Goal: Task Accomplishment & Management: Use online tool/utility

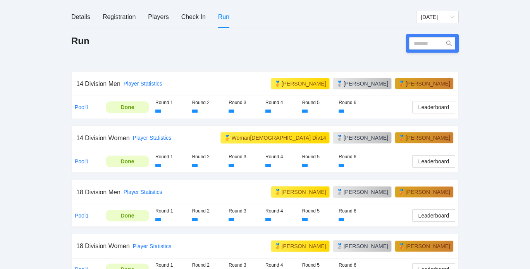
scroll to position [90, 0]
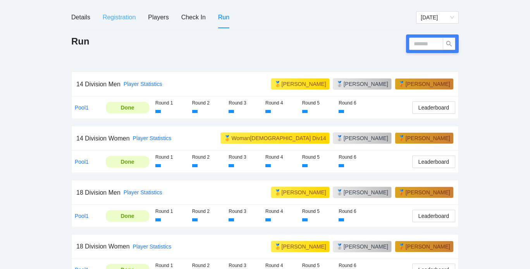
click at [119, 23] on div "Registration" at bounding box center [119, 17] width 33 height 22
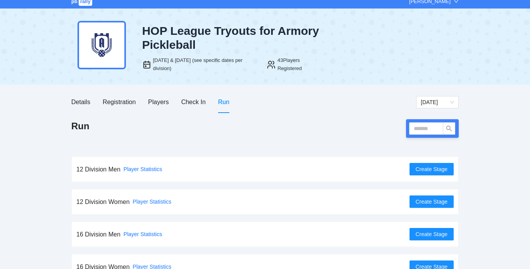
scroll to position [6, 0]
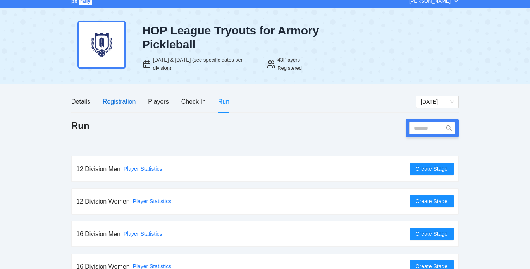
click at [130, 101] on div "Registration" at bounding box center [119, 102] width 33 height 10
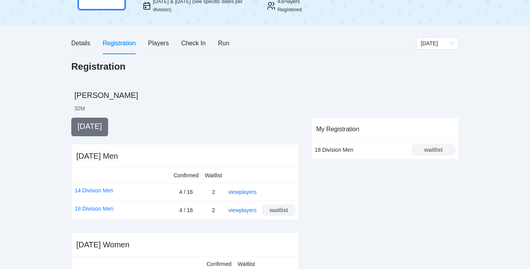
scroll to position [60, 0]
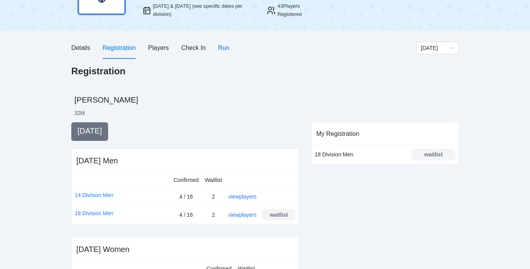
click at [224, 46] on div "Run" at bounding box center [223, 48] width 11 height 10
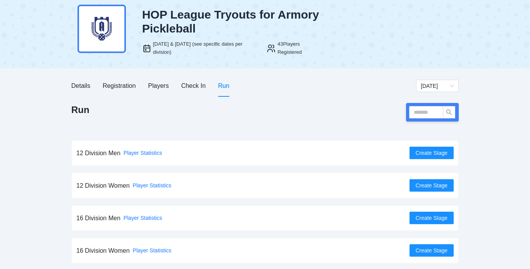
scroll to position [22, 0]
click at [419, 216] on span "Create Stage" at bounding box center [431, 218] width 32 height 9
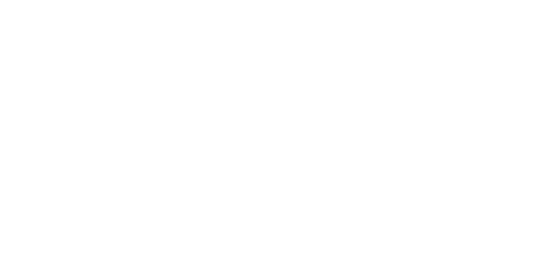
scroll to position [0, 0]
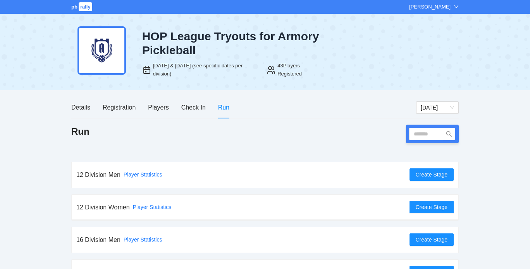
scroll to position [22, 0]
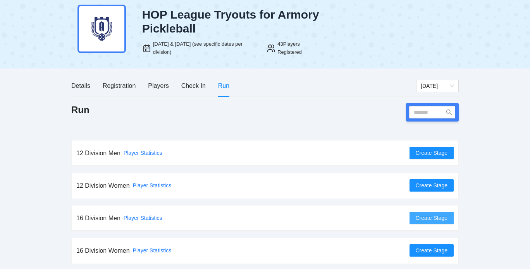
click at [428, 216] on span "Create Stage" at bounding box center [431, 218] width 32 height 9
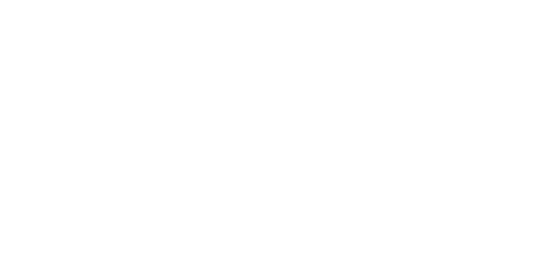
scroll to position [0, 0]
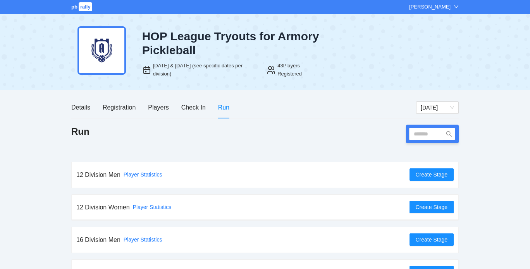
scroll to position [22, 0]
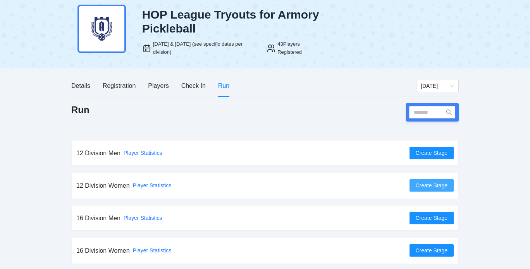
click at [438, 186] on span "Create Stage" at bounding box center [431, 185] width 32 height 9
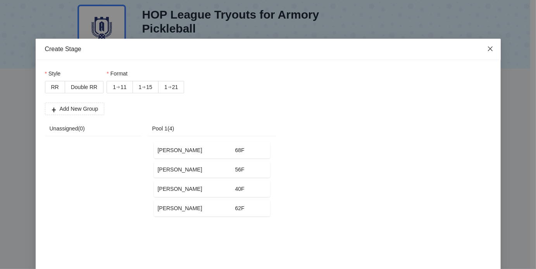
click at [488, 49] on icon "close" at bounding box center [490, 49] width 6 height 6
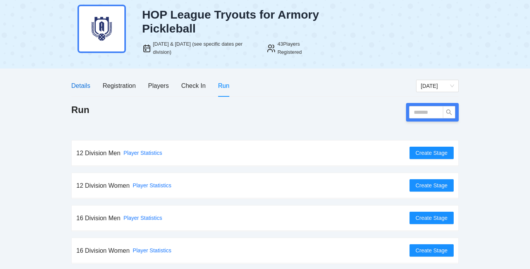
click at [81, 85] on div "Details" at bounding box center [80, 86] width 19 height 10
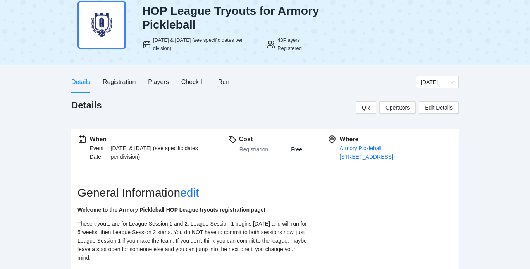
scroll to position [26, 0]
click at [130, 80] on div "Registration" at bounding box center [119, 82] width 33 height 10
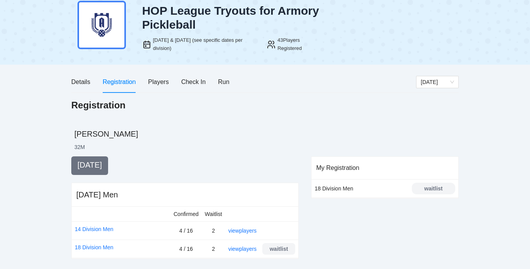
click at [230, 77] on div "Details Registration Players Check In Run" at bounding box center [243, 82] width 345 height 22
click at [224, 81] on div "Run" at bounding box center [223, 82] width 11 height 10
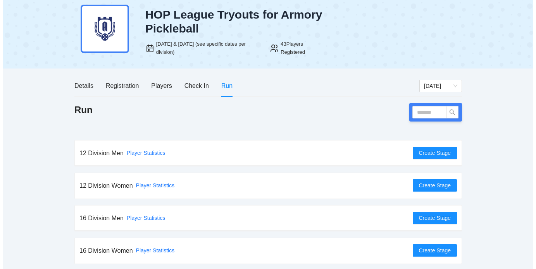
scroll to position [22, 0]
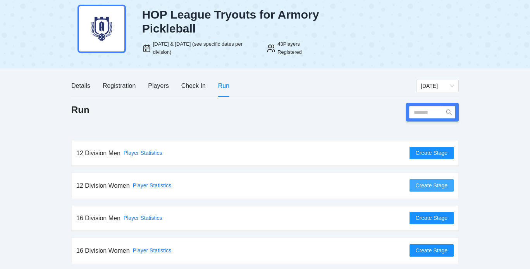
click at [421, 187] on span "Create Stage" at bounding box center [431, 185] width 32 height 9
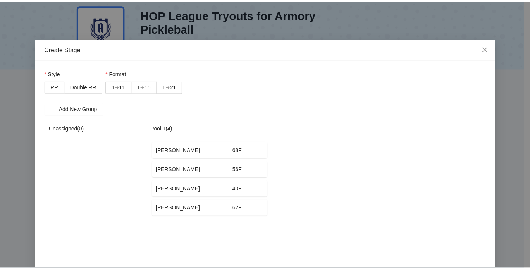
scroll to position [31, 0]
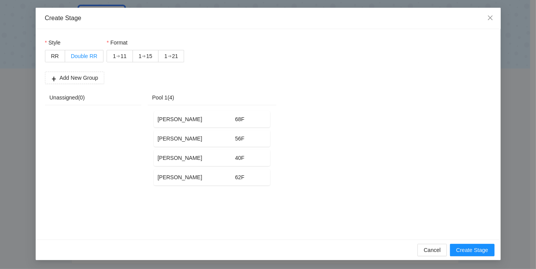
click at [88, 54] on span "Double RR" at bounding box center [84, 56] width 26 height 6
click at [142, 56] on div "➔" at bounding box center [144, 56] width 4 height 6
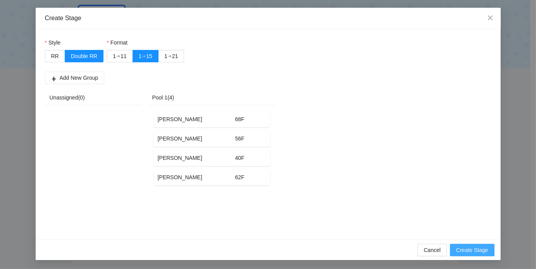
click at [462, 250] on span "Create Stage" at bounding box center [472, 250] width 32 height 9
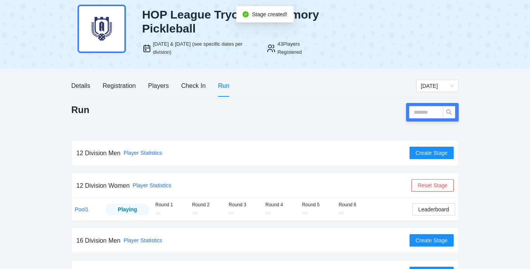
scroll to position [44, 0]
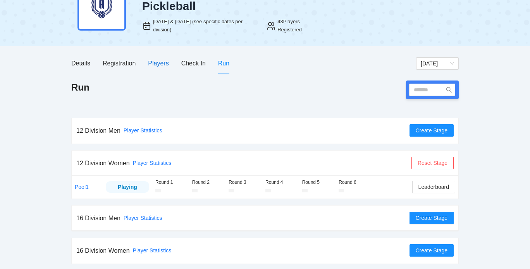
click at [162, 66] on div "Players" at bounding box center [158, 63] width 21 height 10
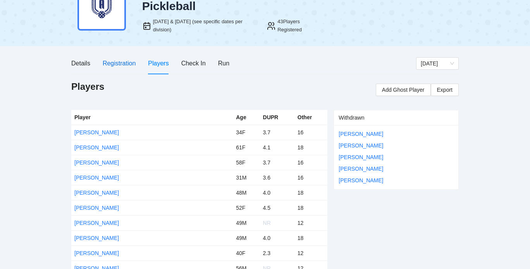
click at [124, 62] on div "Registration" at bounding box center [119, 63] width 33 height 10
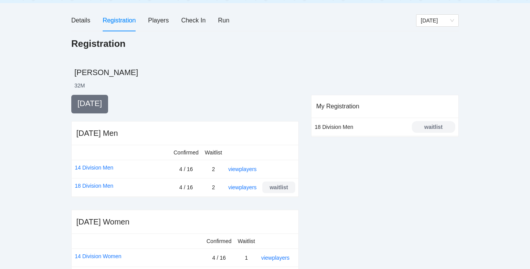
scroll to position [87, 0]
click at [159, 21] on div "Players" at bounding box center [158, 21] width 21 height 10
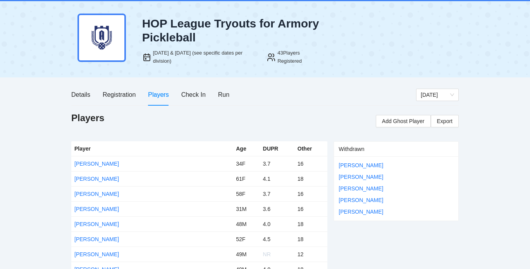
scroll to position [0, 0]
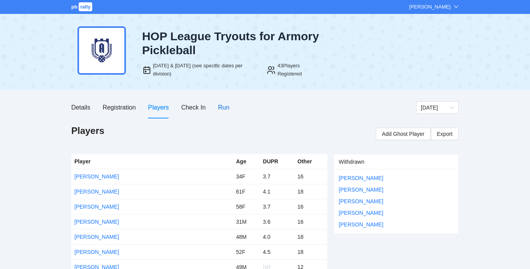
click at [228, 105] on div "Run" at bounding box center [223, 108] width 11 height 10
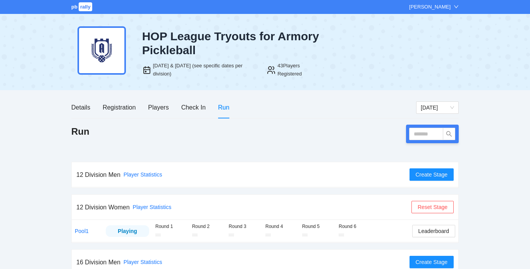
scroll to position [44, 0]
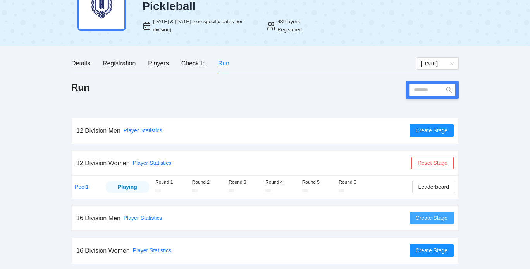
click at [425, 215] on span "Create Stage" at bounding box center [431, 218] width 32 height 9
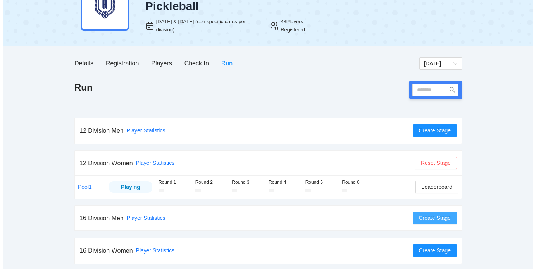
scroll to position [0, 0]
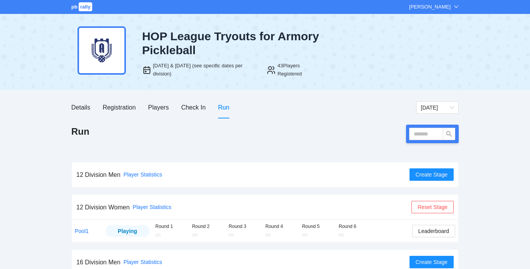
scroll to position [44, 0]
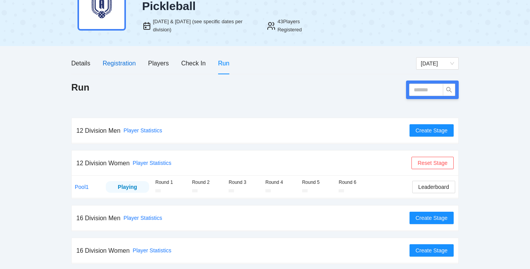
click at [123, 65] on div "Registration" at bounding box center [119, 63] width 33 height 10
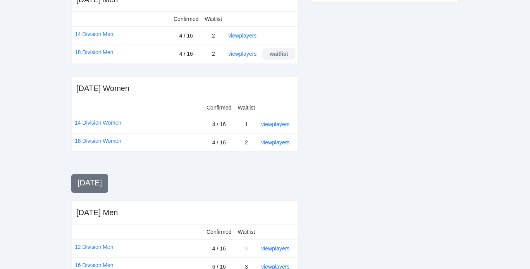
scroll to position [328, 0]
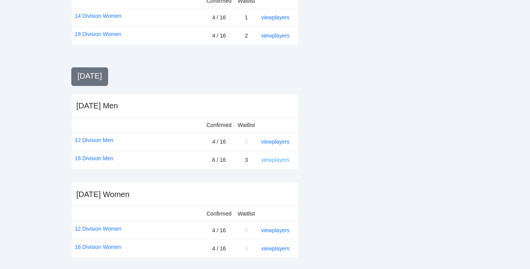
click at [272, 158] on link "view players" at bounding box center [275, 160] width 28 height 6
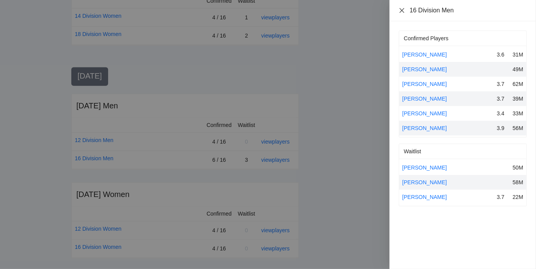
click at [401, 10] on icon "close" at bounding box center [401, 10] width 5 height 5
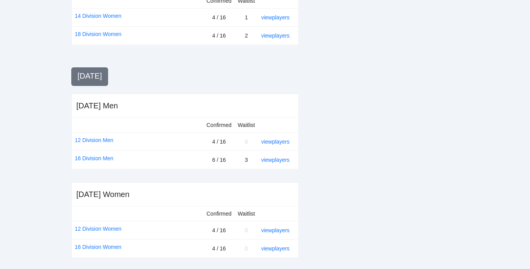
click at [268, 156] on div "view players" at bounding box center [276, 160] width 31 height 9
click at [271, 160] on link "view players" at bounding box center [275, 160] width 28 height 6
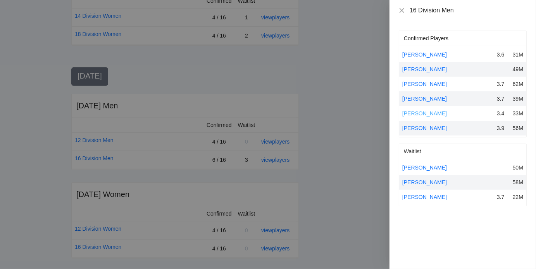
click at [412, 114] on link "Tommy Hannah" at bounding box center [424, 113] width 45 height 6
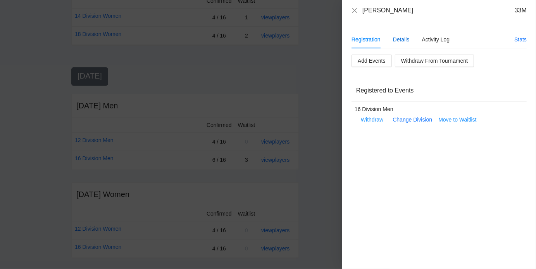
click at [402, 41] on div "Details" at bounding box center [401, 39] width 17 height 9
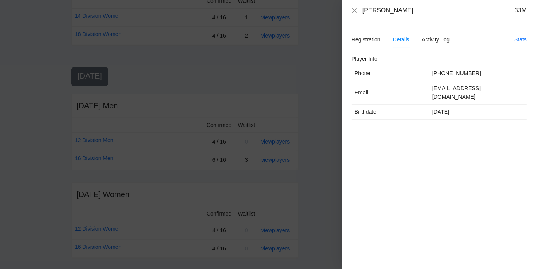
click at [442, 80] on td "360-383-6113" at bounding box center [478, 73] width 98 height 15
click at [355, 10] on icon "close" at bounding box center [354, 10] width 6 height 6
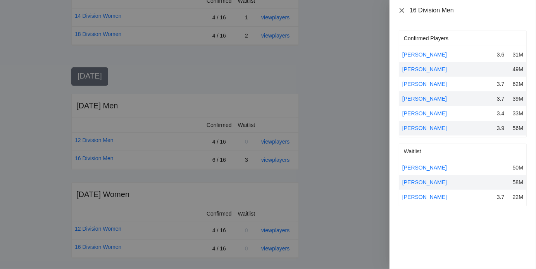
click at [401, 11] on icon "close" at bounding box center [401, 10] width 6 height 6
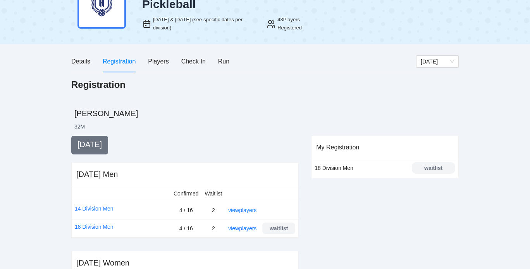
scroll to position [46, 0]
click at [165, 60] on div "Players" at bounding box center [158, 62] width 21 height 10
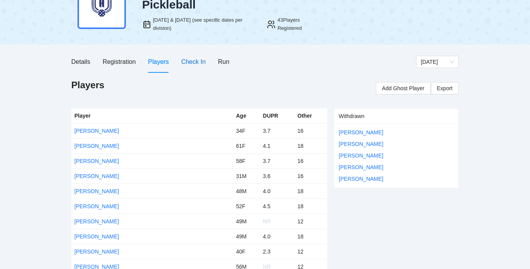
click at [196, 64] on div "Check In" at bounding box center [193, 62] width 24 height 10
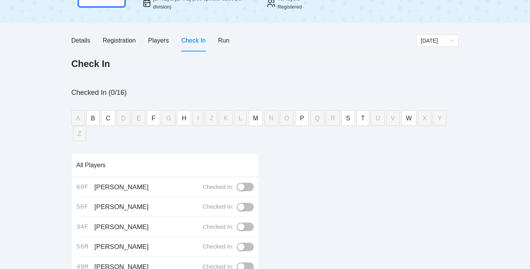
scroll to position [36, 0]
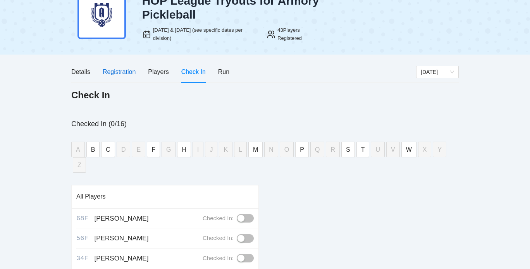
click at [127, 73] on div "Registration" at bounding box center [119, 72] width 33 height 10
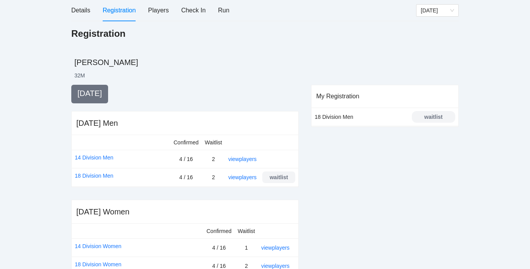
scroll to position [75, 0]
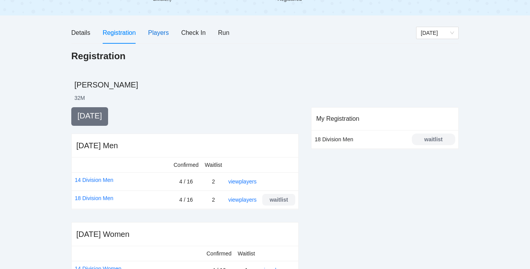
click at [163, 34] on div "Players" at bounding box center [158, 33] width 21 height 10
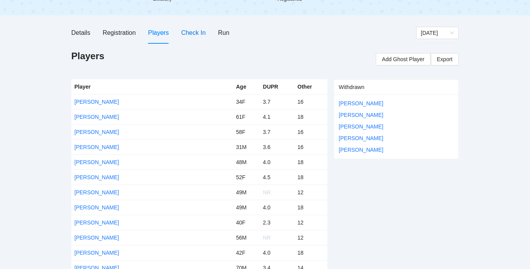
click at [196, 36] on div "Check In" at bounding box center [193, 33] width 24 height 10
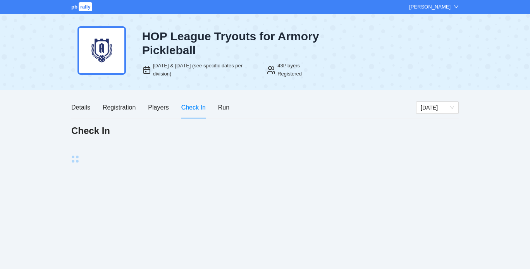
scroll to position [0, 0]
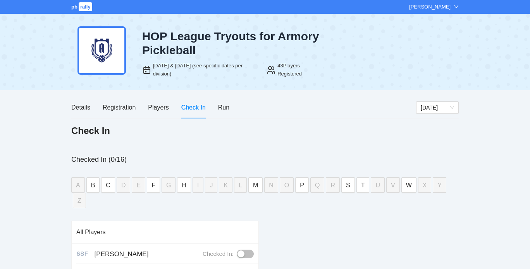
click at [237, 269] on div "button" at bounding box center [240, 274] width 7 height 7
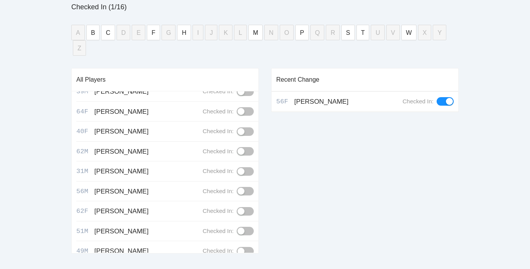
scroll to position [149, 0]
click at [239, 129] on div "button" at bounding box center [240, 132] width 7 height 7
click at [327, 151] on div "Recent Change 40F Miller, Debra Checked In:" at bounding box center [364, 163] width 187 height 191
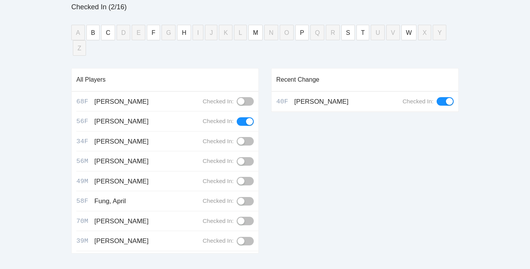
scroll to position [0, 0]
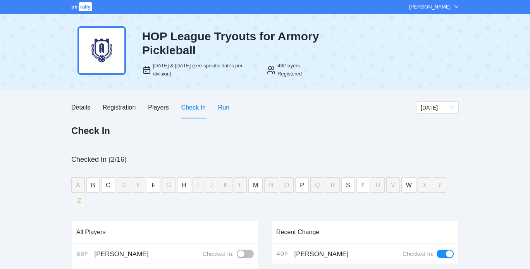
click at [218, 106] on div "Run" at bounding box center [223, 108] width 11 height 10
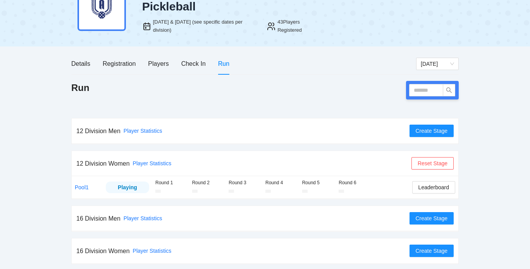
scroll to position [43, 0]
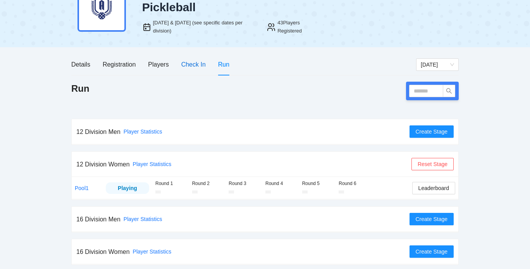
click at [194, 63] on div "Check In" at bounding box center [193, 65] width 24 height 10
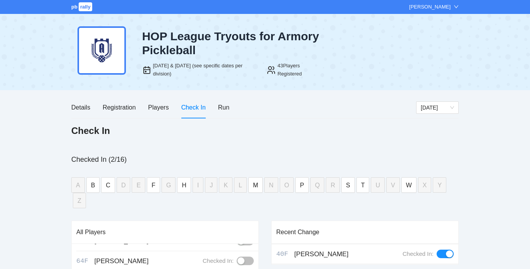
scroll to position [153, 0]
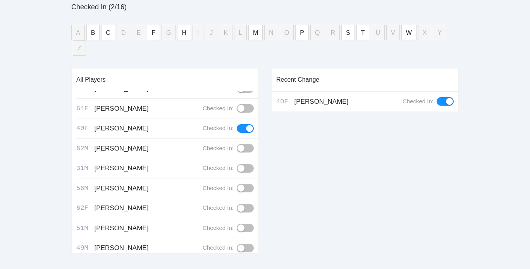
click at [242, 204] on button "button" at bounding box center [245, 208] width 17 height 9
click at [304, 177] on div "Recent Change 62F Taylor, Michelle Checked In:" at bounding box center [364, 163] width 187 height 191
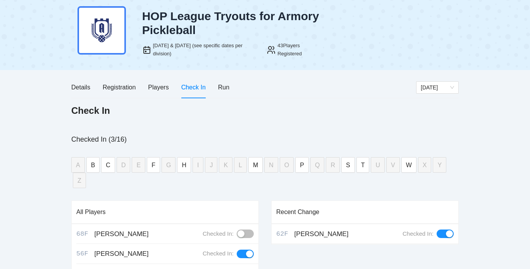
scroll to position [15, 0]
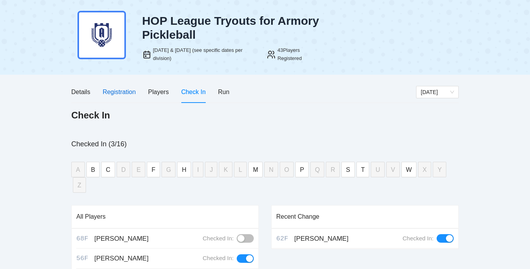
click at [110, 93] on div "Registration" at bounding box center [119, 92] width 33 height 10
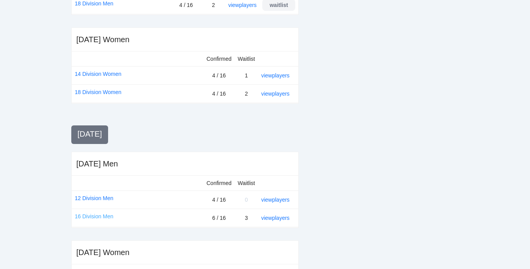
scroll to position [322, 0]
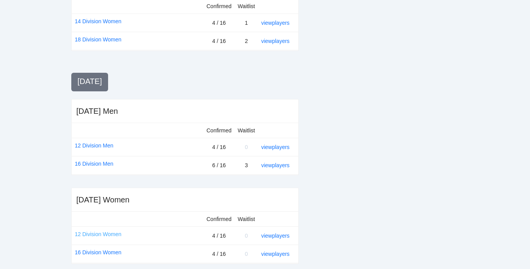
click at [98, 233] on link "12 Division Women" at bounding box center [98, 234] width 46 height 9
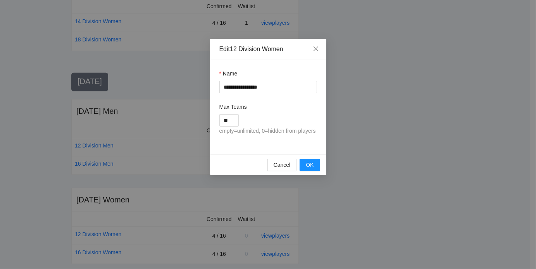
click at [299, 194] on div "**********" at bounding box center [268, 134] width 536 height 269
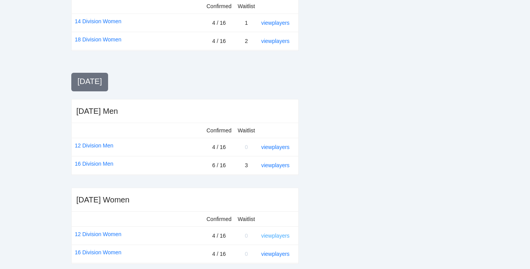
click at [274, 236] on link "view players" at bounding box center [275, 236] width 28 height 6
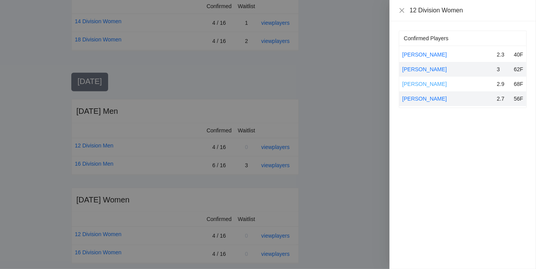
click at [417, 84] on link "[PERSON_NAME]" at bounding box center [424, 84] width 45 height 6
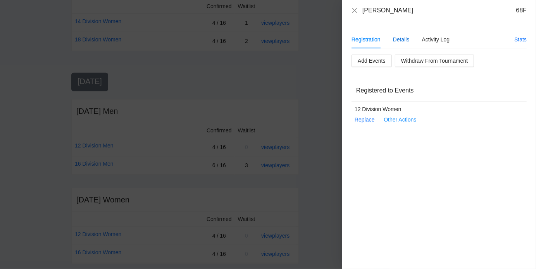
click at [402, 42] on div "Details" at bounding box center [401, 39] width 17 height 9
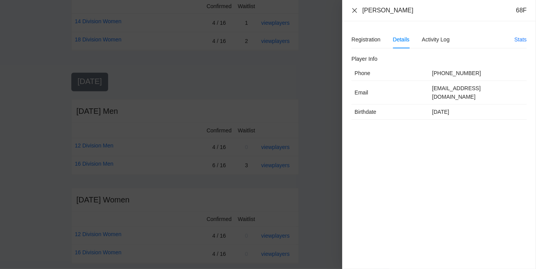
click at [356, 8] on icon "close" at bounding box center [354, 10] width 5 height 5
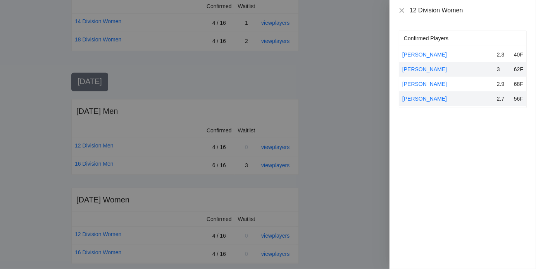
click at [314, 100] on div at bounding box center [268, 134] width 536 height 269
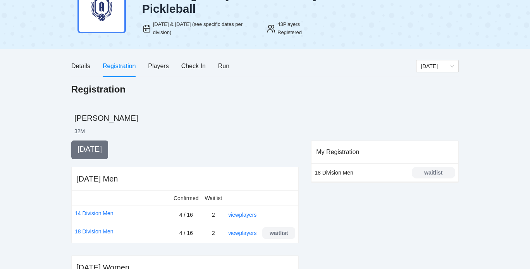
scroll to position [41, 0]
click at [198, 65] on div "Check In" at bounding box center [193, 67] width 24 height 10
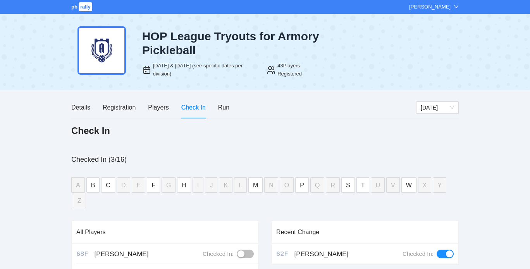
click at [239, 251] on div "button" at bounding box center [240, 254] width 7 height 7
click at [289, 137] on div "Check In" at bounding box center [264, 133] width 387 height 17
click at [225, 106] on div "Run" at bounding box center [223, 108] width 11 height 10
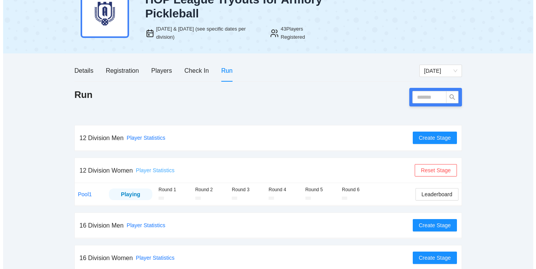
scroll to position [44, 0]
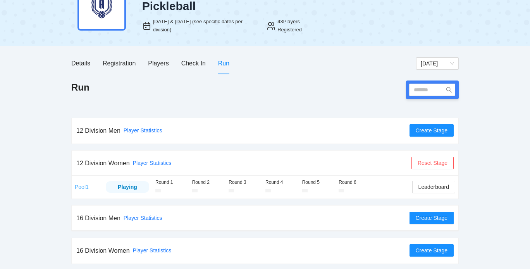
click at [86, 187] on link "Pool1" at bounding box center [82, 187] width 14 height 6
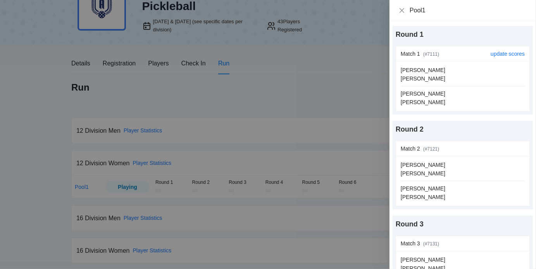
scroll to position [16, 0]
click at [507, 55] on link "update scores" at bounding box center [507, 54] width 34 height 6
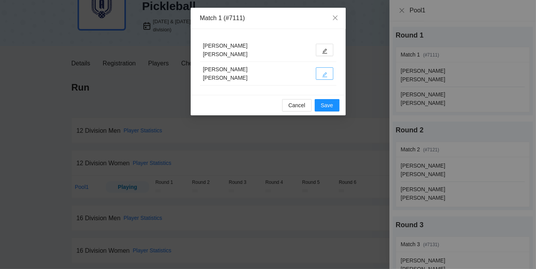
click at [324, 74] on icon "edit" at bounding box center [324, 74] width 5 height 5
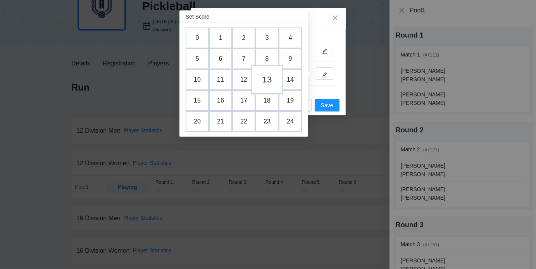
click at [265, 80] on td "13" at bounding box center [267, 79] width 33 height 29
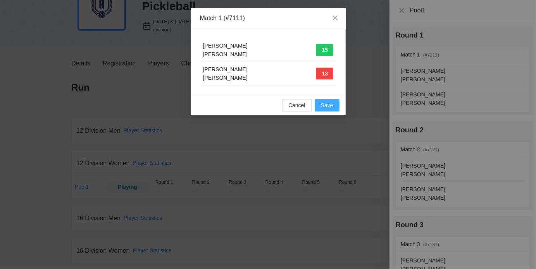
click at [328, 104] on span "Save" at bounding box center [327, 105] width 12 height 9
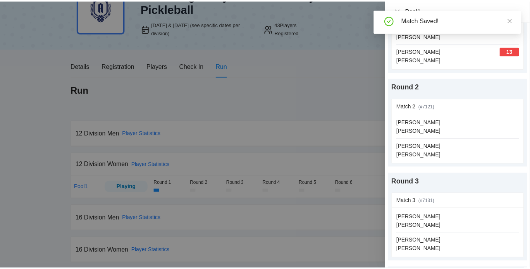
scroll to position [62, 0]
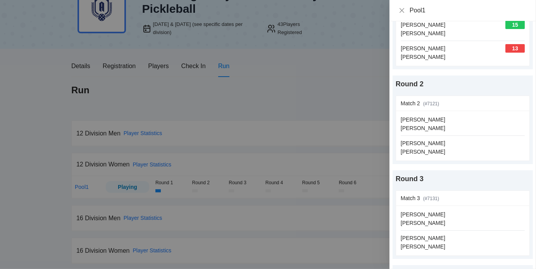
click at [187, 113] on div at bounding box center [268, 134] width 536 height 269
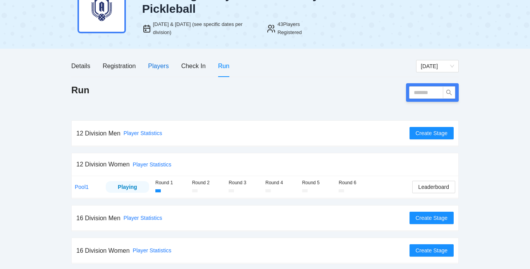
click at [158, 67] on div "Players" at bounding box center [158, 66] width 21 height 10
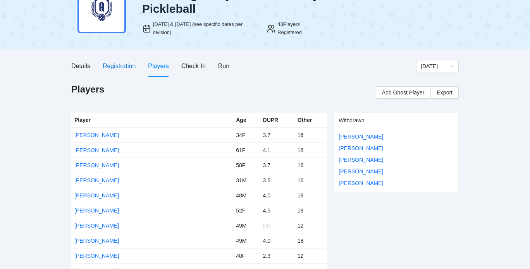
click at [120, 63] on div "Registration" at bounding box center [119, 66] width 33 height 10
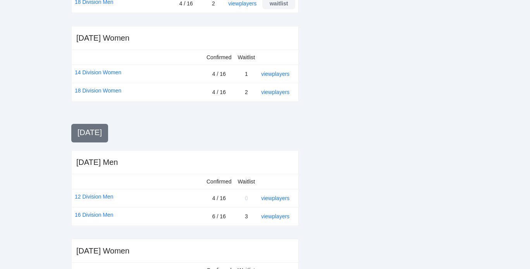
scroll to position [277, 0]
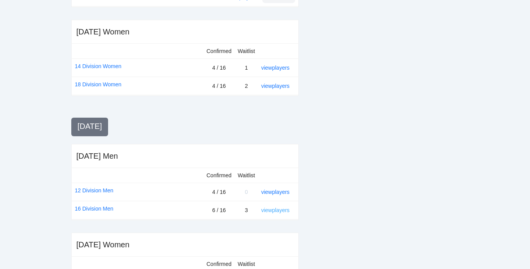
click at [272, 210] on link "view players" at bounding box center [275, 210] width 28 height 6
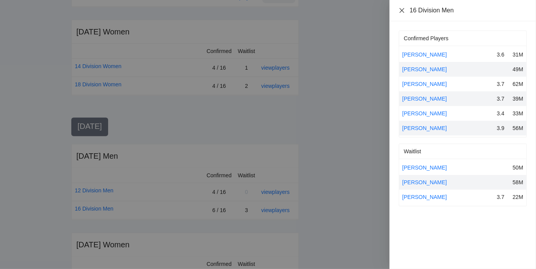
click at [402, 9] on icon "close" at bounding box center [401, 10] width 6 height 6
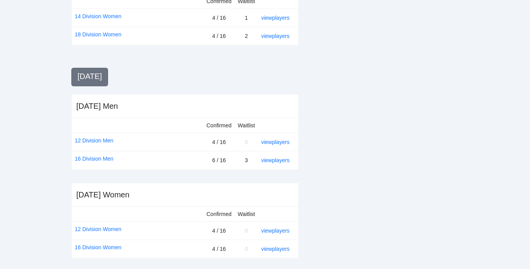
scroll to position [321, 0]
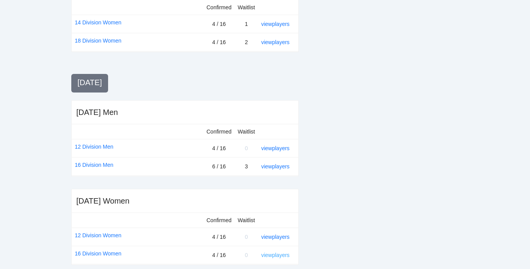
click at [267, 252] on link "view players" at bounding box center [275, 255] width 28 height 6
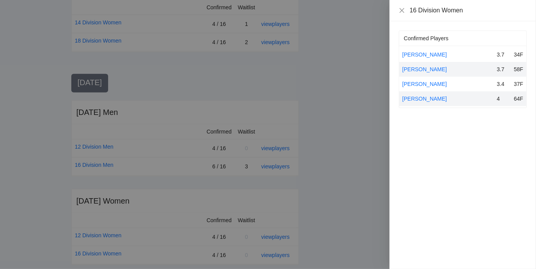
click at [352, 199] on div at bounding box center [268, 134] width 536 height 269
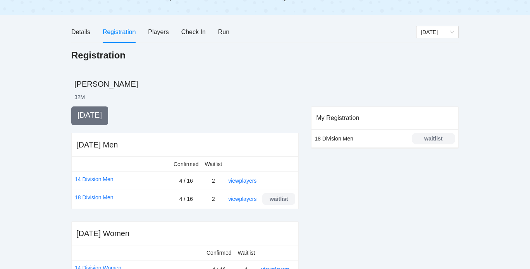
scroll to position [75, 0]
click at [221, 39] on div "Run" at bounding box center [223, 33] width 11 height 22
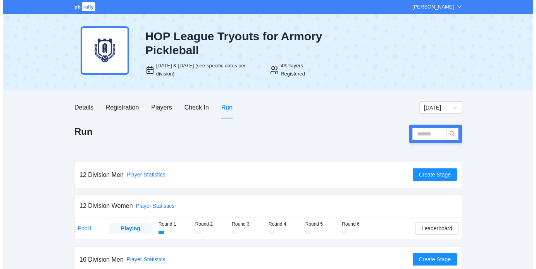
scroll to position [41, 0]
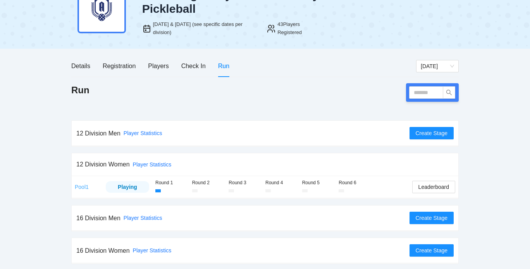
click at [81, 186] on link "Pool1" at bounding box center [82, 187] width 14 height 6
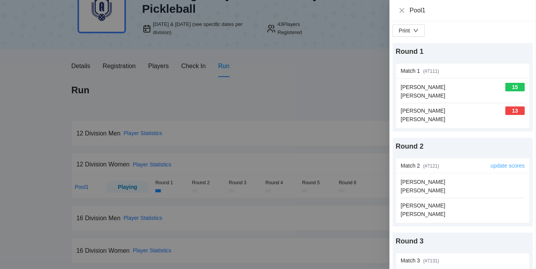
click at [507, 165] on link "update scores" at bounding box center [507, 166] width 34 height 6
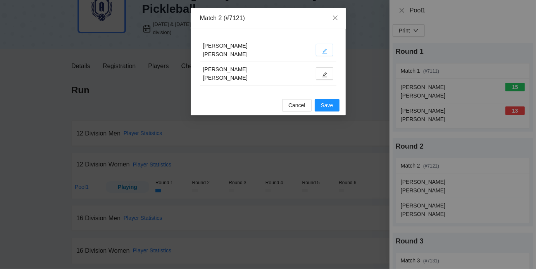
click at [325, 50] on icon "edit" at bounding box center [324, 50] width 5 height 5
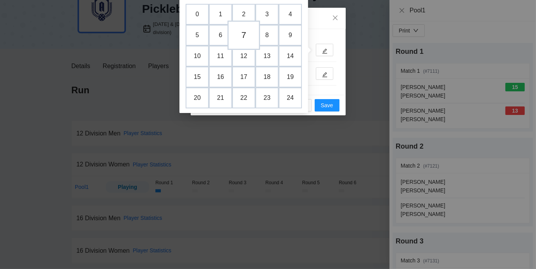
click at [241, 34] on td "7" at bounding box center [243, 35] width 33 height 29
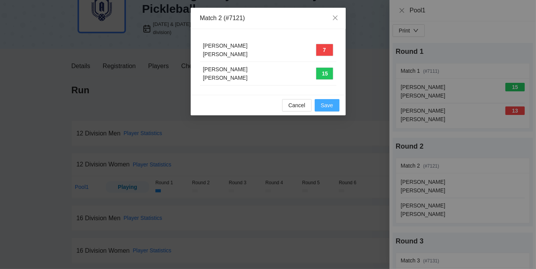
click at [331, 103] on span "Save" at bounding box center [327, 105] width 12 height 9
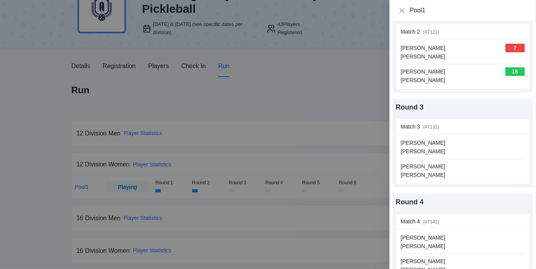
scroll to position [135, 0]
click at [501, 127] on link "update scores" at bounding box center [507, 126] width 34 height 6
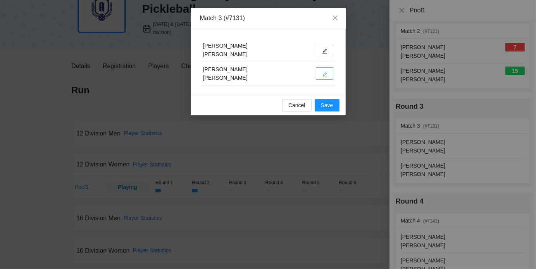
click at [326, 76] on icon "edit" at bounding box center [324, 74] width 5 height 5
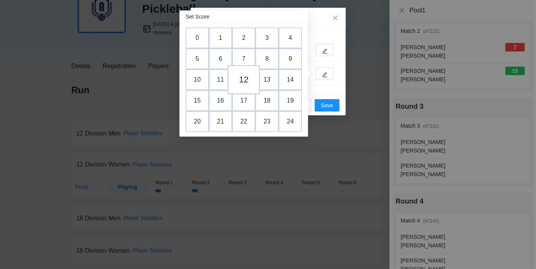
click at [242, 81] on td "12" at bounding box center [243, 79] width 33 height 29
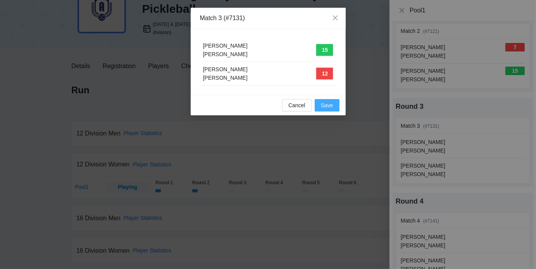
click at [329, 108] on span "Save" at bounding box center [327, 105] width 12 height 9
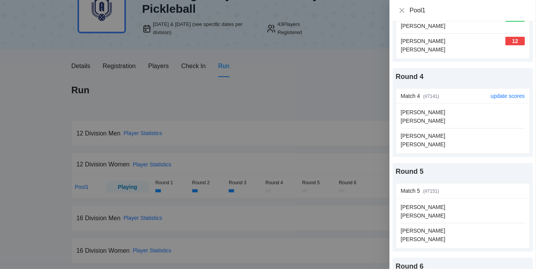
scroll to position [256, 0]
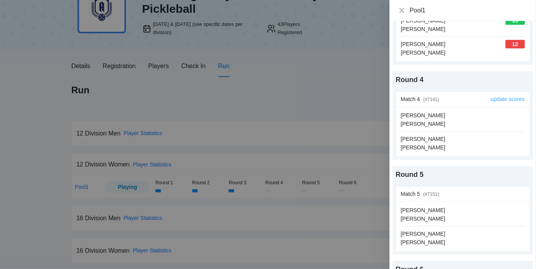
click at [498, 97] on link "update scores" at bounding box center [507, 99] width 34 height 6
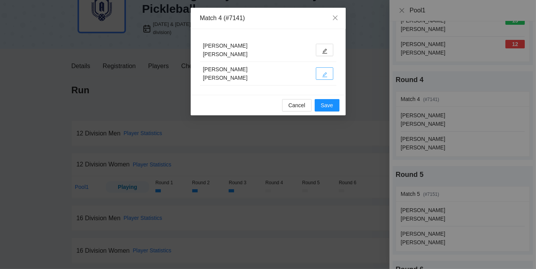
click at [320, 74] on button "button" at bounding box center [324, 73] width 17 height 12
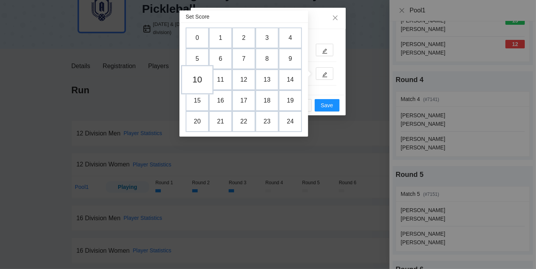
click at [198, 81] on td "10" at bounding box center [197, 79] width 33 height 29
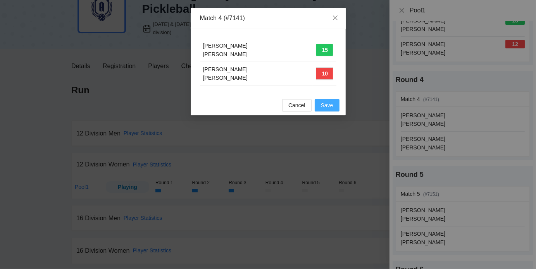
click at [324, 106] on span "Save" at bounding box center [327, 105] width 12 height 9
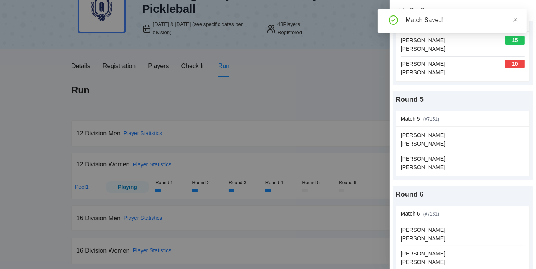
scroll to position [338, 0]
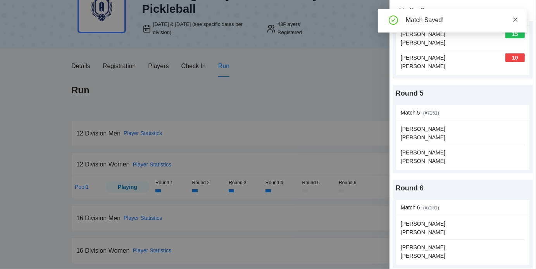
click at [515, 19] on icon "close" at bounding box center [514, 19] width 5 height 5
click at [297, 96] on div at bounding box center [268, 134] width 536 height 269
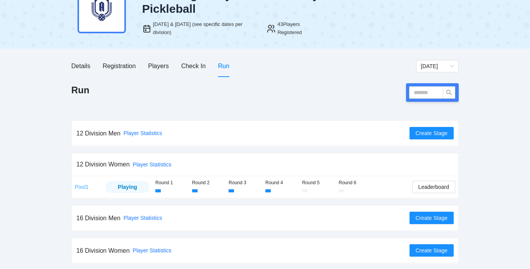
click at [83, 184] on link "Pool1" at bounding box center [82, 187] width 14 height 6
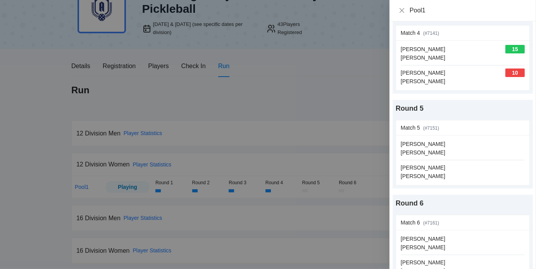
scroll to position [323, 0]
click at [300, 112] on div at bounding box center [268, 134] width 536 height 269
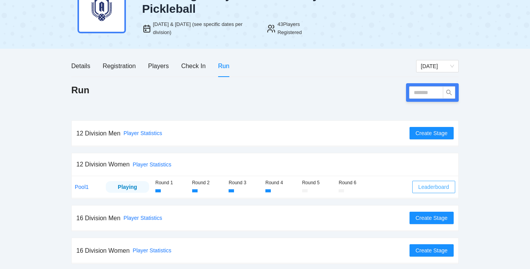
click at [431, 184] on span "Leaderboard" at bounding box center [433, 187] width 31 height 9
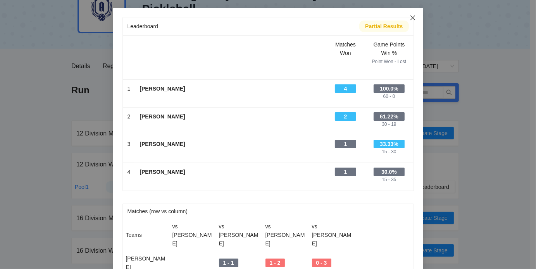
click at [410, 18] on icon "close" at bounding box center [412, 17] width 5 height 5
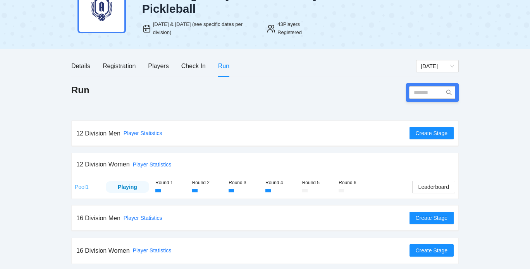
click at [78, 186] on link "Pool1" at bounding box center [82, 187] width 14 height 6
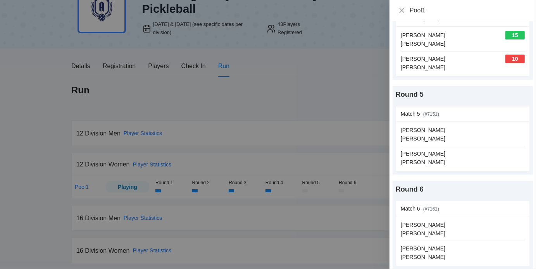
scroll to position [338, 0]
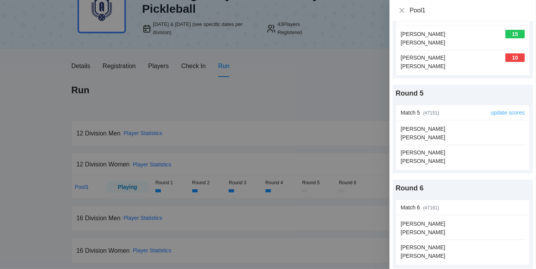
click at [494, 111] on link "update scores" at bounding box center [507, 113] width 34 height 6
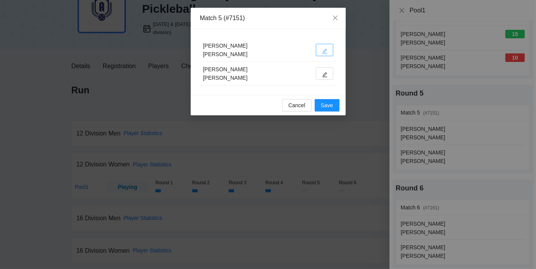
click at [325, 50] on icon "edit" at bounding box center [324, 51] width 5 height 5
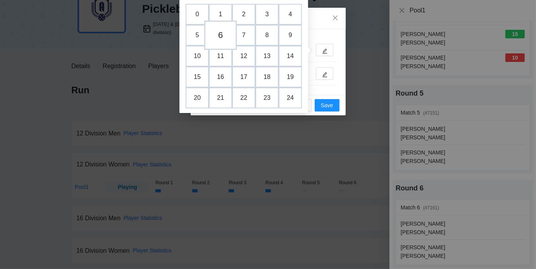
click at [225, 35] on td "6" at bounding box center [220, 35] width 33 height 29
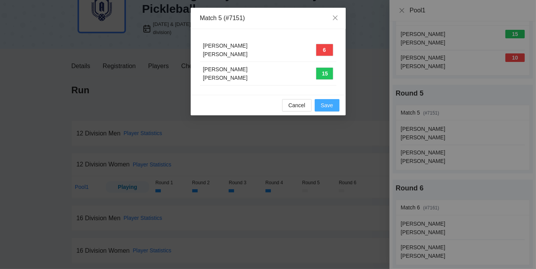
click at [330, 107] on span "Save" at bounding box center [327, 105] width 12 height 9
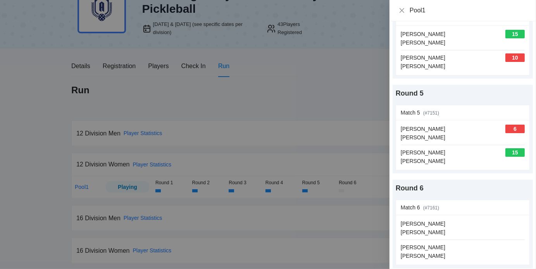
click at [345, 121] on div at bounding box center [268, 134] width 536 height 269
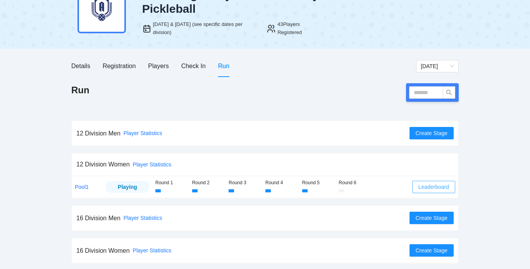
click at [424, 184] on span "Leaderboard" at bounding box center [433, 187] width 31 height 9
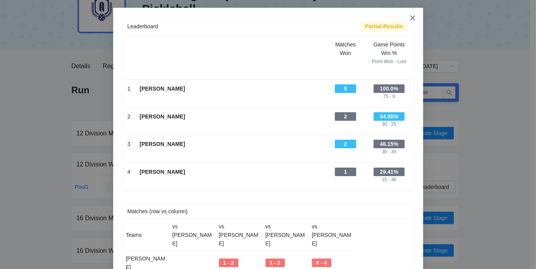
click at [411, 19] on icon "close" at bounding box center [412, 18] width 6 height 6
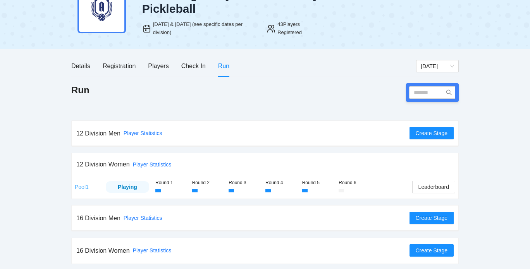
click at [83, 187] on link "Pool1" at bounding box center [82, 187] width 14 height 6
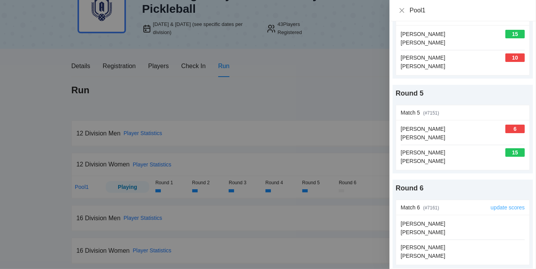
click at [494, 206] on link "update scores" at bounding box center [507, 207] width 34 height 6
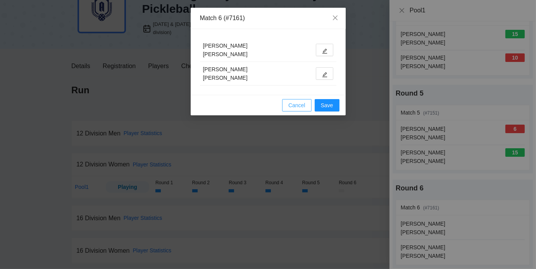
click at [292, 106] on span "Cancel" at bounding box center [296, 105] width 17 height 9
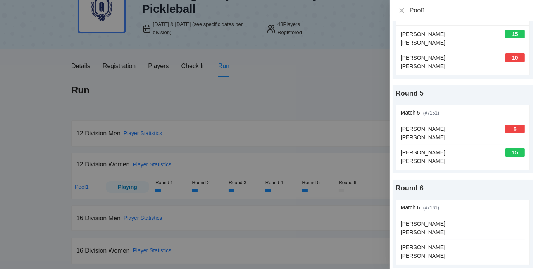
click at [313, 134] on div at bounding box center [268, 134] width 536 height 269
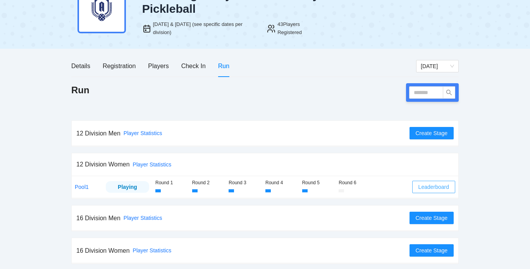
click at [432, 187] on span "Leaderboard" at bounding box center [433, 187] width 31 height 9
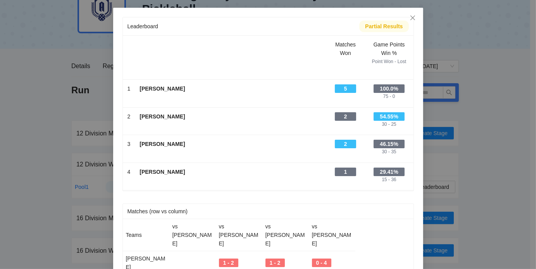
click at [487, 138] on div "Leaderboard Partial Results Scroll right to see all columns → Matches Won Game …" at bounding box center [268, 134] width 536 height 269
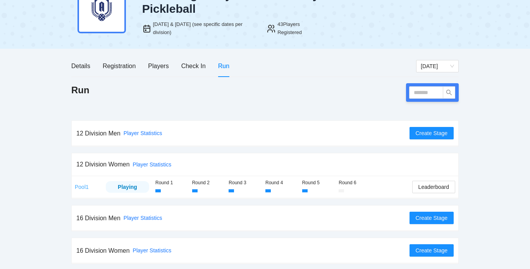
click at [86, 186] on link "Pool1" at bounding box center [82, 187] width 14 height 6
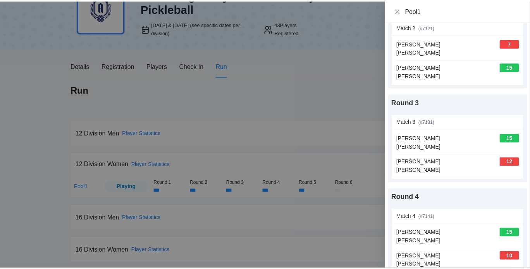
scroll to position [131, 0]
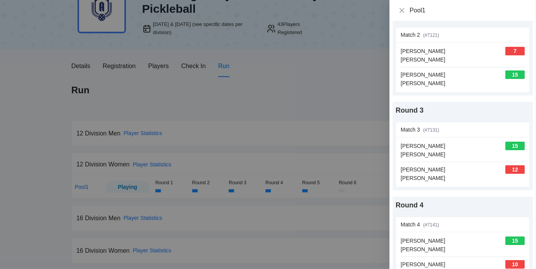
click at [217, 108] on div at bounding box center [268, 134] width 536 height 269
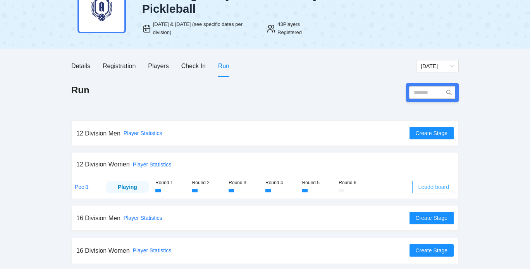
click at [436, 186] on span "Leaderboard" at bounding box center [433, 187] width 31 height 9
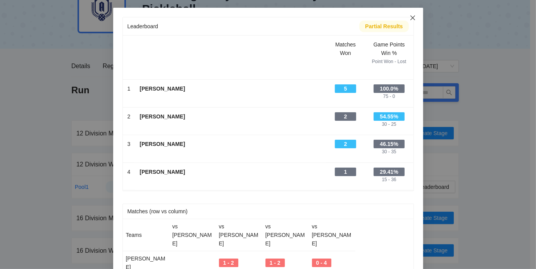
click at [409, 15] on icon "close" at bounding box center [412, 18] width 6 height 6
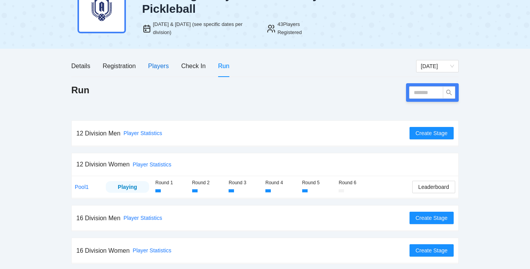
click at [155, 67] on div "Players" at bounding box center [158, 66] width 21 height 10
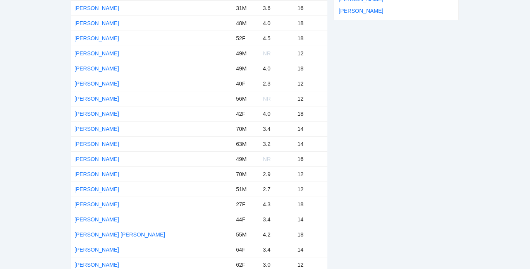
scroll to position [212, 0]
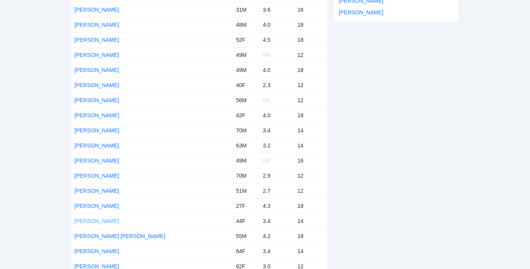
click at [105, 220] on link "[PERSON_NAME]" at bounding box center [96, 221] width 45 height 6
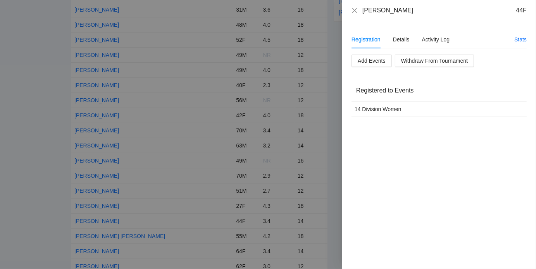
drag, startPoint x: 362, startPoint y: 10, endPoint x: 409, endPoint y: 11, distance: 47.2
click at [409, 11] on div "Laura Vandervort 44F" at bounding box center [438, 10] width 175 height 9
copy div "[PERSON_NAME]"
click at [355, 12] on icon "close" at bounding box center [354, 10] width 5 height 5
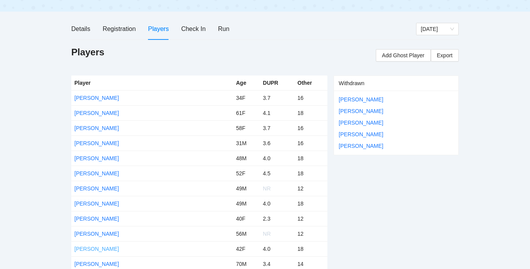
scroll to position [0, 0]
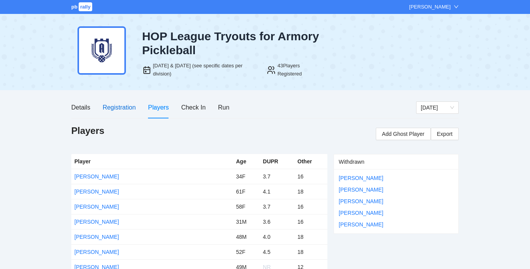
click at [119, 103] on div "Registration" at bounding box center [119, 108] width 33 height 10
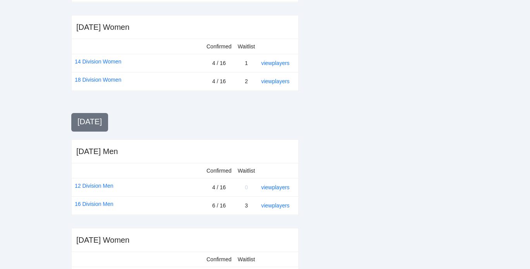
scroll to position [328, 0]
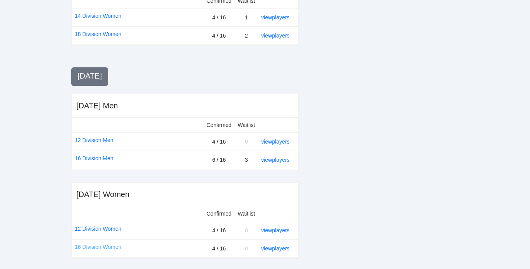
click at [106, 247] on link "16 Division Women" at bounding box center [98, 247] width 46 height 9
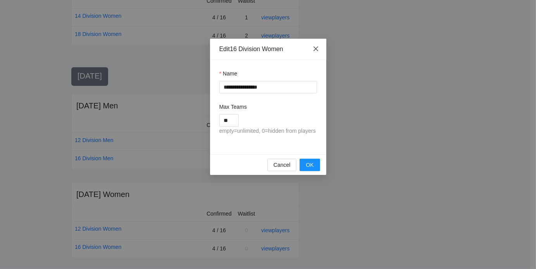
click at [316, 47] on icon "close" at bounding box center [315, 49] width 6 height 6
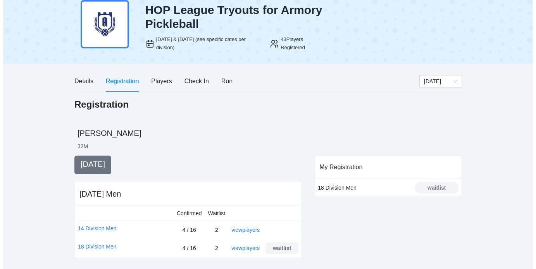
scroll to position [27, 0]
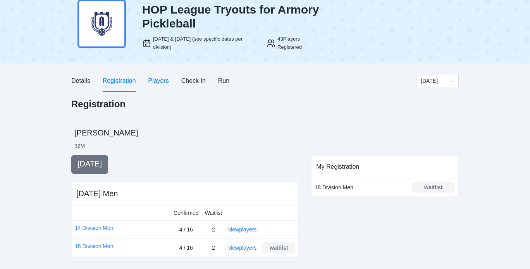
click at [157, 79] on div "Players" at bounding box center [158, 81] width 21 height 10
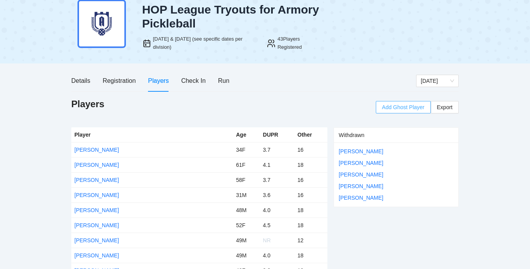
click at [393, 105] on span "Add Ghost Player" at bounding box center [403, 107] width 43 height 9
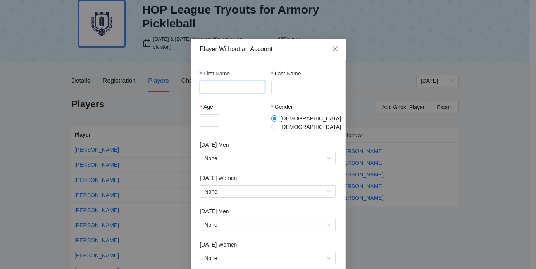
click at [242, 85] on input "First Name" at bounding box center [232, 87] width 65 height 12
paste input "**********"
drag, startPoint x: 218, startPoint y: 88, endPoint x: 272, endPoint y: 91, distance: 54.3
click at [272, 91] on div "**********" at bounding box center [268, 85] width 136 height 33
type input "*****"
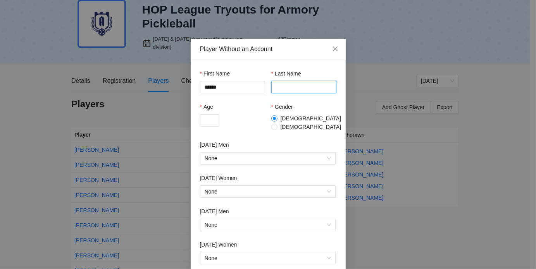
click at [290, 84] on input "Last Name" at bounding box center [303, 87] width 65 height 12
paste input "**********"
type input "**********"
click at [205, 121] on input "Age" at bounding box center [209, 120] width 19 height 12
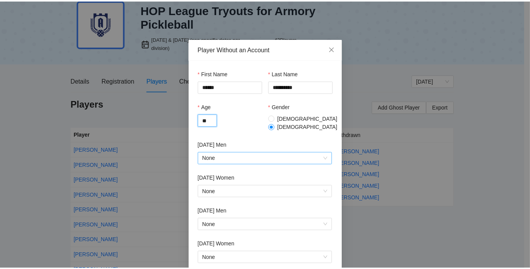
scroll to position [39, 0]
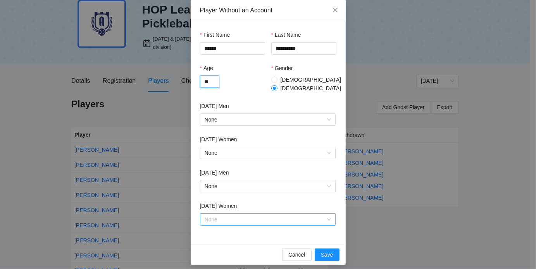
click at [258, 220] on span "None" at bounding box center [267, 220] width 126 height 12
type input "**"
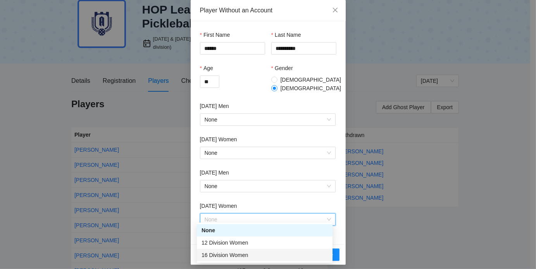
click at [233, 255] on div "16 Division Women" at bounding box center [264, 255] width 126 height 9
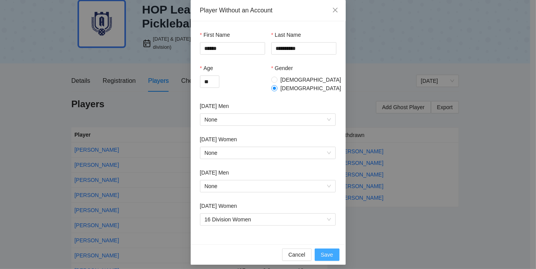
click at [328, 252] on span "Save" at bounding box center [327, 255] width 12 height 9
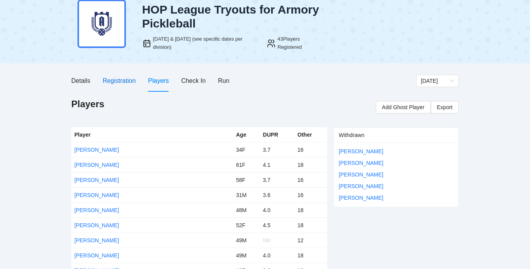
click at [118, 79] on div "Registration" at bounding box center [119, 81] width 33 height 10
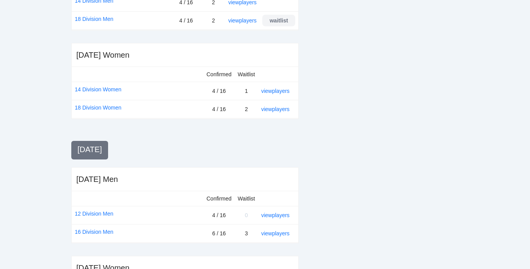
scroll to position [328, 0]
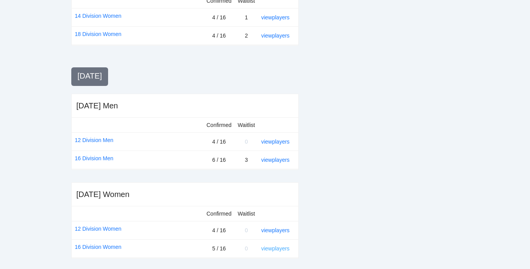
click at [276, 246] on link "view players" at bounding box center [275, 248] width 28 height 6
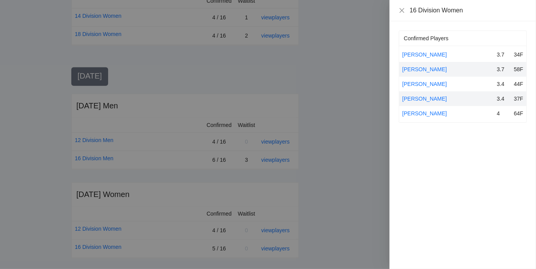
click at [328, 91] on div at bounding box center [268, 134] width 536 height 269
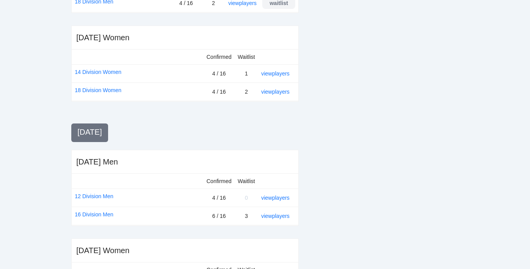
scroll to position [271, 0]
click at [279, 77] on div "view players" at bounding box center [276, 74] width 31 height 9
click at [280, 74] on link "view players" at bounding box center [275, 74] width 28 height 6
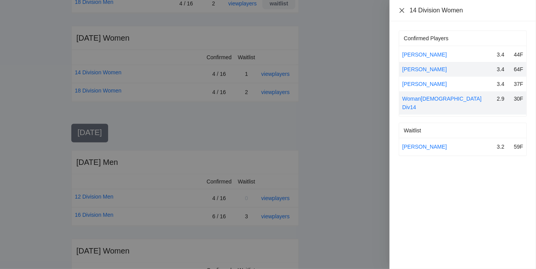
click at [403, 11] on icon "close" at bounding box center [401, 10] width 6 height 6
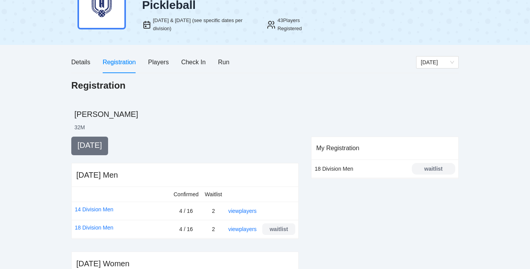
scroll to position [0, 0]
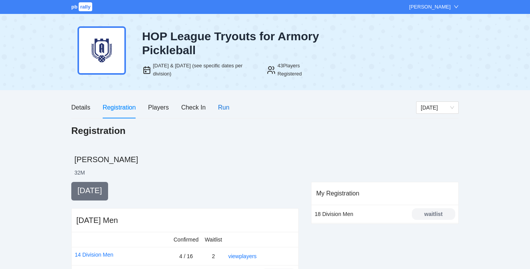
click at [223, 105] on div "Run" at bounding box center [223, 108] width 11 height 10
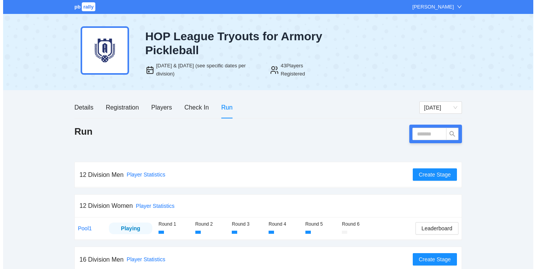
scroll to position [41, 0]
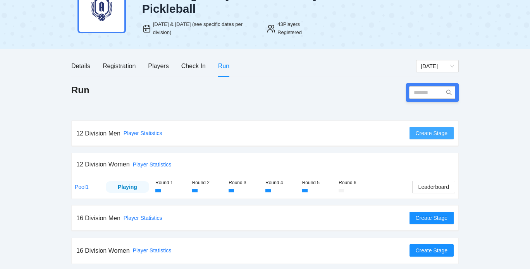
click at [427, 136] on span "Create Stage" at bounding box center [431, 133] width 32 height 9
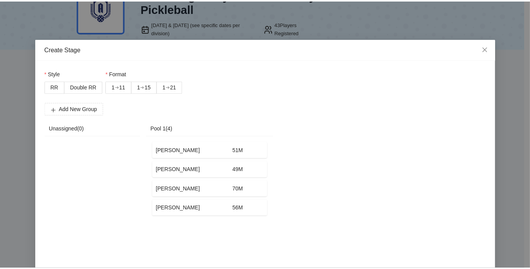
scroll to position [31, 0]
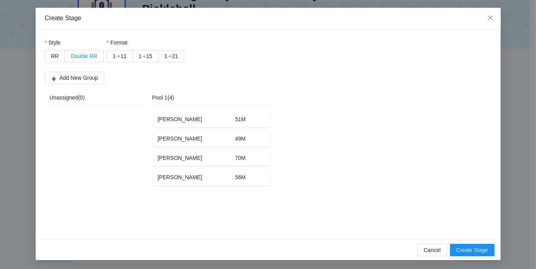
click at [82, 52] on label "Double RR" at bounding box center [84, 56] width 38 height 12
click at [143, 56] on div "➔" at bounding box center [144, 56] width 4 height 6
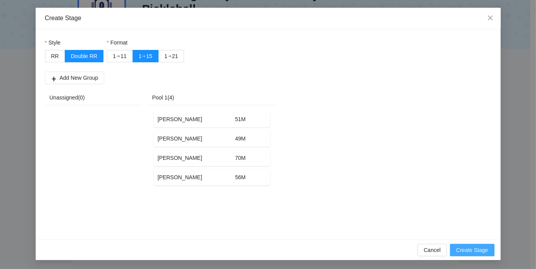
click at [465, 245] on button "Create Stage" at bounding box center [472, 250] width 45 height 12
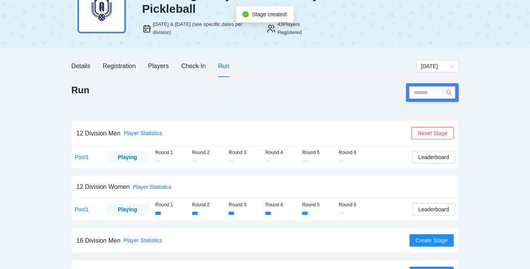
scroll to position [64, 0]
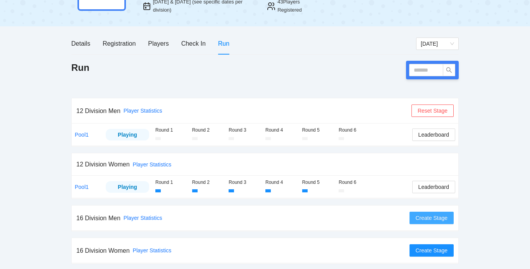
click at [435, 217] on span "Create Stage" at bounding box center [431, 218] width 32 height 9
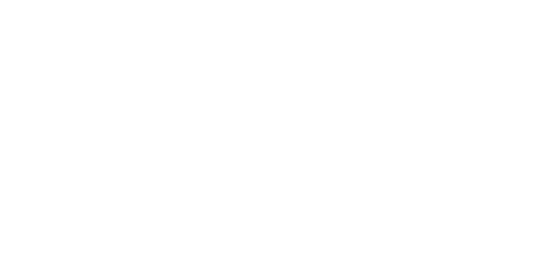
scroll to position [0, 0]
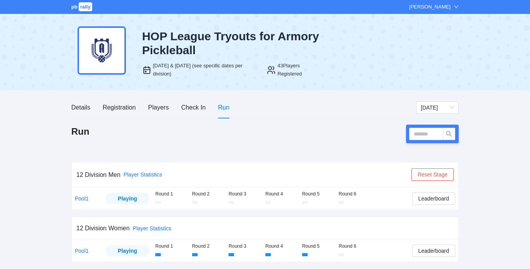
scroll to position [64, 0]
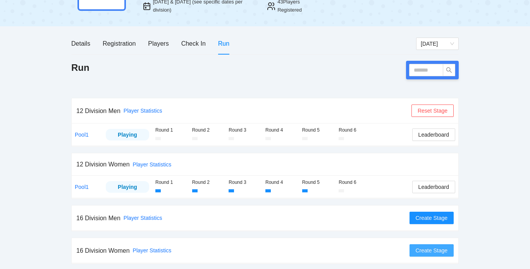
click at [429, 247] on span "Create Stage" at bounding box center [431, 250] width 32 height 9
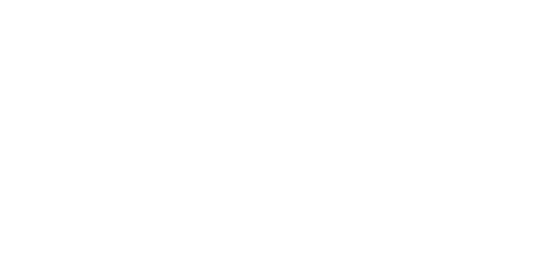
scroll to position [0, 0]
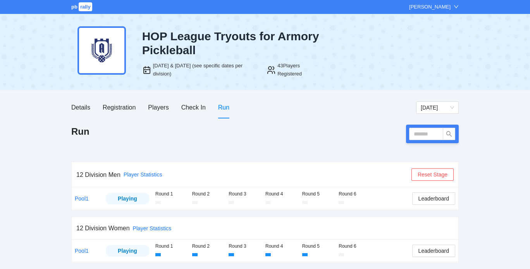
click at [369, 137] on div "Run" at bounding box center [264, 134] width 387 height 19
click at [484, 131] on div "pb rally [PERSON_NAME] HOP League Tryouts for Armory Pickleball [DATE] & [DATE]…" at bounding box center [265, 167] width 530 height 334
click at [199, 107] on div "Check In" at bounding box center [193, 108] width 24 height 10
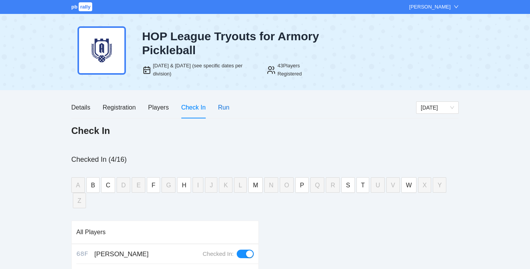
click at [227, 108] on div "Run" at bounding box center [223, 108] width 11 height 10
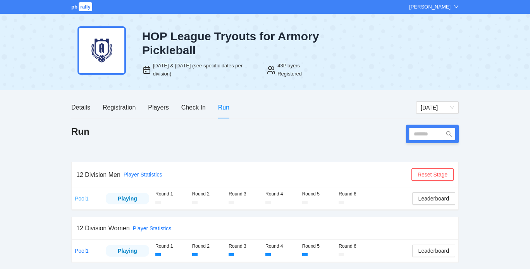
click at [84, 197] on link "Pool1" at bounding box center [82, 199] width 14 height 6
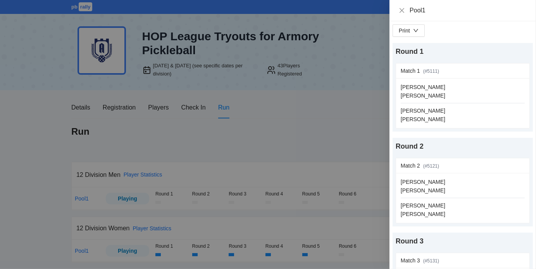
click at [213, 139] on div at bounding box center [268, 134] width 536 height 269
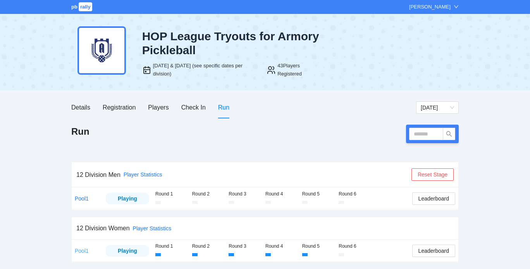
click at [79, 248] on link "Pool1" at bounding box center [82, 251] width 14 height 6
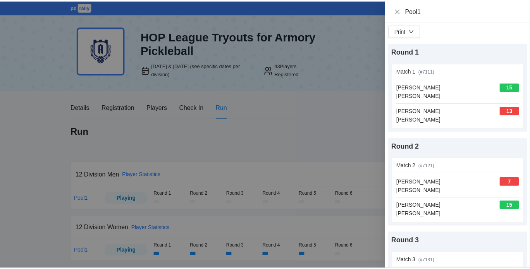
scroll to position [338, 0]
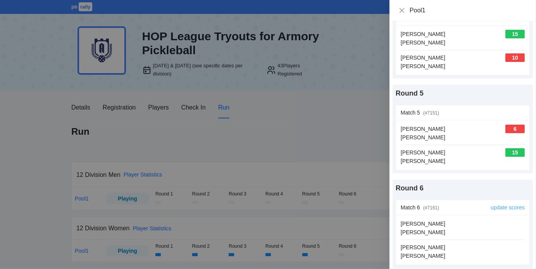
click at [504, 205] on link "update scores" at bounding box center [507, 207] width 34 height 6
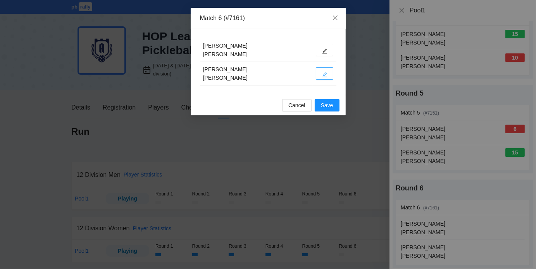
click at [326, 77] on icon "edit" at bounding box center [324, 74] width 5 height 5
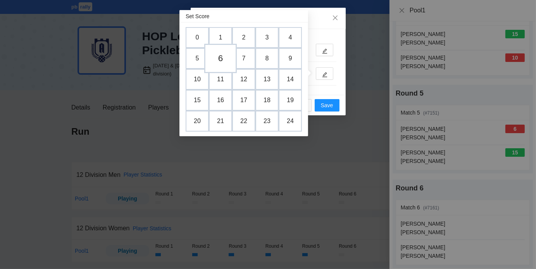
click at [218, 58] on td "6" at bounding box center [220, 58] width 33 height 29
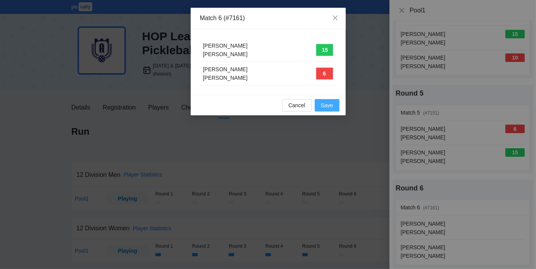
click at [330, 105] on span "Save" at bounding box center [327, 105] width 12 height 9
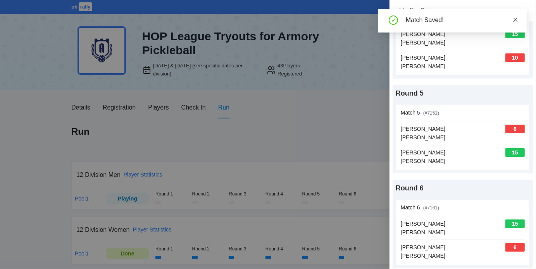
click at [513, 17] on icon "close" at bounding box center [514, 19] width 5 height 5
drag, startPoint x: 513, startPoint y: 17, endPoint x: 402, endPoint y: 12, distance: 111.6
click at [402, 12] on div "Pool1" at bounding box center [462, 10] width 146 height 21
click at [402, 12] on icon "close" at bounding box center [401, 10] width 6 height 6
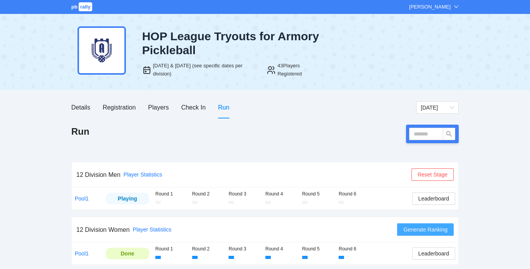
click at [420, 227] on span "Generate Ranking" at bounding box center [425, 229] width 44 height 9
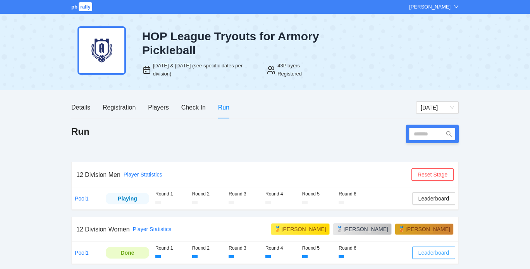
click at [431, 254] on span "Leaderboard" at bounding box center [433, 253] width 31 height 9
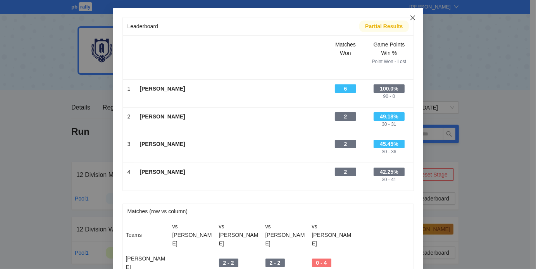
click at [410, 17] on icon "close" at bounding box center [412, 17] width 5 height 5
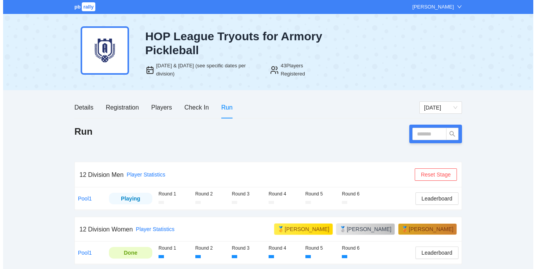
scroll to position [65, 0]
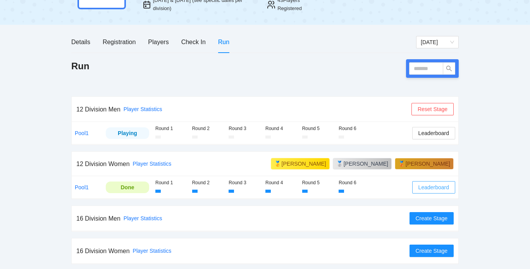
click at [439, 183] on span "Leaderboard" at bounding box center [433, 187] width 31 height 9
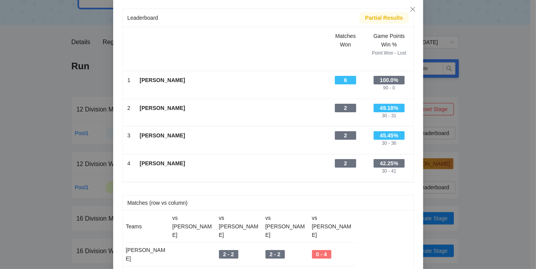
scroll to position [8, 0]
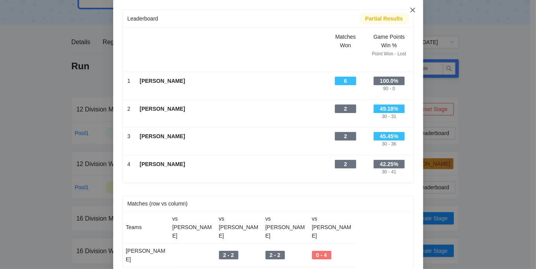
click at [410, 10] on icon "close" at bounding box center [412, 10] width 6 height 6
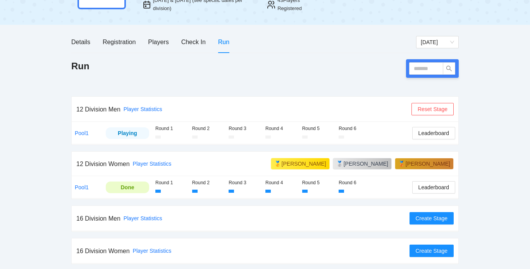
click at [83, 189] on td "Pool1" at bounding box center [87, 187] width 31 height 22
click at [83, 185] on link "Pool1" at bounding box center [82, 187] width 14 height 6
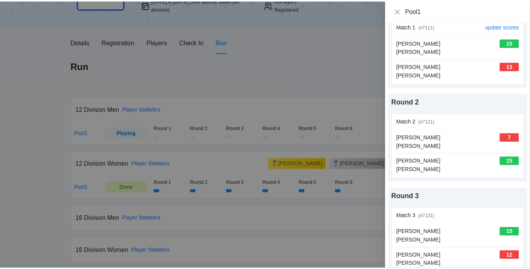
scroll to position [44, 0]
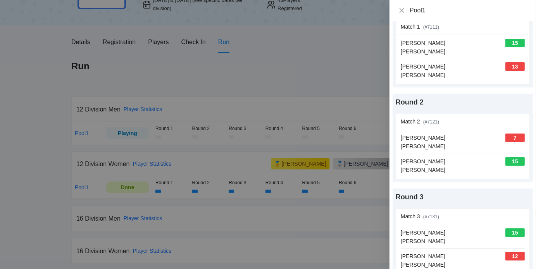
click at [290, 90] on div at bounding box center [268, 134] width 536 height 269
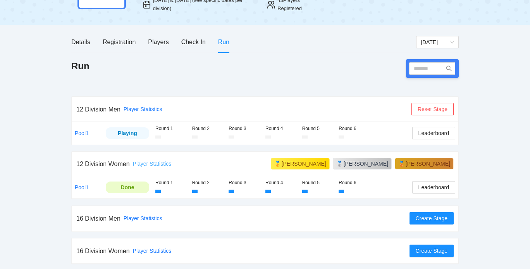
click at [154, 163] on link "Player Statistics" at bounding box center [152, 164] width 39 height 6
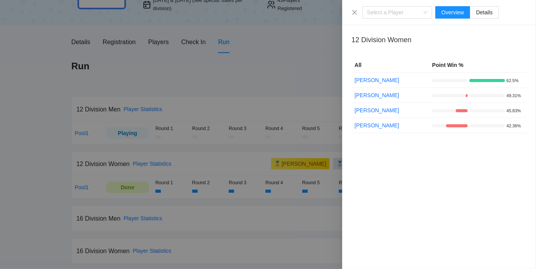
click at [354, 15] on div "Select a Player Overview Details" at bounding box center [438, 12] width 175 height 12
click at [354, 14] on icon "close" at bounding box center [354, 12] width 6 height 6
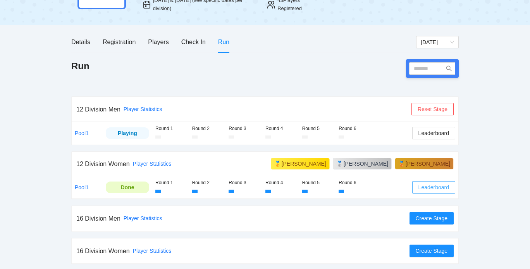
click at [430, 184] on span "Leaderboard" at bounding box center [433, 187] width 31 height 9
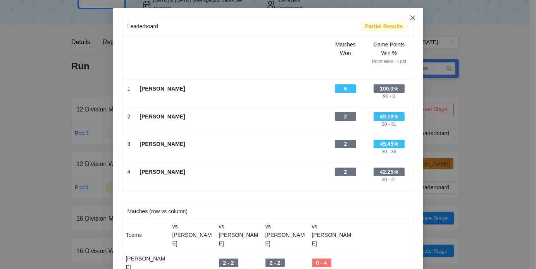
click at [409, 17] on icon "close" at bounding box center [412, 18] width 6 height 6
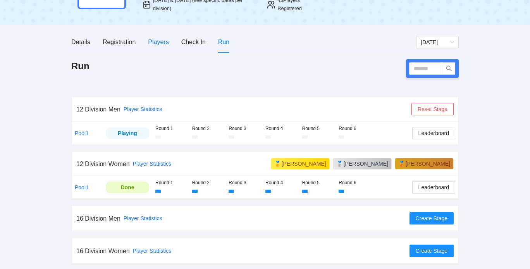
click at [160, 40] on div "Players" at bounding box center [158, 42] width 21 height 10
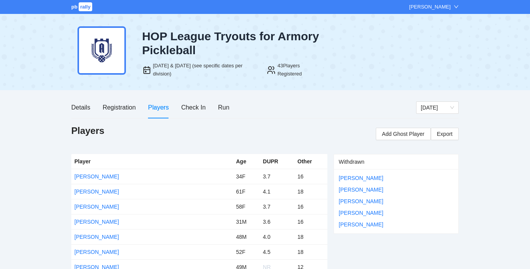
scroll to position [60, 0]
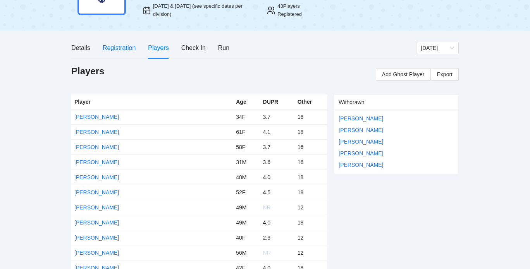
click at [118, 50] on div "Registration" at bounding box center [119, 48] width 33 height 10
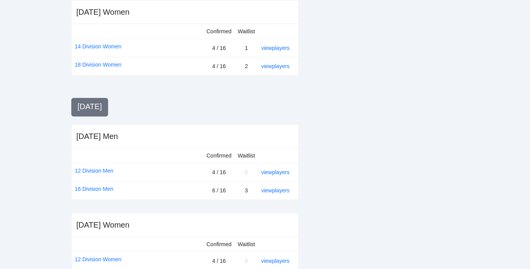
scroll to position [328, 0]
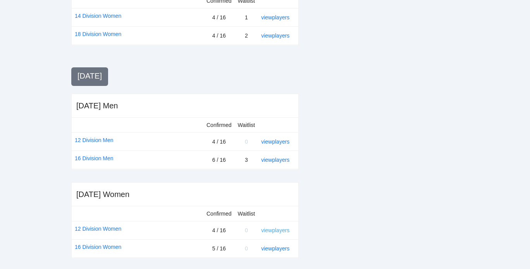
click at [268, 227] on link "view players" at bounding box center [275, 230] width 28 height 6
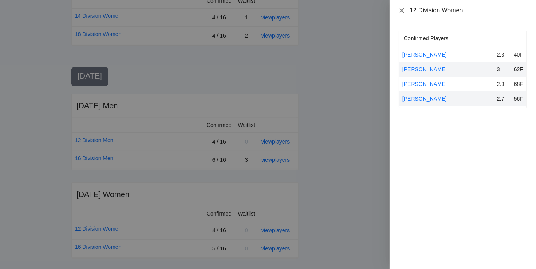
click at [403, 10] on icon "close" at bounding box center [401, 10] width 6 height 6
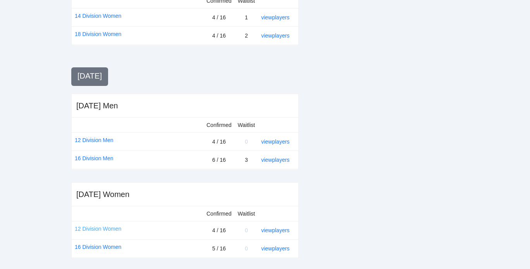
click at [85, 228] on link "12 Division Women" at bounding box center [98, 229] width 46 height 9
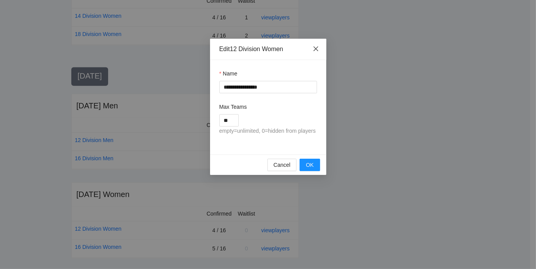
click at [318, 49] on span "Close" at bounding box center [315, 49] width 21 height 21
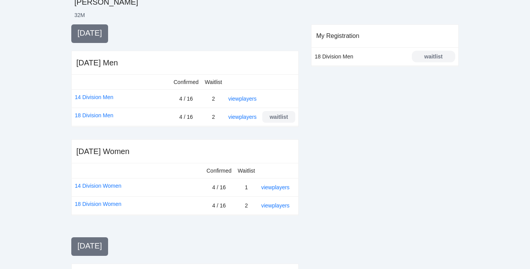
scroll to position [0, 0]
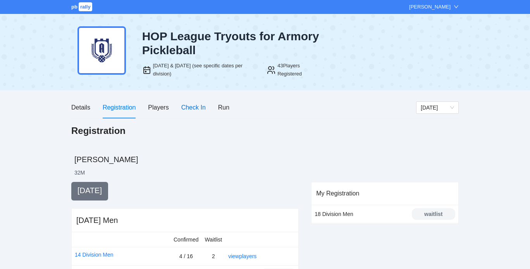
click at [197, 112] on div "Check In" at bounding box center [193, 108] width 24 height 10
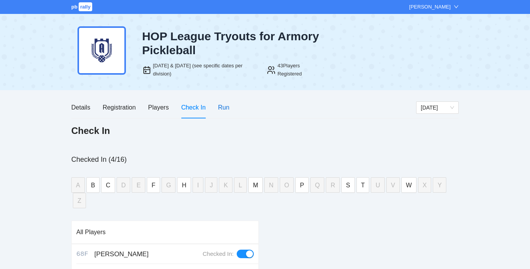
click at [224, 109] on div "Run" at bounding box center [223, 108] width 11 height 10
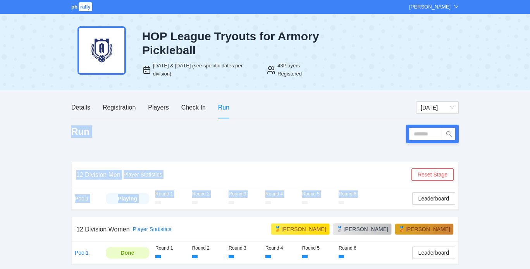
drag, startPoint x: 34, startPoint y: 241, endPoint x: 46, endPoint y: 132, distance: 109.9
click at [46, 132] on div "pb rally Ryan Skoubo HOP League Tryouts for Armory Pickleball Sep 4 & 6, 2025 (…" at bounding box center [265, 168] width 530 height 336
click at [70, 216] on div "pb rally Ryan Skoubo HOP League Tryouts for Armory Pickleball Sep 4 & 6, 2025 (…" at bounding box center [265, 168] width 530 height 336
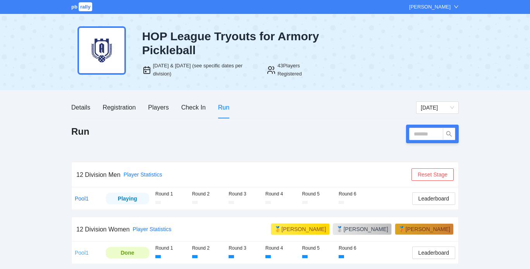
click at [81, 251] on link "Pool1" at bounding box center [82, 253] width 14 height 6
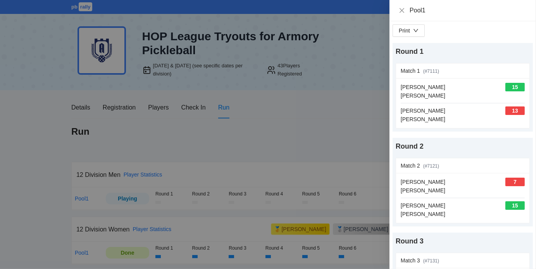
click at [254, 235] on div at bounding box center [268, 134] width 536 height 269
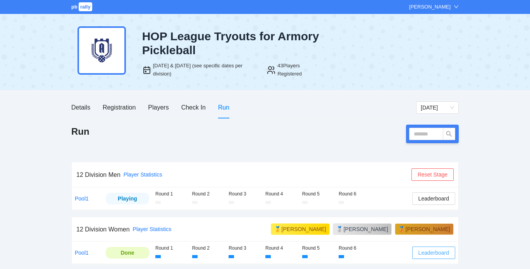
click at [442, 255] on span "Leaderboard" at bounding box center [433, 253] width 31 height 9
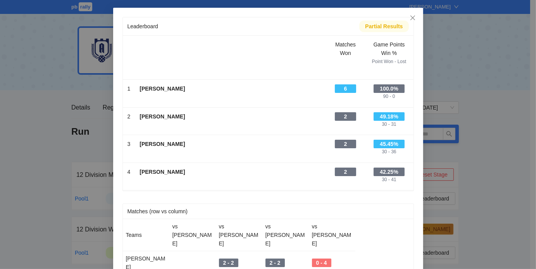
click at [498, 189] on div "Leaderboard Partial Results Scroll right to see all columns → Matches Won Game …" at bounding box center [268, 134] width 536 height 269
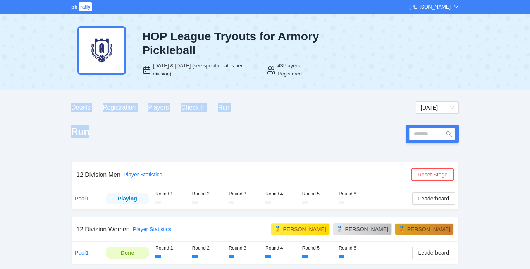
drag, startPoint x: 490, startPoint y: 154, endPoint x: 497, endPoint y: -24, distance: 177.5
click at [497, 0] on html "pb rally Ryan Skoubo HOP League Tryouts for Armory Pickleball Sep 4 & 6, 2025 (…" at bounding box center [265, 134] width 530 height 269
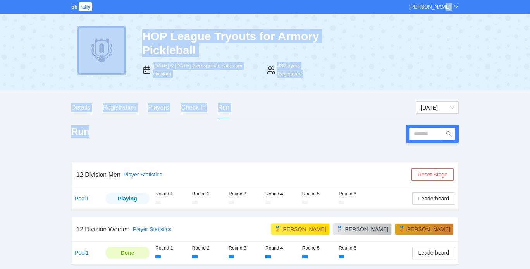
click at [495, 108] on div "pb rally Ryan Skoubo HOP League Tryouts for Armory Pickleball Sep 4 & 6, 2025 (…" at bounding box center [265, 168] width 530 height 336
drag, startPoint x: 495, startPoint y: 108, endPoint x: 534, endPoint y: -20, distance: 133.6
click at [530, 0] on html "pb rally Ryan Skoubo HOP League Tryouts for Armory Pickleball Sep 4 & 6, 2025 (…" at bounding box center [265, 134] width 530 height 269
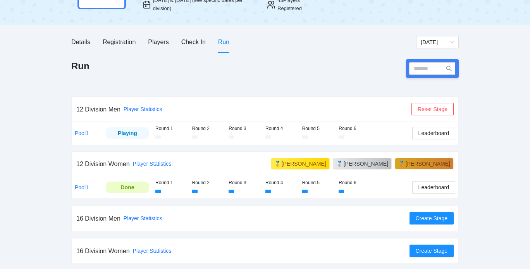
click at [499, 106] on div "pb rally Ryan Skoubo HOP League Tryouts for Armory Pickleball Sep 4 & 6, 2025 (…" at bounding box center [265, 103] width 530 height 336
click at [126, 44] on div "Registration" at bounding box center [119, 42] width 33 height 10
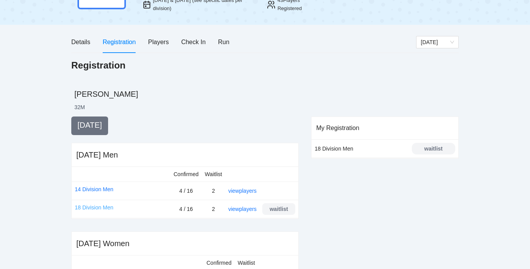
click at [107, 206] on link "18 Division Men" at bounding box center [94, 207] width 39 height 9
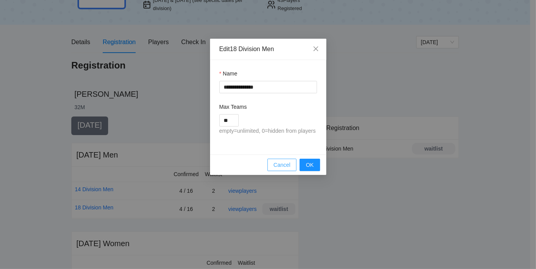
click at [278, 166] on span "Cancel" at bounding box center [281, 165] width 17 height 9
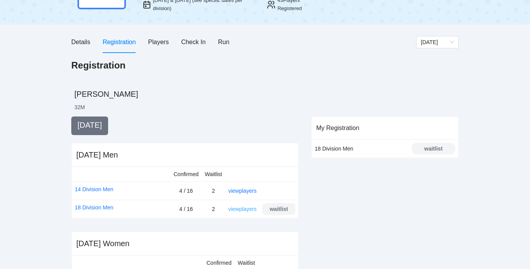
click at [249, 209] on link "view players" at bounding box center [242, 209] width 28 height 6
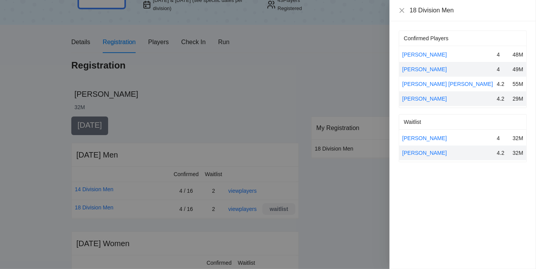
click at [268, 181] on div at bounding box center [268, 134] width 536 height 269
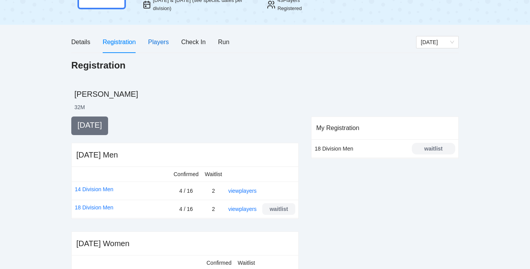
click at [159, 43] on div "Players" at bounding box center [158, 42] width 21 height 10
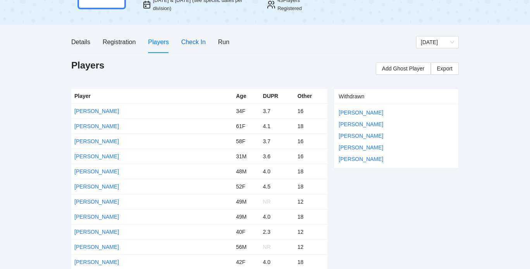
click at [194, 42] on div "Check In" at bounding box center [193, 42] width 24 height 10
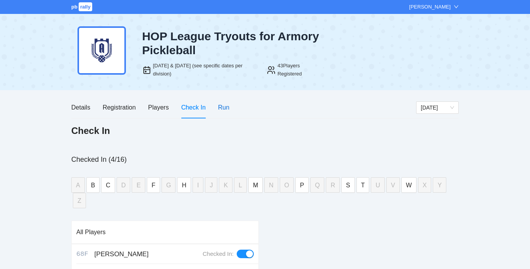
click at [220, 105] on div "Run" at bounding box center [223, 108] width 11 height 10
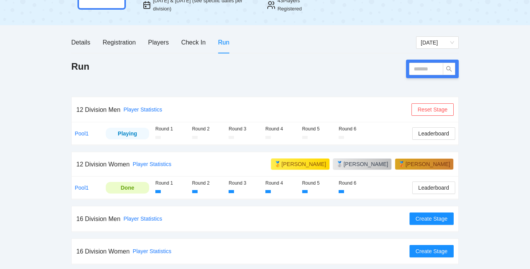
scroll to position [50, 0]
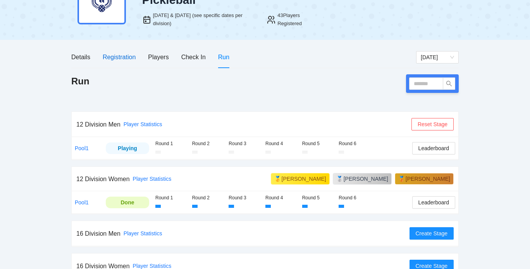
click at [103, 55] on div "Registration" at bounding box center [119, 57] width 33 height 10
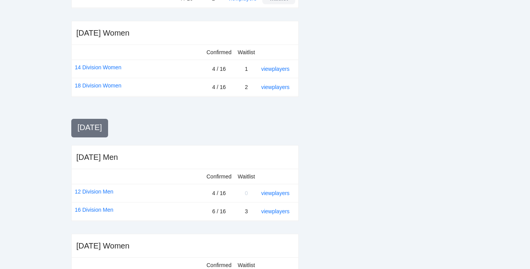
scroll to position [0, 0]
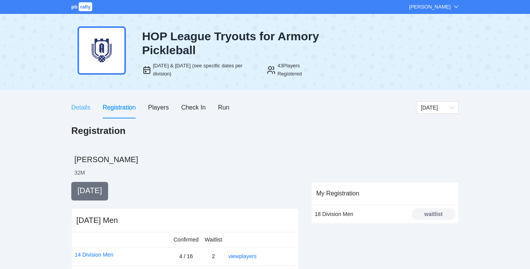
click at [77, 113] on div "Details" at bounding box center [80, 107] width 19 height 22
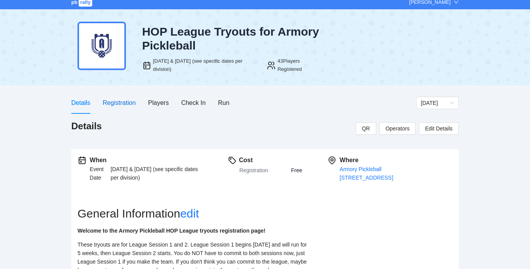
click at [115, 99] on div "Registration" at bounding box center [119, 103] width 33 height 10
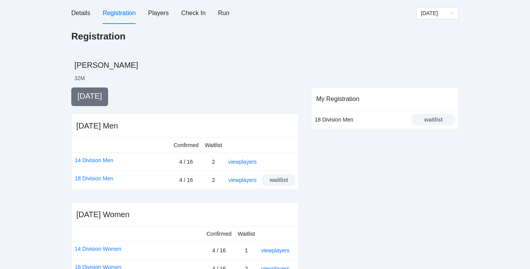
scroll to position [93, 0]
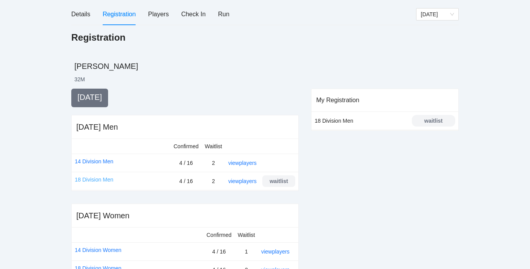
drag, startPoint x: 126, startPoint y: 141, endPoint x: 100, endPoint y: 178, distance: 45.2
click at [100, 178] on link "18 Division Men" at bounding box center [94, 179] width 39 height 9
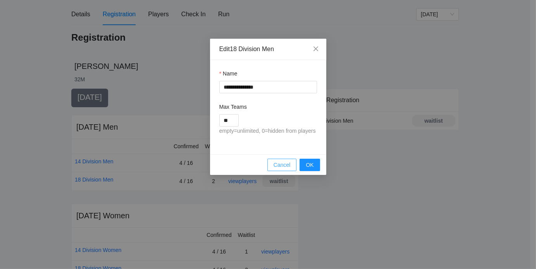
click at [283, 165] on span "Cancel" at bounding box center [281, 165] width 17 height 9
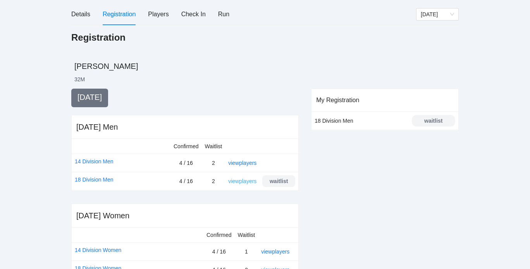
click at [246, 181] on link "view players" at bounding box center [242, 181] width 28 height 6
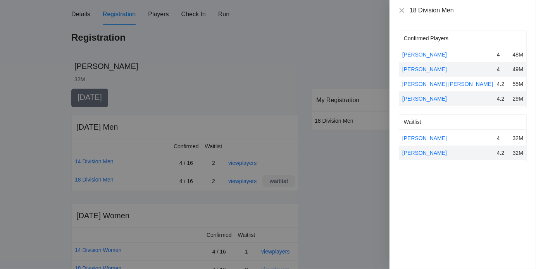
click at [268, 176] on div at bounding box center [268, 134] width 536 height 269
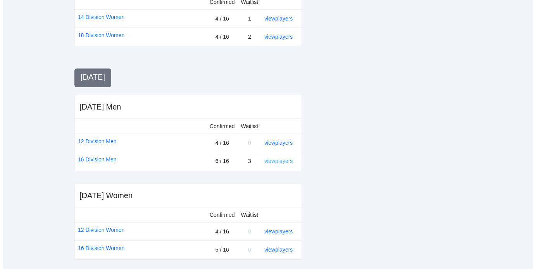
scroll to position [301, 0]
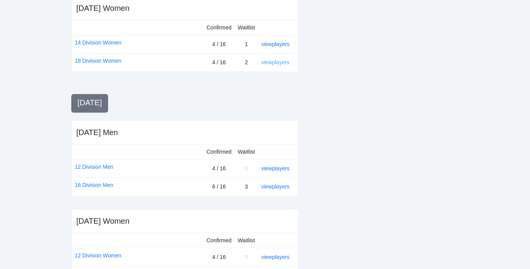
click at [270, 64] on link "view players" at bounding box center [275, 62] width 28 height 6
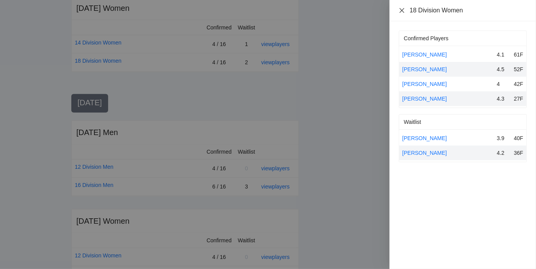
click at [402, 12] on icon "close" at bounding box center [401, 10] width 6 height 6
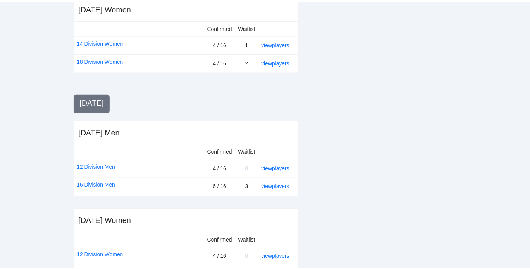
scroll to position [80, 0]
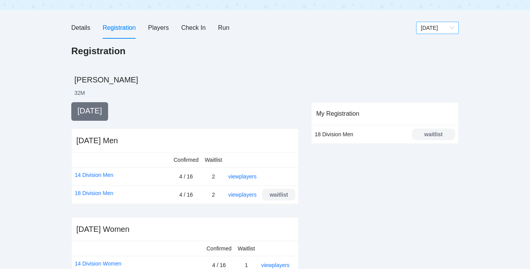
click at [438, 24] on span "[DATE]" at bounding box center [437, 28] width 33 height 12
click at [439, 43] on div "Thursday" at bounding box center [437, 43] width 33 height 9
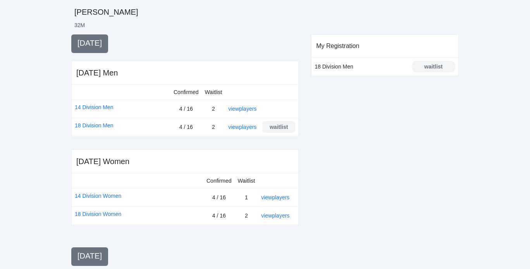
scroll to position [0, 0]
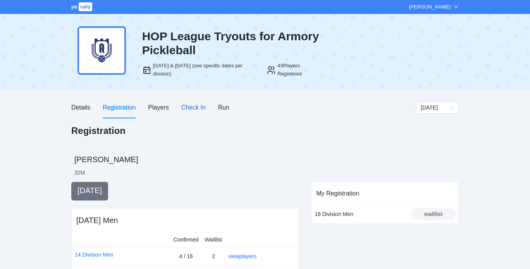
click at [181, 110] on div "Check In" at bounding box center [193, 108] width 24 height 10
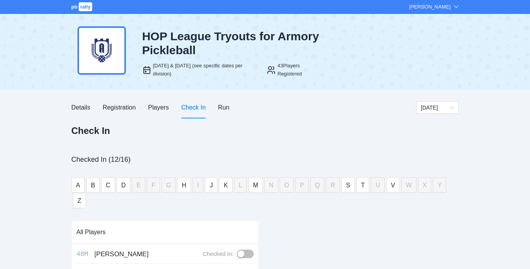
scroll to position [2, 0]
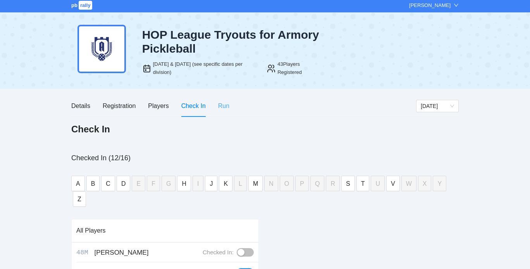
click at [228, 101] on div "Run" at bounding box center [223, 106] width 11 height 22
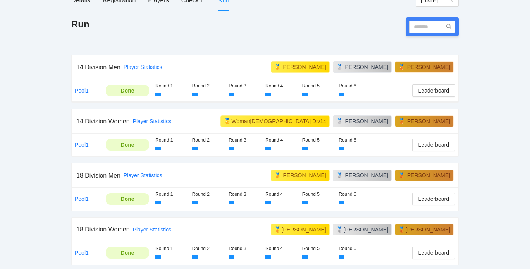
scroll to position [107, 0]
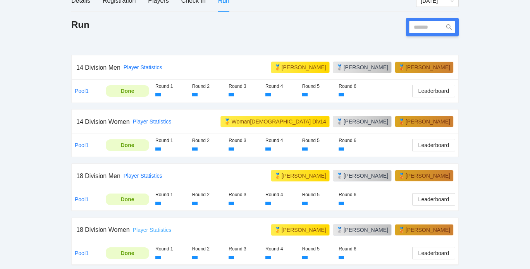
click at [152, 230] on link "Player Statistics" at bounding box center [152, 230] width 39 height 6
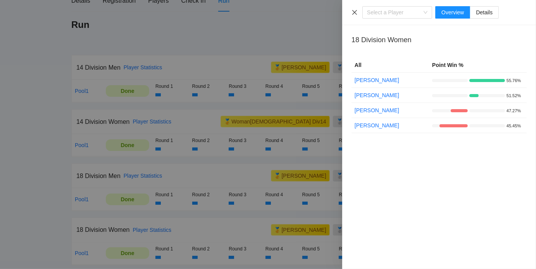
click at [356, 12] on icon "close" at bounding box center [354, 12] width 6 height 6
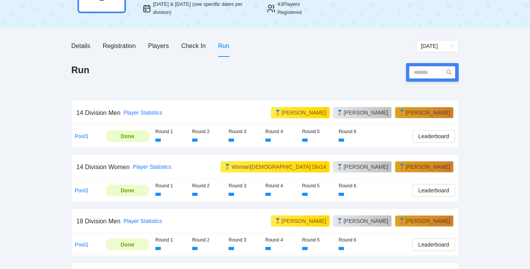
scroll to position [61, 0]
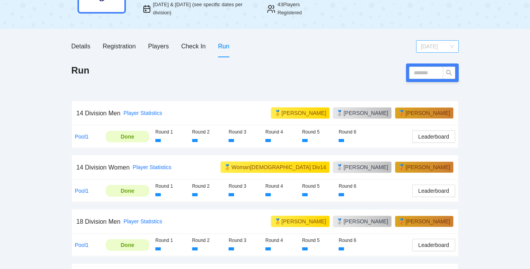
click at [433, 46] on span "Thursday" at bounding box center [437, 47] width 33 height 12
click at [433, 76] on div "[DATE]" at bounding box center [437, 74] width 33 height 9
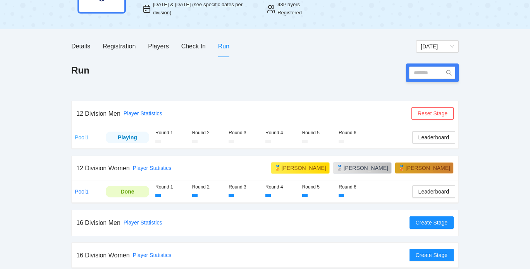
click at [87, 139] on link "Pool1" at bounding box center [82, 137] width 14 height 6
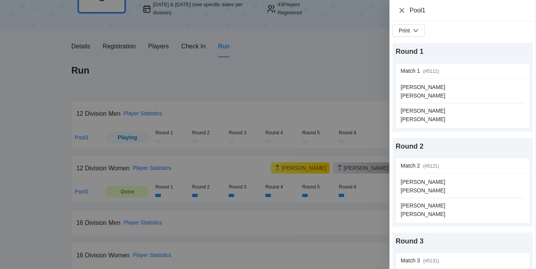
click at [400, 10] on icon "close" at bounding box center [401, 10] width 6 height 6
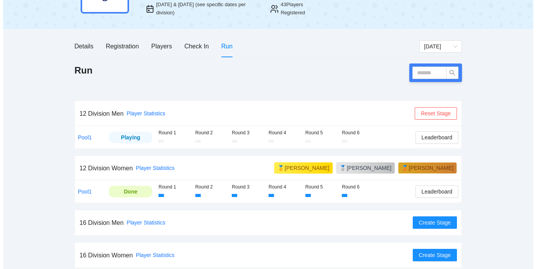
scroll to position [65, 0]
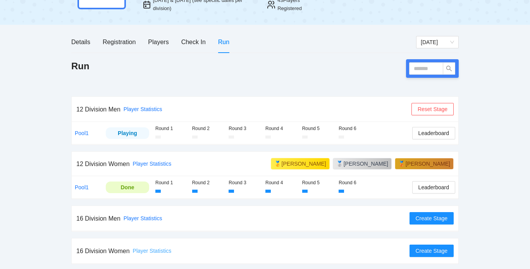
click at [143, 249] on link "Player Statistics" at bounding box center [152, 251] width 39 height 6
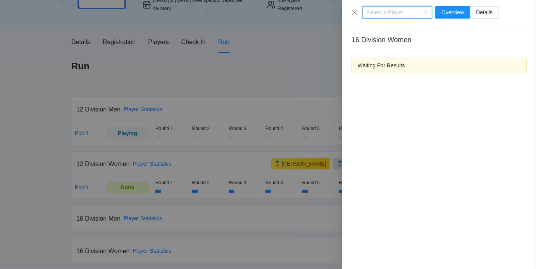
click at [161, 237] on div at bounding box center [268, 134] width 536 height 269
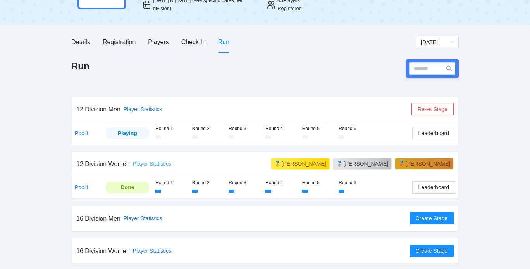
click at [148, 163] on link "Player Statistics" at bounding box center [152, 164] width 39 height 6
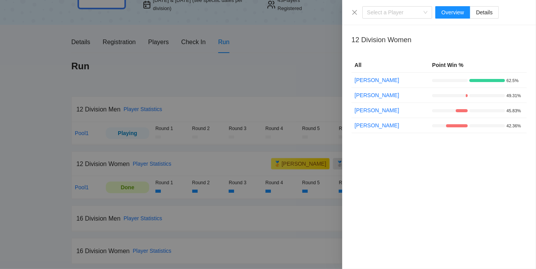
click at [491, 59] on td "Point Win %" at bounding box center [478, 65] width 98 height 15
click at [484, 12] on span "Details" at bounding box center [483, 12] width 17 height 6
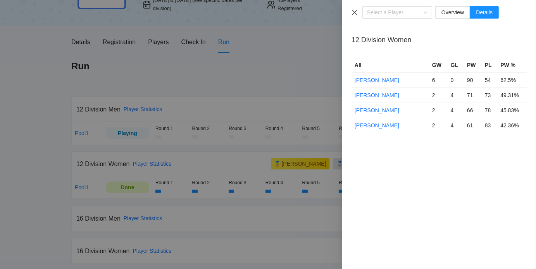
click at [351, 12] on icon "close" at bounding box center [354, 12] width 6 height 6
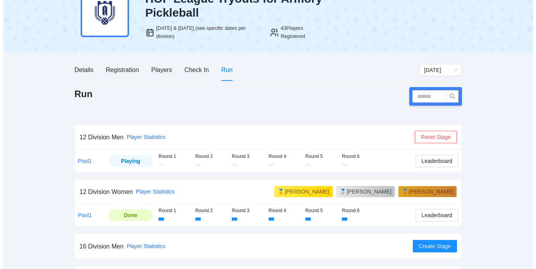
scroll to position [38, 0]
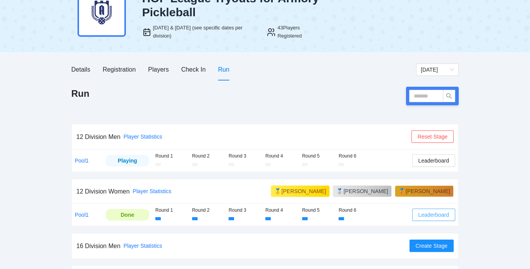
click at [433, 215] on span "Leaderboard" at bounding box center [433, 215] width 31 height 9
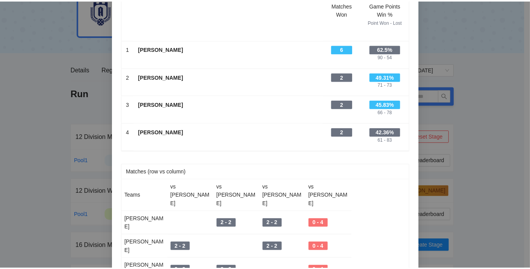
scroll to position [0, 0]
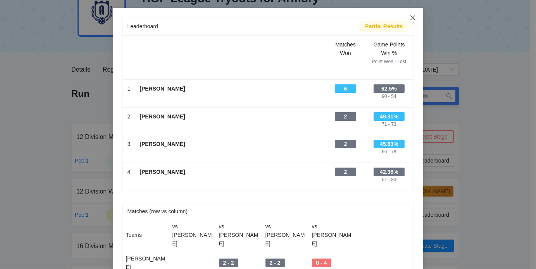
click at [409, 17] on icon "close" at bounding box center [412, 18] width 6 height 6
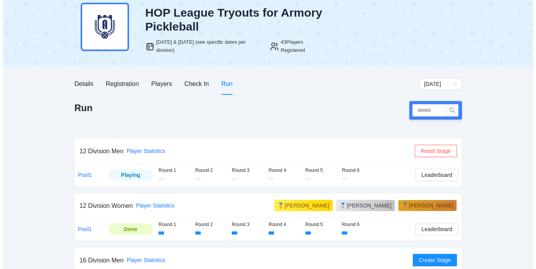
scroll to position [65, 0]
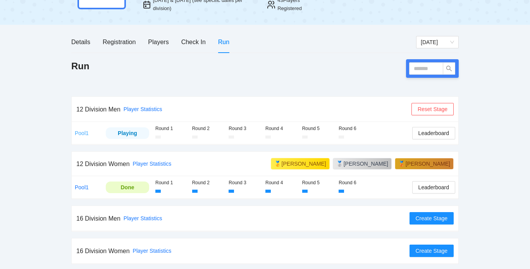
click at [81, 132] on link "Pool1" at bounding box center [82, 133] width 14 height 6
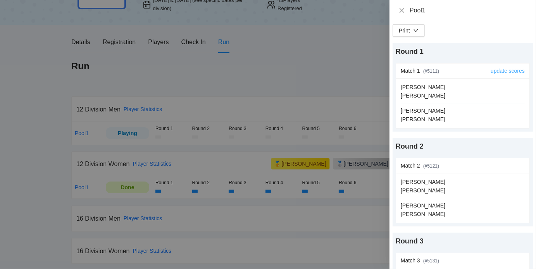
click at [500, 69] on link "update scores" at bounding box center [507, 71] width 34 height 6
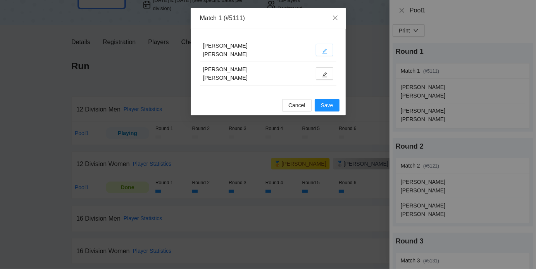
click at [324, 48] on span "edit" at bounding box center [324, 51] width 5 height 6
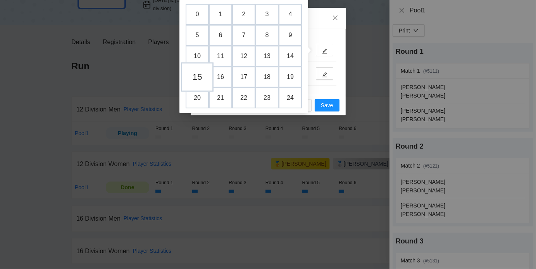
click at [199, 77] on td "15" at bounding box center [197, 77] width 33 height 29
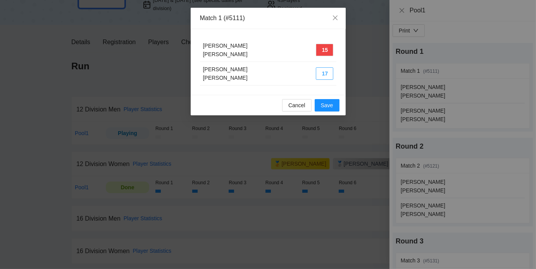
click at [325, 71] on button "17" at bounding box center [324, 73] width 17 height 12
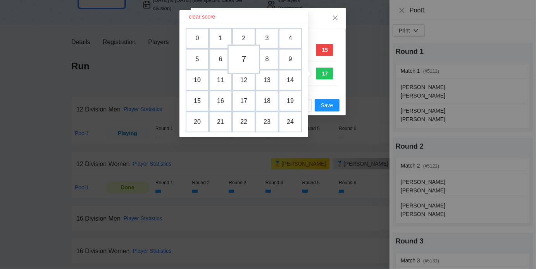
click at [244, 57] on td "7" at bounding box center [243, 59] width 33 height 29
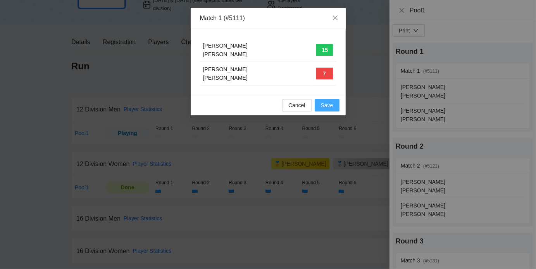
click at [323, 103] on span "Save" at bounding box center [327, 105] width 12 height 9
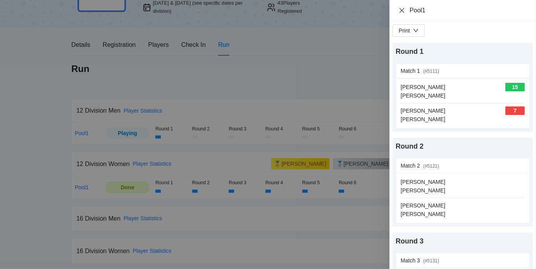
click at [400, 10] on icon "close" at bounding box center [401, 10] width 6 height 6
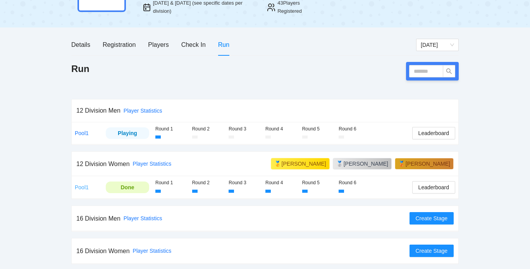
click at [80, 187] on link "Pool1" at bounding box center [82, 187] width 14 height 6
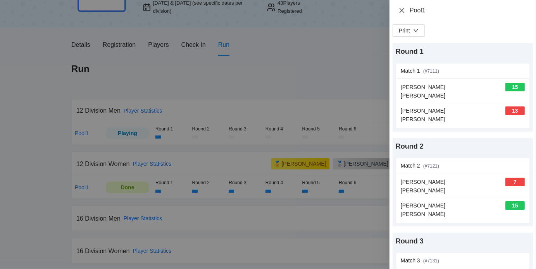
click at [402, 12] on icon "close" at bounding box center [401, 10] width 6 height 6
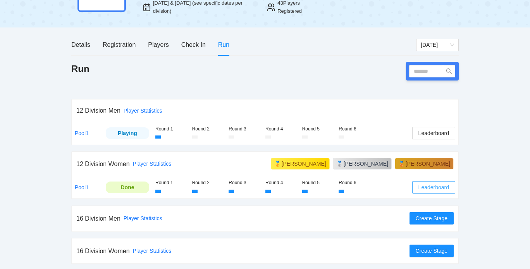
click at [443, 186] on span "Leaderboard" at bounding box center [433, 187] width 31 height 9
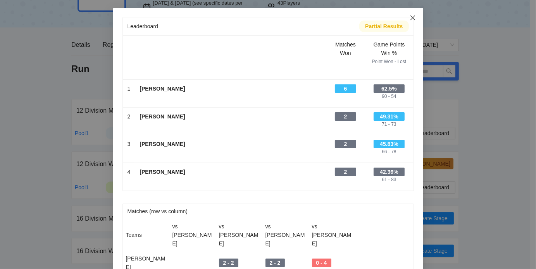
click at [411, 19] on icon "close" at bounding box center [412, 18] width 6 height 6
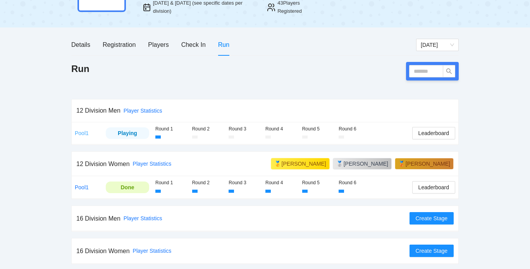
click at [81, 132] on link "Pool1" at bounding box center [82, 133] width 14 height 6
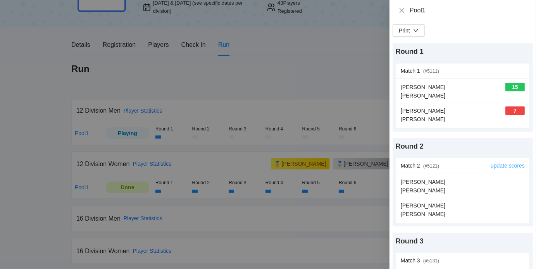
click at [510, 166] on link "update scores" at bounding box center [507, 166] width 34 height 6
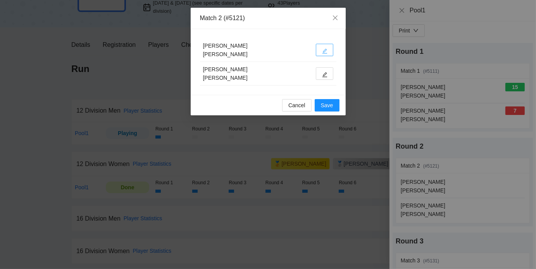
click at [324, 47] on button "button" at bounding box center [324, 50] width 17 height 12
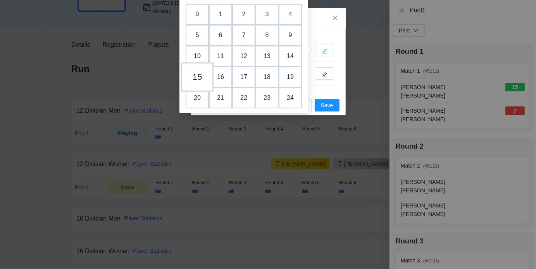
drag, startPoint x: 324, startPoint y: 47, endPoint x: 198, endPoint y: 74, distance: 128.6
click at [198, 74] on body "pb rally Ryan Skoubo HOP League Tryouts for Armory Pickleball Sep 4 & 6, 2025 (…" at bounding box center [265, 71] width 530 height 269
click at [198, 74] on td "15" at bounding box center [197, 76] width 33 height 29
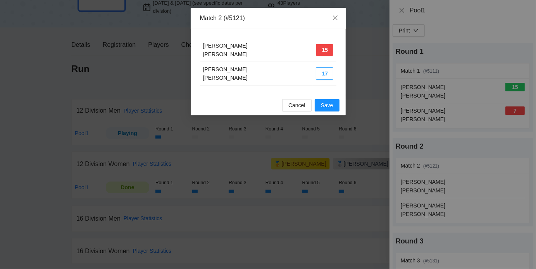
click at [321, 72] on button "17" at bounding box center [324, 73] width 17 height 12
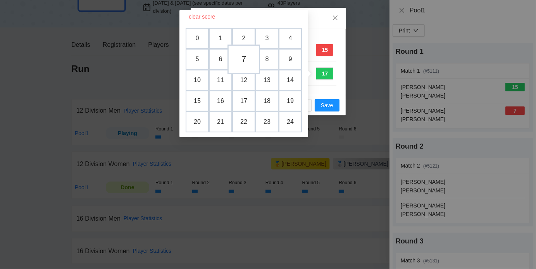
click at [247, 59] on td "7" at bounding box center [243, 59] width 33 height 29
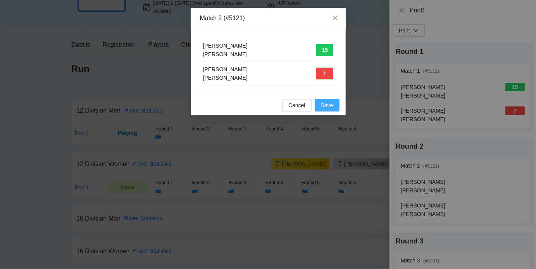
click at [328, 103] on span "Save" at bounding box center [327, 105] width 12 height 9
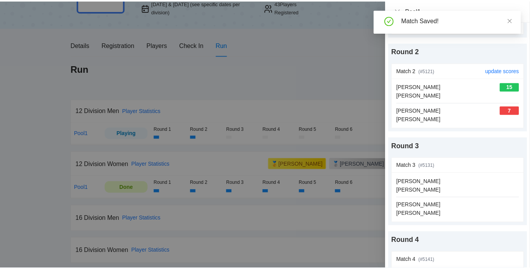
scroll to position [98, 0]
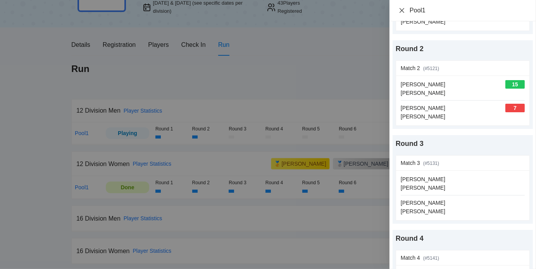
click at [404, 9] on icon "close" at bounding box center [401, 10] width 6 height 6
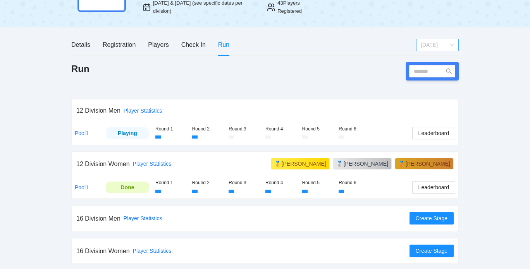
click at [437, 41] on span "[DATE]" at bounding box center [437, 45] width 33 height 12
click at [433, 62] on div "Thursday" at bounding box center [437, 60] width 33 height 9
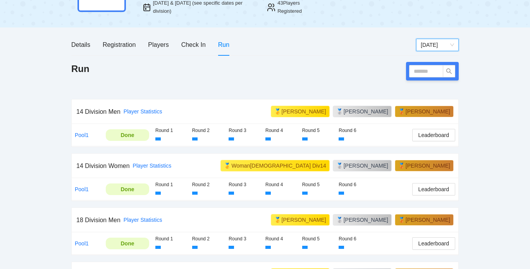
scroll to position [108, 0]
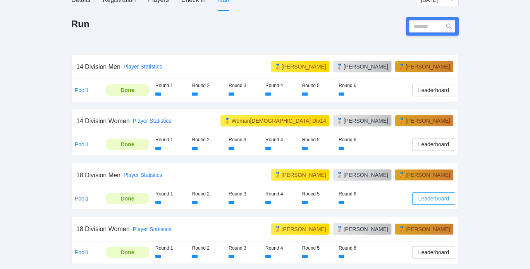
click at [435, 196] on span "Leaderboard" at bounding box center [433, 198] width 31 height 9
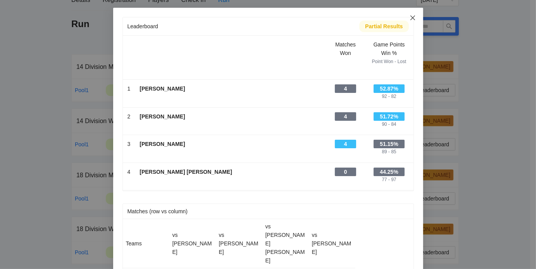
click at [410, 14] on span "Close" at bounding box center [412, 18] width 21 height 21
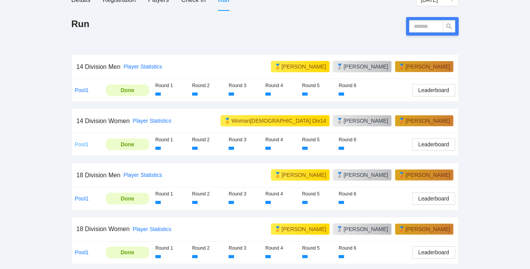
click at [86, 143] on link "Pool1" at bounding box center [82, 144] width 14 height 6
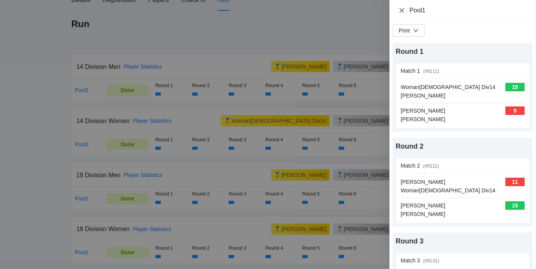
click at [400, 9] on icon "close" at bounding box center [401, 10] width 6 height 6
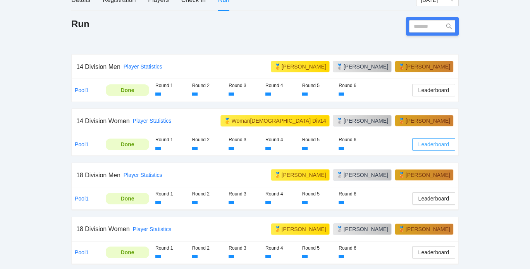
click at [430, 145] on span "Leaderboard" at bounding box center [433, 144] width 31 height 9
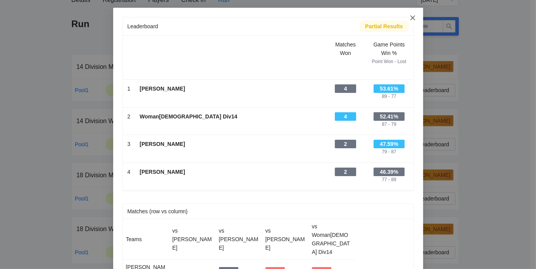
click at [411, 15] on icon "close" at bounding box center [412, 18] width 6 height 6
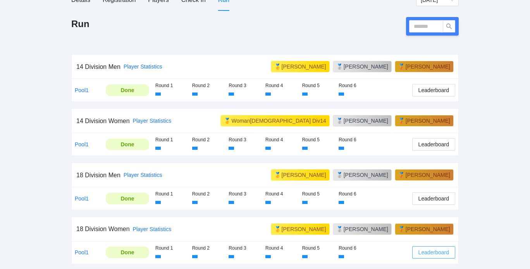
click at [441, 252] on span "Leaderboard" at bounding box center [433, 252] width 31 height 9
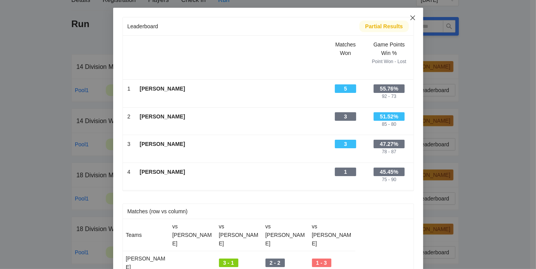
click at [411, 17] on icon "close" at bounding box center [412, 18] width 6 height 6
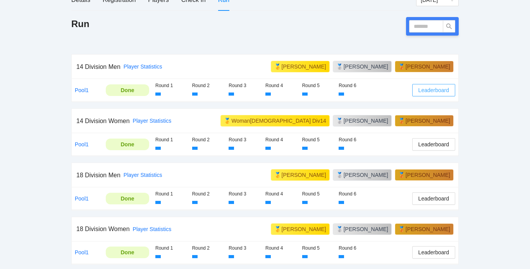
click at [431, 91] on span "Leaderboard" at bounding box center [433, 90] width 31 height 9
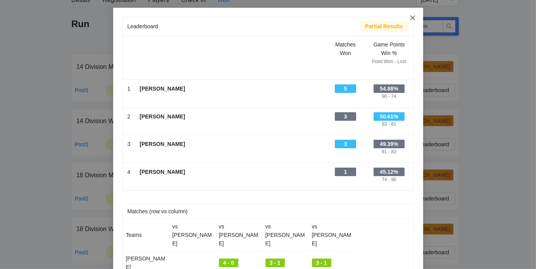
click at [409, 19] on icon "close" at bounding box center [412, 18] width 6 height 6
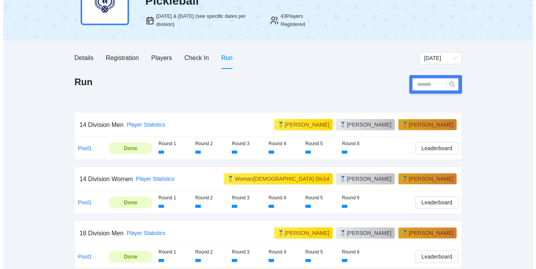
scroll to position [49, 0]
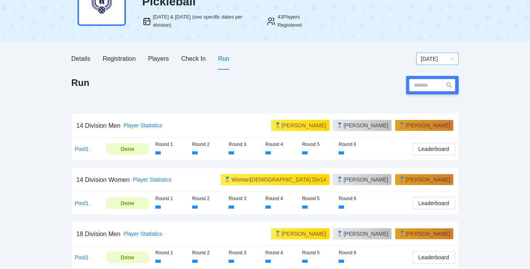
click at [441, 60] on span "Thursday" at bounding box center [437, 59] width 33 height 12
click at [433, 91] on div "[DATE]" at bounding box center [437, 87] width 43 height 12
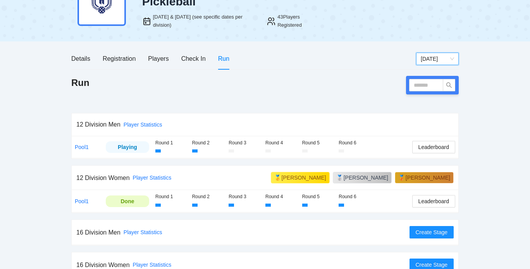
click at [89, 155] on td "Pool1" at bounding box center [87, 147] width 31 height 22
click at [78, 148] on link "Pool1" at bounding box center [82, 147] width 14 height 6
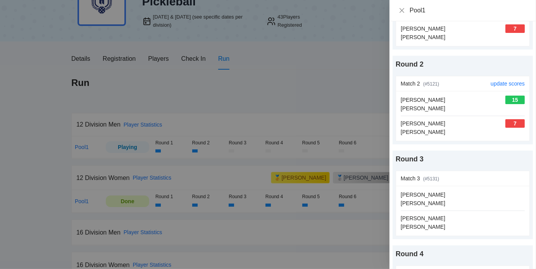
scroll to position [83, 0]
click at [502, 176] on link "update scores" at bounding box center [507, 178] width 34 height 6
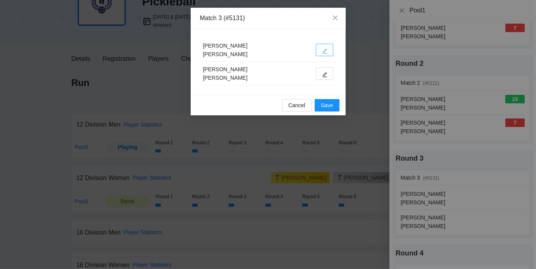
click at [325, 48] on span "edit" at bounding box center [324, 51] width 5 height 6
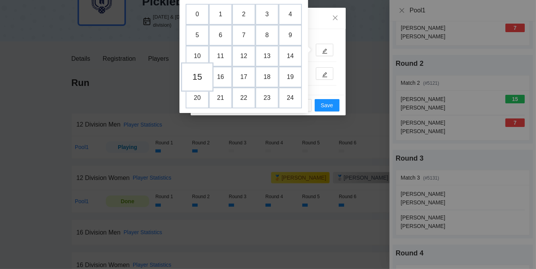
click at [197, 76] on td "15" at bounding box center [197, 76] width 33 height 29
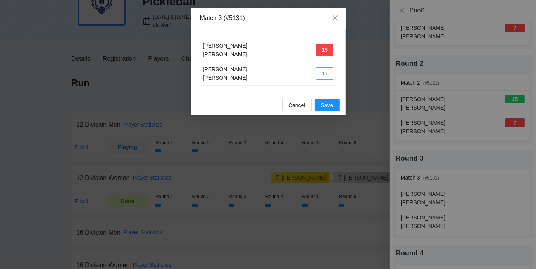
click at [324, 72] on button "17" at bounding box center [324, 73] width 17 height 12
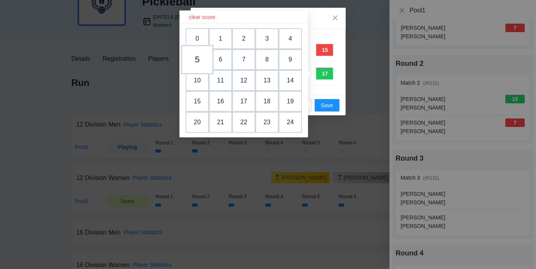
click at [197, 60] on td "5" at bounding box center [197, 59] width 33 height 29
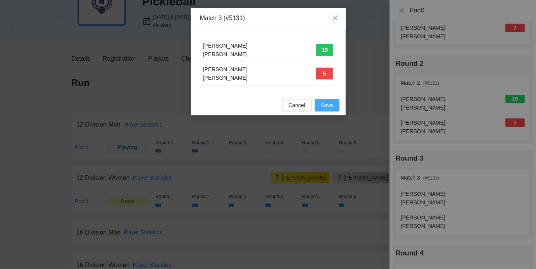
click at [331, 103] on span "Save" at bounding box center [327, 105] width 12 height 9
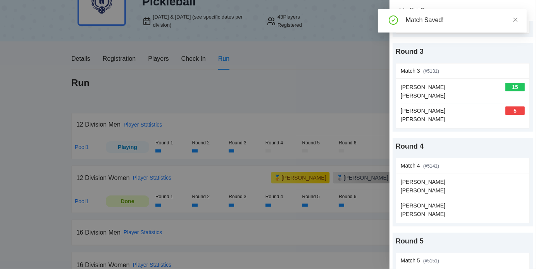
scroll to position [193, 0]
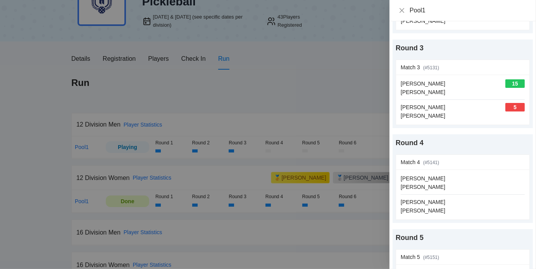
click at [359, 231] on div at bounding box center [268, 134] width 536 height 269
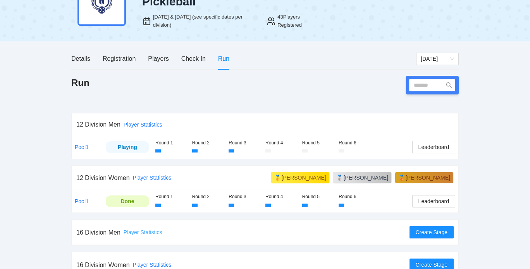
click at [152, 230] on link "Player Statistics" at bounding box center [143, 232] width 39 height 6
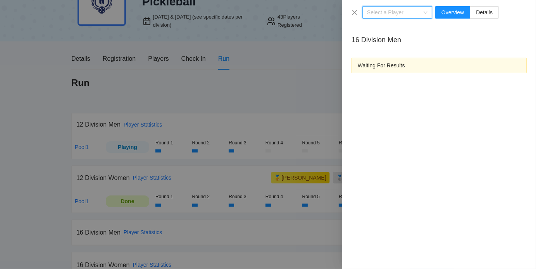
click at [154, 233] on div at bounding box center [268, 134] width 536 height 269
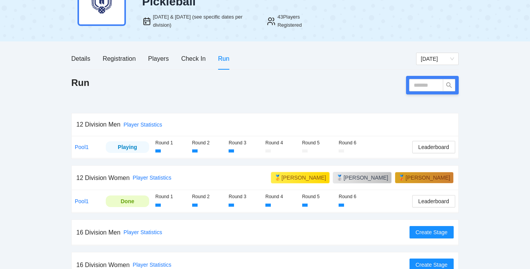
click at [156, 268] on div "Player Statistics" at bounding box center [152, 265] width 39 height 9
click at [153, 266] on link "Player Statistics" at bounding box center [152, 265] width 39 height 6
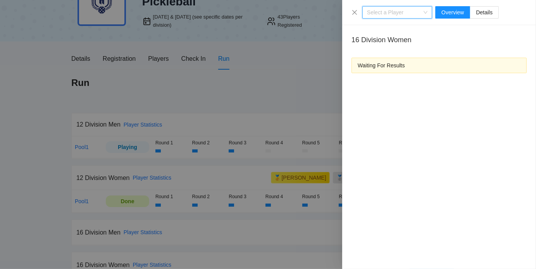
click at [151, 262] on div at bounding box center [268, 134] width 536 height 269
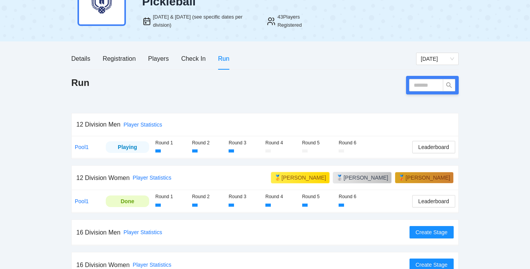
drag, startPoint x: 391, startPoint y: 21, endPoint x: 276, endPoint y: 31, distance: 115.1
click at [276, 31] on div "HOP League Tryouts for Armory Pickleball Sep 4 & 6, 2025 (see specific dates pe…" at bounding box center [264, 3] width 387 height 76
click at [430, 202] on span "Leaderboard" at bounding box center [433, 201] width 31 height 9
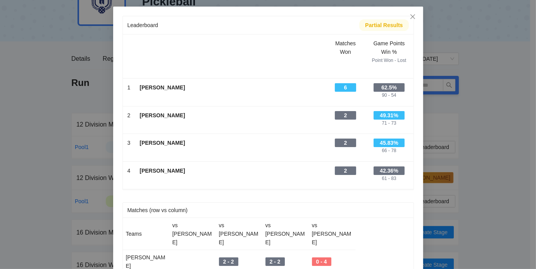
scroll to position [21, 0]
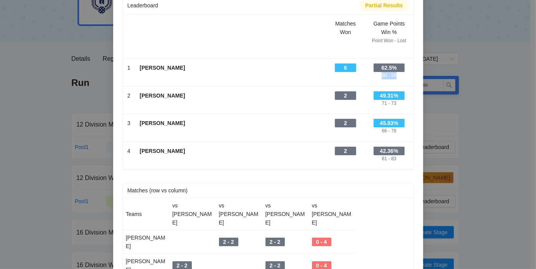
drag, startPoint x: 376, startPoint y: 77, endPoint x: 397, endPoint y: 79, distance: 21.0
click at [397, 79] on td "62.5% 90 - 54" at bounding box center [389, 72] width 48 height 27
click at [360, 110] on td "2 -" at bounding box center [345, 99] width 39 height 27
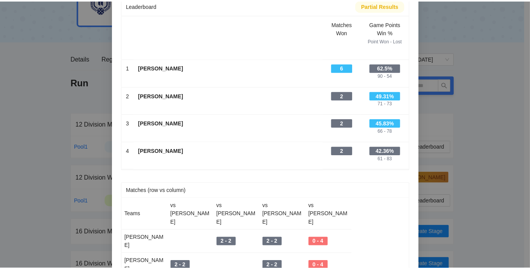
scroll to position [0, 0]
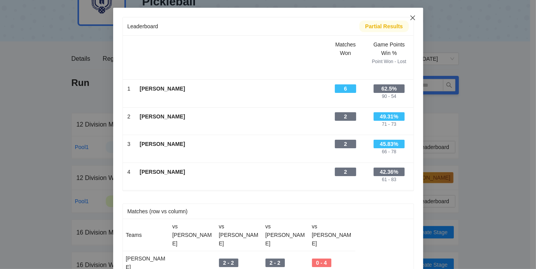
click at [410, 13] on span "Close" at bounding box center [412, 18] width 21 height 21
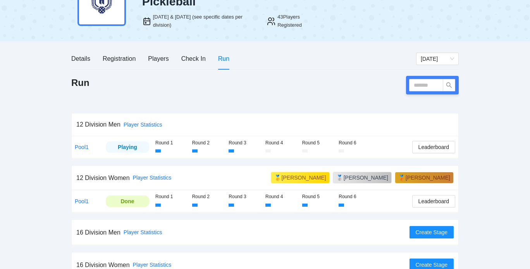
scroll to position [63, 0]
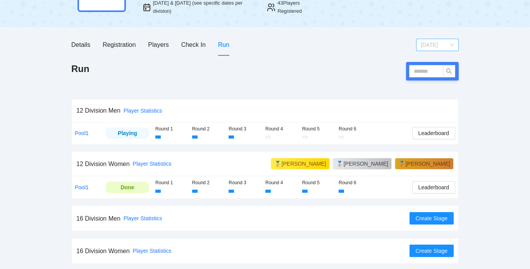
click at [435, 46] on span "[DATE]" at bounding box center [437, 45] width 33 height 12
click at [429, 60] on div "Thursday" at bounding box center [437, 60] width 33 height 9
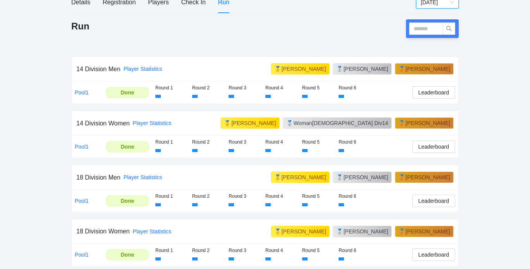
scroll to position [108, 0]
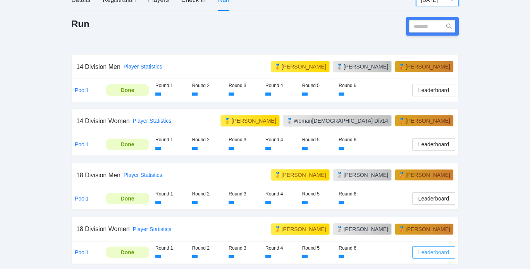
click at [439, 253] on span "Leaderboard" at bounding box center [433, 252] width 31 height 9
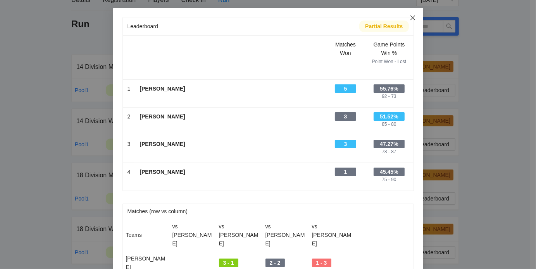
click at [409, 16] on icon "close" at bounding box center [412, 18] width 6 height 6
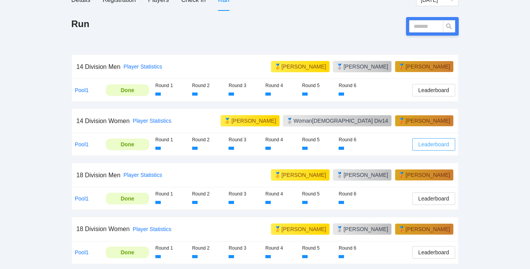
click at [430, 142] on span "Leaderboard" at bounding box center [433, 144] width 31 height 9
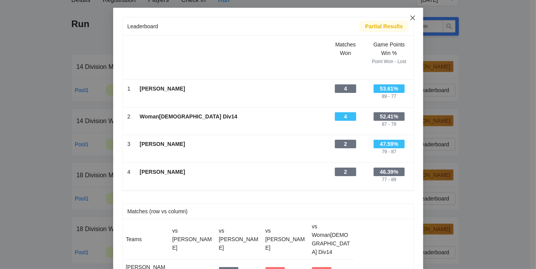
click at [412, 16] on icon "close" at bounding box center [412, 18] width 6 height 6
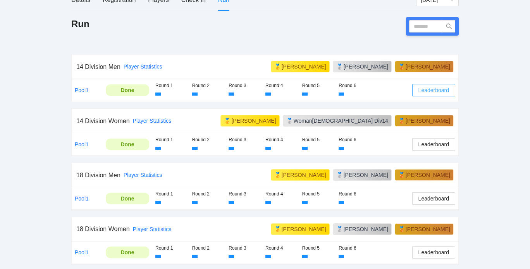
click at [424, 93] on span "Leaderboard" at bounding box center [433, 90] width 31 height 9
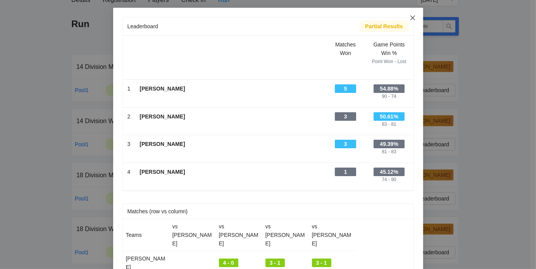
click at [409, 16] on icon "close" at bounding box center [412, 18] width 6 height 6
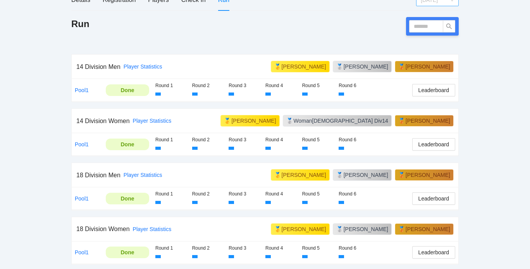
click at [448, 1] on span "Thursday" at bounding box center [437, 0] width 33 height 12
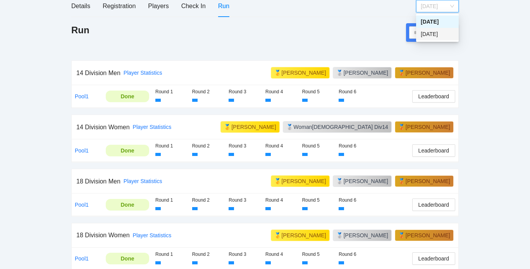
click at [426, 33] on div "[DATE]" at bounding box center [437, 34] width 33 height 9
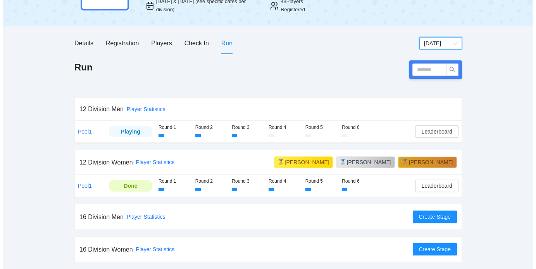
scroll to position [63, 0]
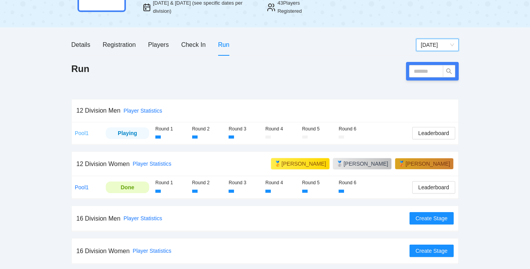
click at [81, 132] on link "Pool1" at bounding box center [82, 133] width 14 height 6
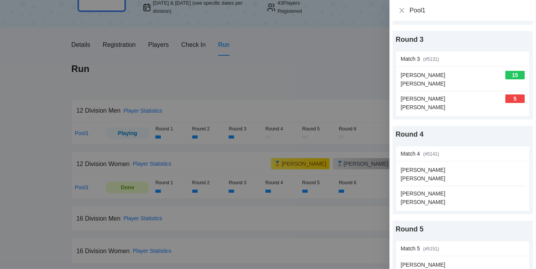
scroll to position [203, 0]
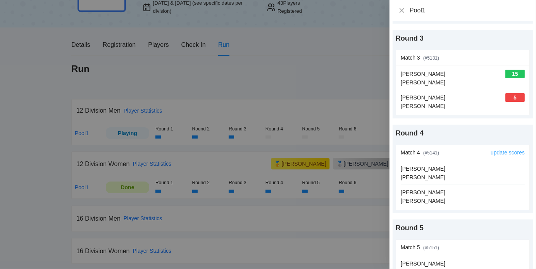
click at [500, 151] on link "update scores" at bounding box center [507, 152] width 34 height 6
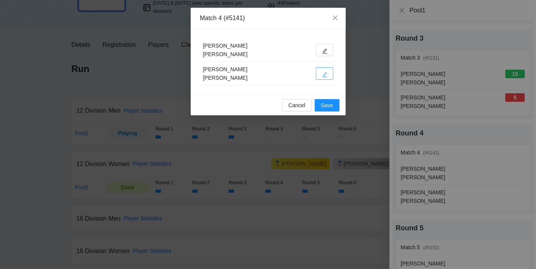
click at [330, 76] on button "button" at bounding box center [324, 73] width 17 height 12
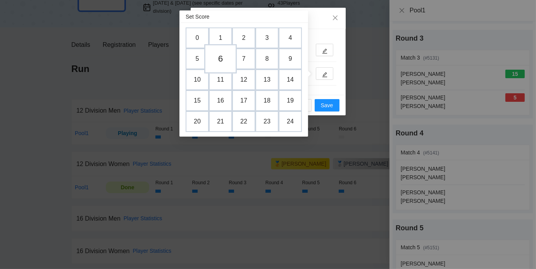
click at [223, 62] on td "6" at bounding box center [220, 58] width 33 height 29
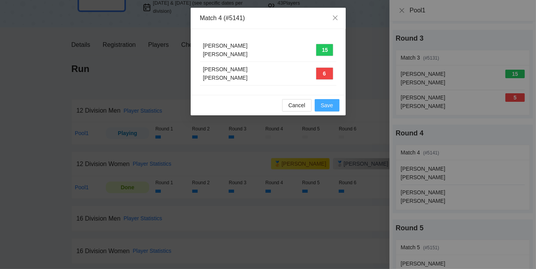
click at [326, 103] on span "Save" at bounding box center [327, 105] width 12 height 9
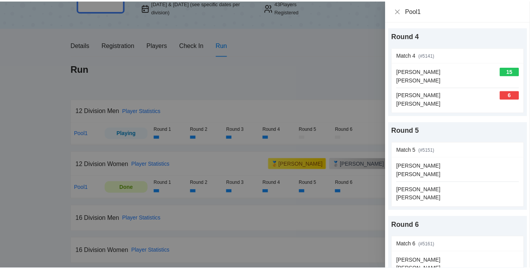
scroll to position [301, 0]
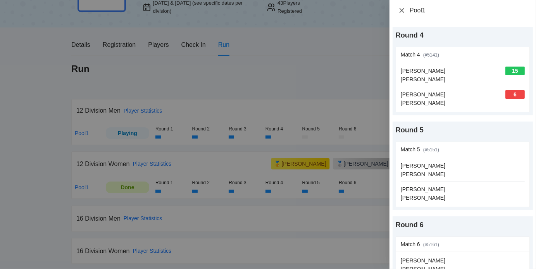
click at [401, 13] on icon "close" at bounding box center [401, 10] width 6 height 6
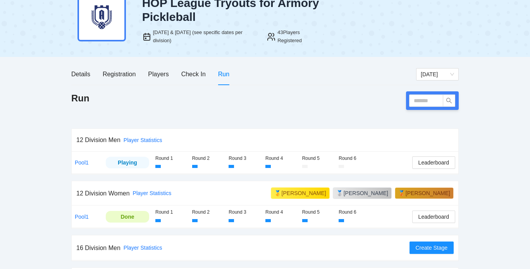
scroll to position [34, 0]
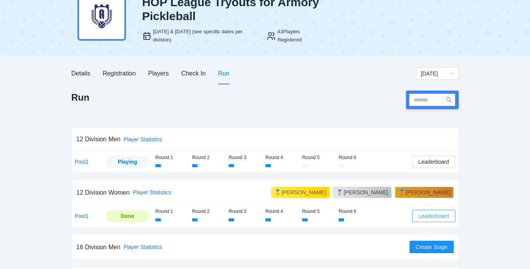
click at [427, 215] on span "Leaderboard" at bounding box center [433, 216] width 31 height 9
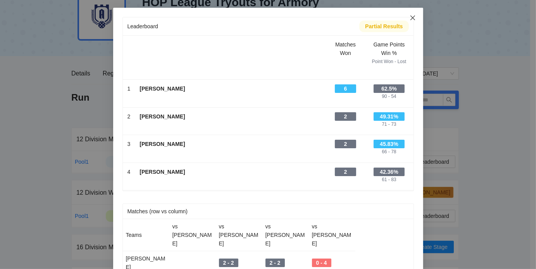
click at [411, 19] on icon "close" at bounding box center [412, 18] width 6 height 6
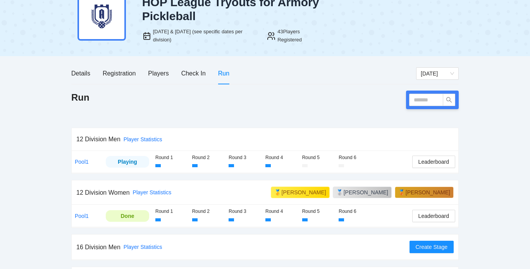
scroll to position [56, 0]
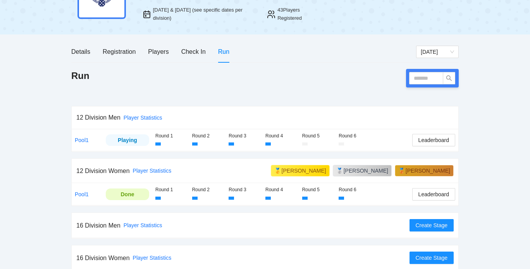
click at [435, 45] on div "Details Registration Players Check In Run Saturday" at bounding box center [264, 52] width 387 height 22
click at [434, 49] on span "[DATE]" at bounding box center [437, 52] width 33 height 12
click at [431, 62] on div "Thursday" at bounding box center [437, 67] width 43 height 12
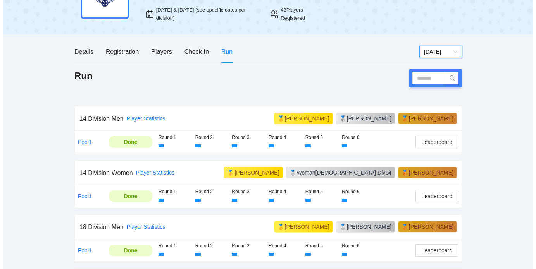
scroll to position [108, 0]
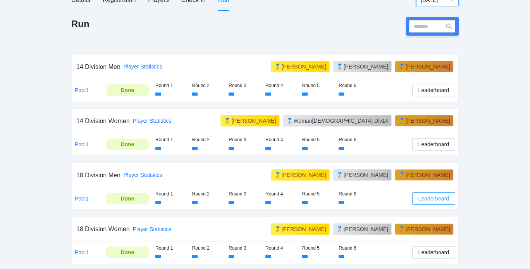
click at [435, 195] on span "Leaderboard" at bounding box center [433, 198] width 31 height 9
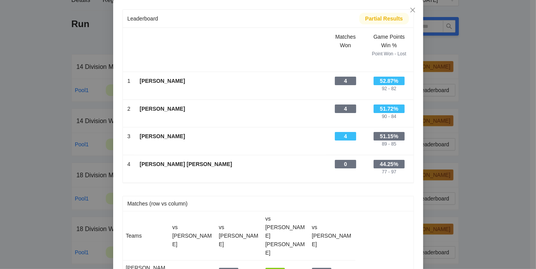
scroll to position [7, 0]
click at [375, 178] on td "44.25% 77 - 97" at bounding box center [389, 169] width 48 height 28
drag, startPoint x: 332, startPoint y: 132, endPoint x: 348, endPoint y: 134, distance: 15.6
click at [348, 134] on div "4" at bounding box center [345, 136] width 21 height 9
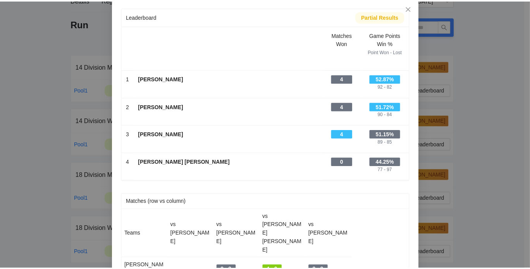
scroll to position [0, 0]
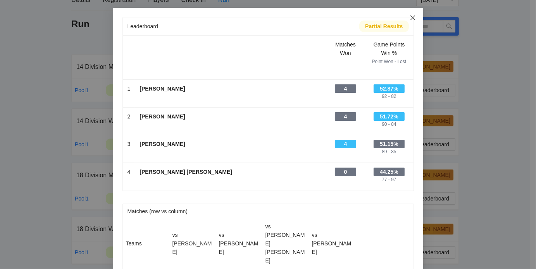
click at [409, 21] on icon "close" at bounding box center [412, 18] width 6 height 6
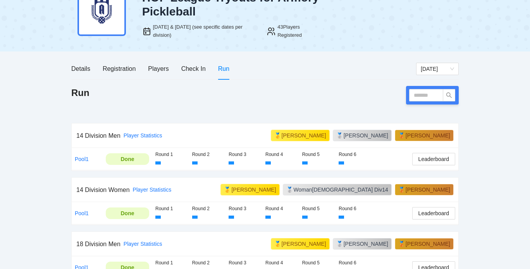
scroll to position [33, 0]
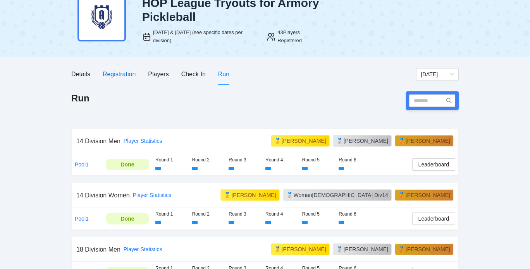
click at [116, 74] on div "Registration" at bounding box center [119, 74] width 33 height 10
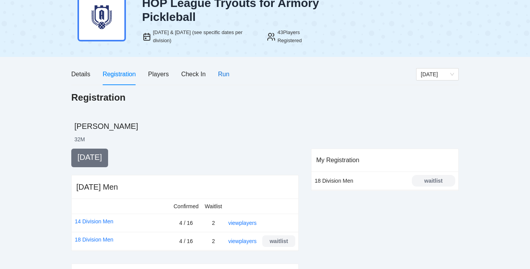
click at [221, 71] on div "Run" at bounding box center [223, 74] width 11 height 10
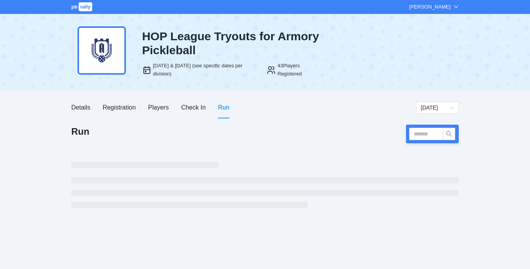
scroll to position [0, 0]
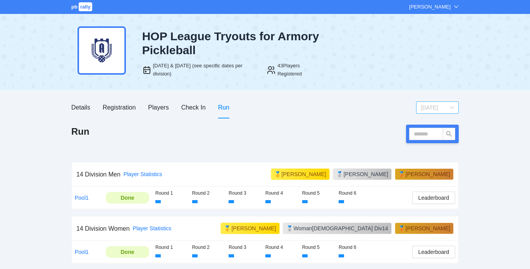
click at [430, 106] on span "Thursday" at bounding box center [437, 108] width 33 height 12
click at [423, 138] on div "[DATE]" at bounding box center [437, 135] width 33 height 9
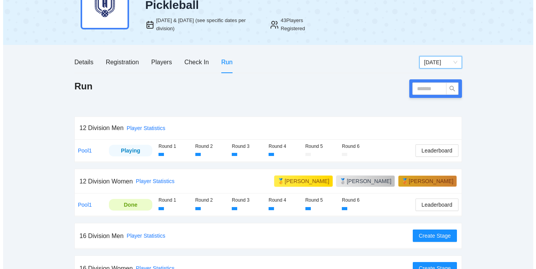
scroll to position [46, 0]
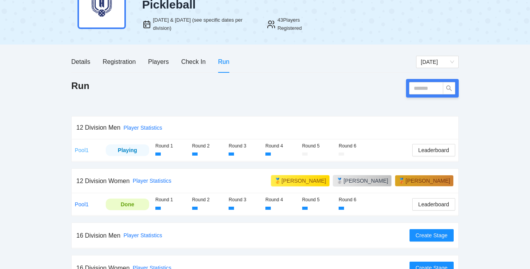
click at [79, 151] on link "Pool1" at bounding box center [82, 150] width 14 height 6
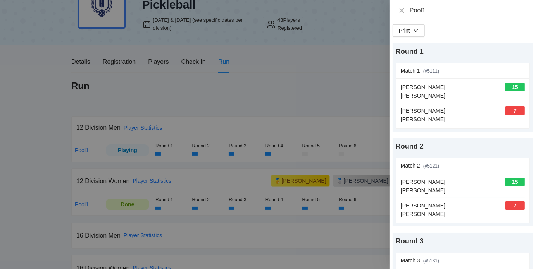
click at [328, 208] on div at bounding box center [268, 134] width 536 height 269
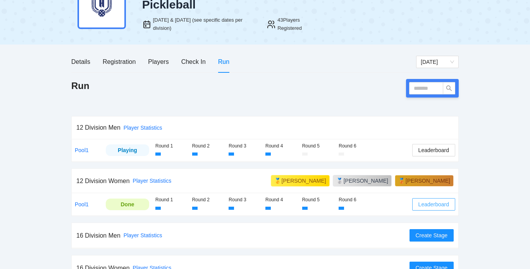
click at [435, 206] on span "Leaderboard" at bounding box center [433, 204] width 31 height 9
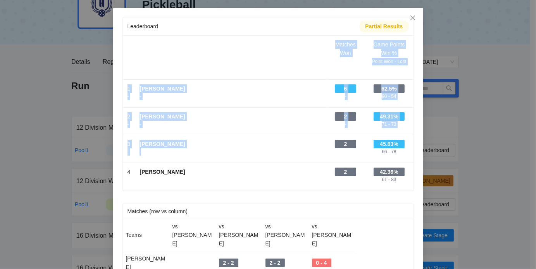
drag, startPoint x: 245, startPoint y: 162, endPoint x: 192, endPoint y: 127, distance: 62.9
click at [146, 70] on tbody "Scroll right to see all columns → Matches Won Game Points Win % Point Won - Los…" at bounding box center [268, 113] width 290 height 155
click at [196, 124] on div "-" at bounding box center [230, 124] width 182 height 7
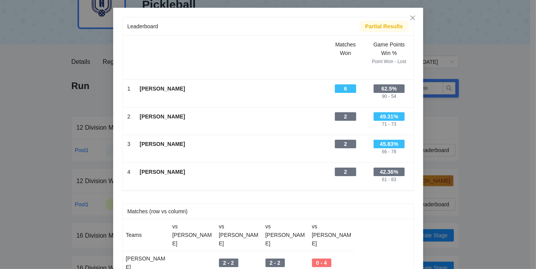
scroll to position [76, 0]
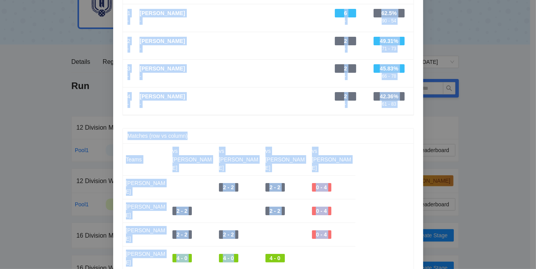
drag, startPoint x: 252, startPoint y: 227, endPoint x: 240, endPoint y: 274, distance: 48.6
click at [240, 223] on html "pb rally Ryan Skoubo HOP League Tryouts for Armory Pickleball Sep 4 & 6, 2025 (…" at bounding box center [268, 88] width 536 height 269
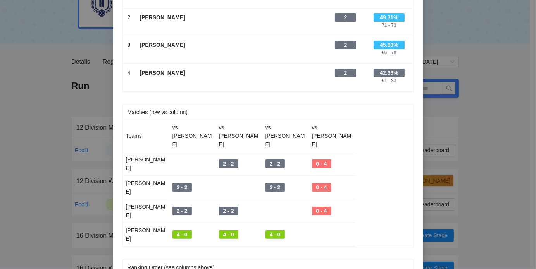
click at [357, 216] on div "Leaderboard Partial Results Scroll right to see all columns → Matches Won Game …" at bounding box center [267, 121] width 291 height 406
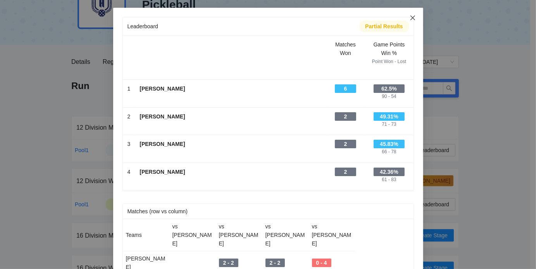
click at [411, 19] on icon "close" at bounding box center [412, 18] width 6 height 6
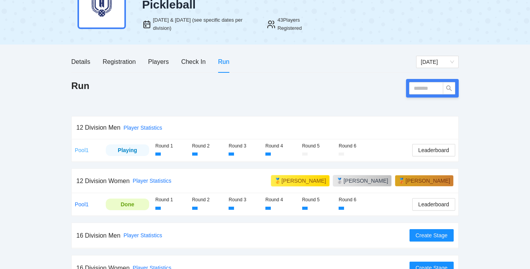
click at [82, 148] on link "Pool1" at bounding box center [82, 150] width 14 height 6
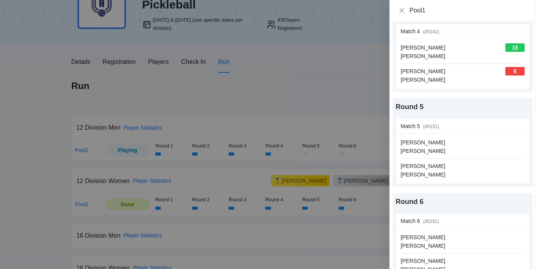
scroll to position [338, 0]
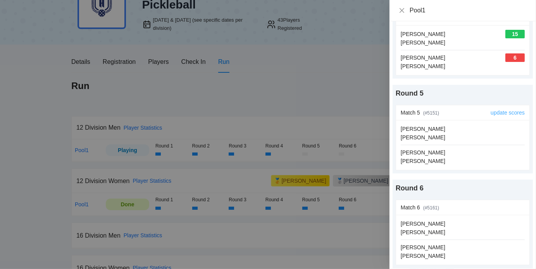
click at [511, 110] on link "update scores" at bounding box center [507, 113] width 34 height 6
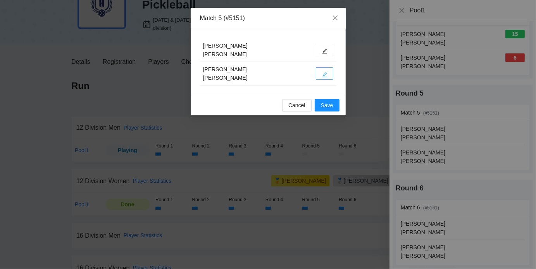
click at [328, 79] on button "button" at bounding box center [324, 73] width 17 height 12
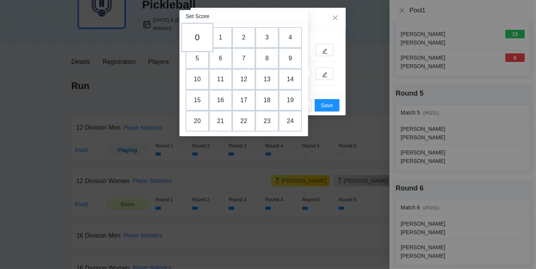
click at [193, 36] on td "0" at bounding box center [197, 37] width 33 height 29
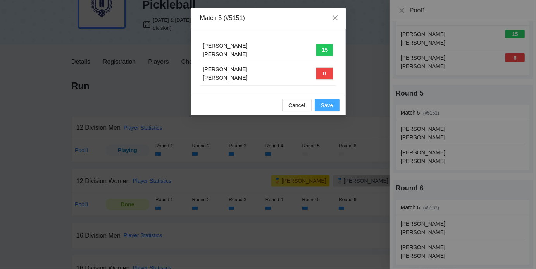
click at [326, 105] on span "Save" at bounding box center [327, 105] width 12 height 9
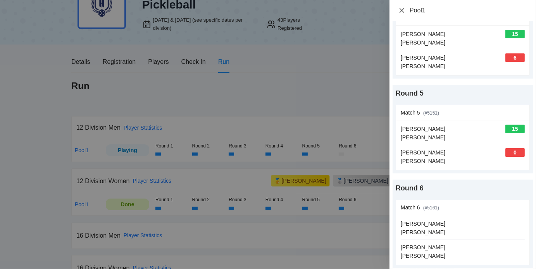
click at [400, 9] on icon "close" at bounding box center [401, 10] width 5 height 5
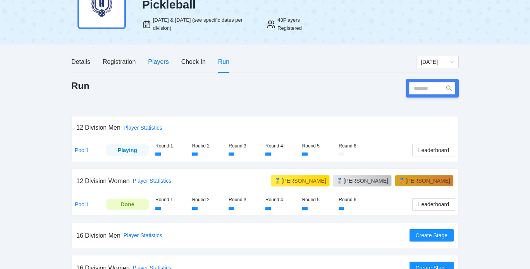
click at [157, 60] on div "Players" at bounding box center [158, 62] width 21 height 10
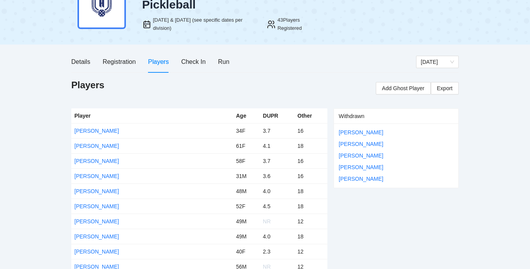
scroll to position [222, 0]
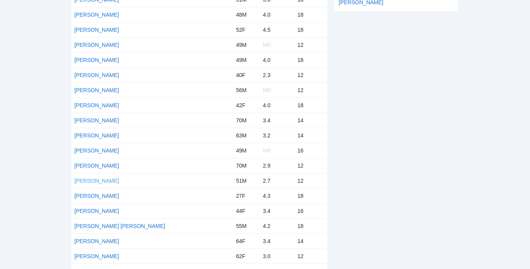
click at [102, 178] on link "[PERSON_NAME]" at bounding box center [96, 181] width 45 height 6
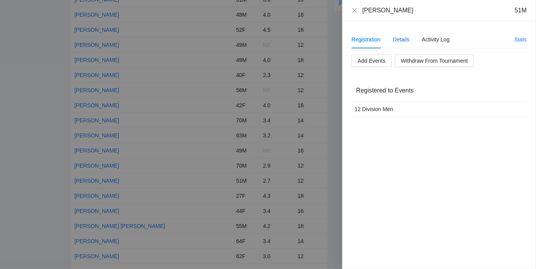
click at [399, 37] on div "Details" at bounding box center [401, 39] width 17 height 9
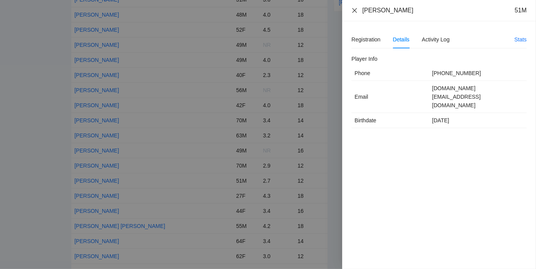
click at [353, 12] on icon "close" at bounding box center [354, 10] width 6 height 6
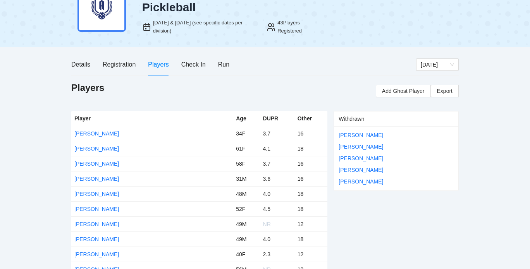
scroll to position [48, 0]
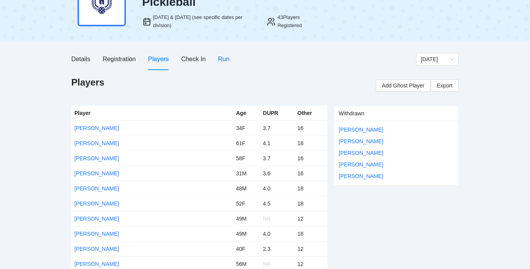
click at [218, 62] on div "Run" at bounding box center [223, 59] width 11 height 10
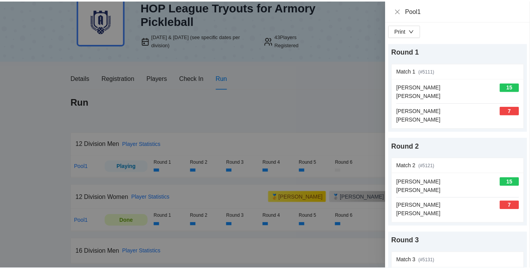
scroll to position [338, 0]
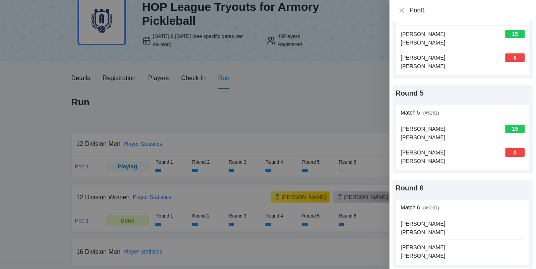
click at [319, 67] on div at bounding box center [268, 134] width 536 height 269
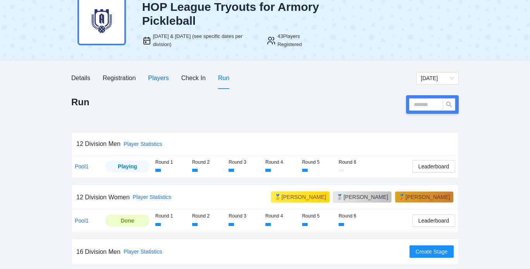
click at [164, 76] on div "Players" at bounding box center [158, 78] width 21 height 10
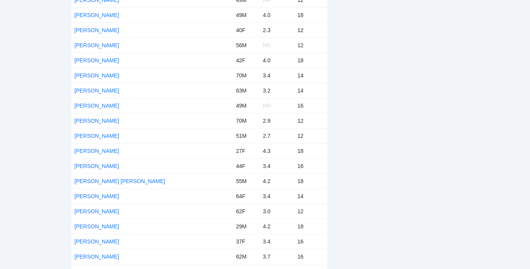
scroll to position [396, 0]
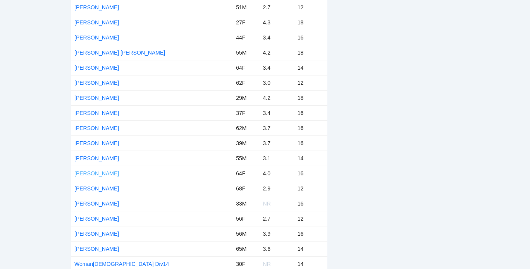
click at [89, 172] on link "[PERSON_NAME]" at bounding box center [96, 173] width 45 height 6
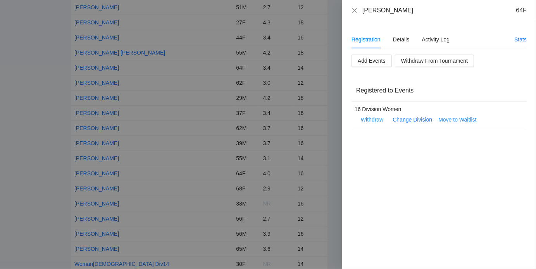
click at [326, 51] on div at bounding box center [268, 134] width 536 height 269
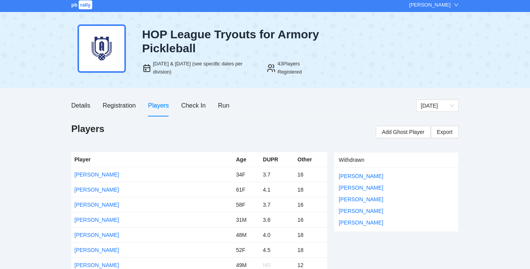
scroll to position [0, 0]
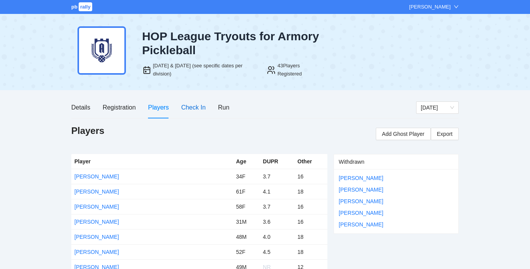
click at [199, 107] on div "Check In" at bounding box center [193, 108] width 24 height 10
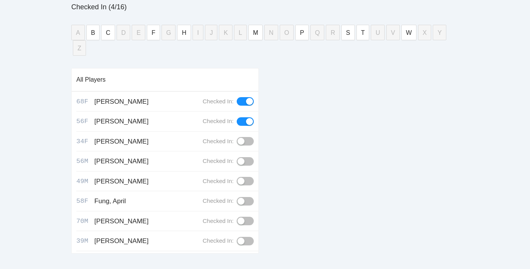
scroll to position [86, 0]
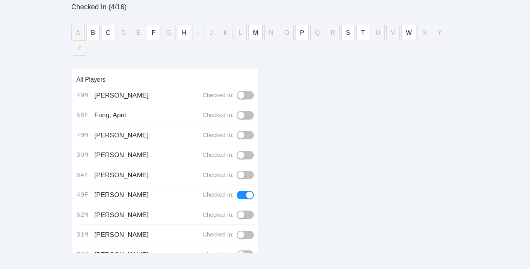
click at [237, 172] on div "button" at bounding box center [240, 175] width 7 height 7
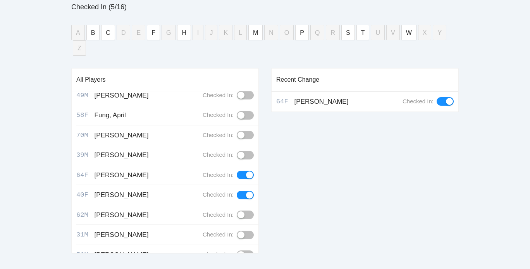
click at [309, 144] on div "Recent Change 64F [PERSON_NAME] Checked In:" at bounding box center [364, 163] width 187 height 191
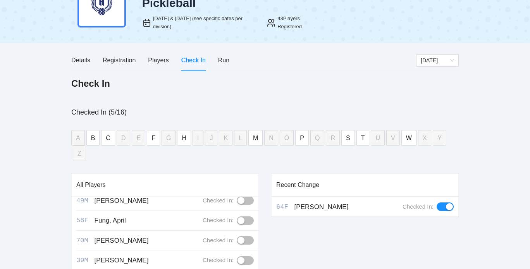
scroll to position [0, 0]
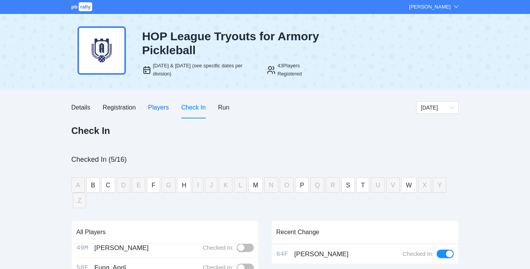
click at [156, 107] on div "Players" at bounding box center [158, 108] width 21 height 10
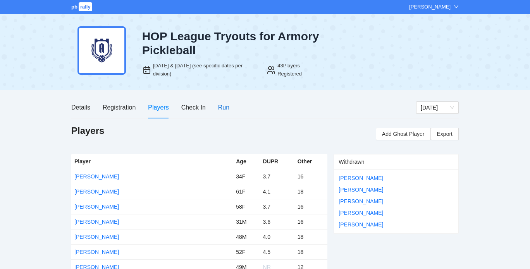
click at [224, 104] on div "Run" at bounding box center [223, 108] width 11 height 10
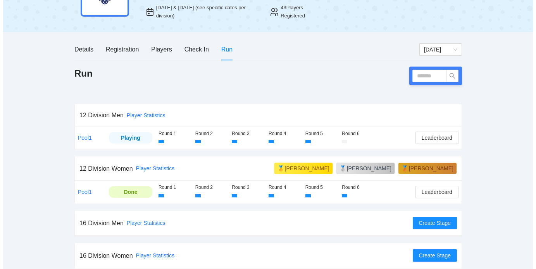
scroll to position [63, 0]
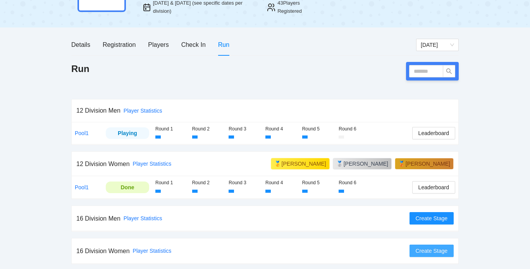
click at [424, 251] on span "Create Stage" at bounding box center [431, 251] width 32 height 9
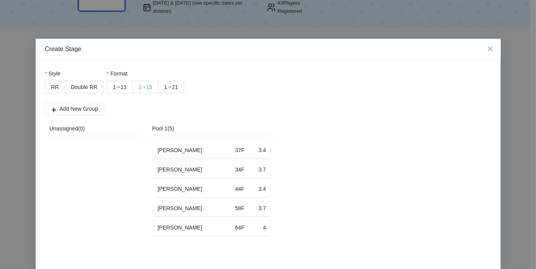
click at [142, 86] on div "➔" at bounding box center [144, 87] width 4 height 6
click at [84, 84] on span "Double RR" at bounding box center [84, 87] width 26 height 6
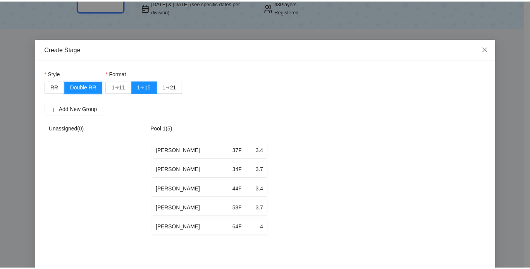
scroll to position [31, 0]
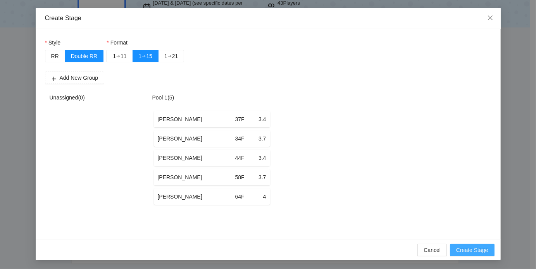
click at [476, 247] on span "Create Stage" at bounding box center [472, 250] width 32 height 9
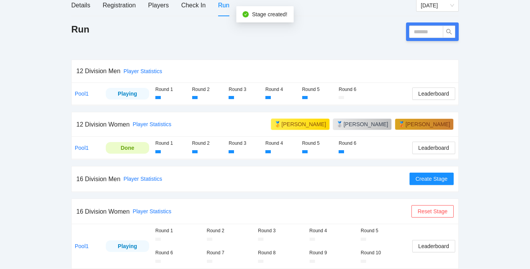
scroll to position [107, 0]
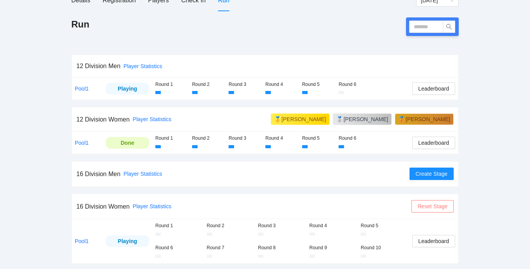
click at [430, 204] on span "Reset Stage" at bounding box center [432, 206] width 30 height 9
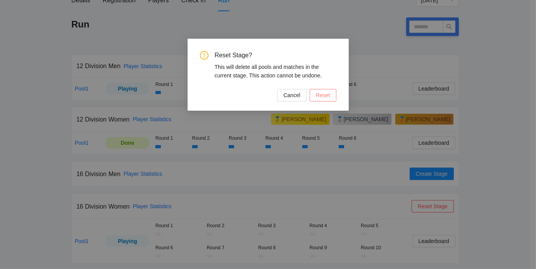
click at [330, 94] on button "Reset" at bounding box center [322, 95] width 27 height 12
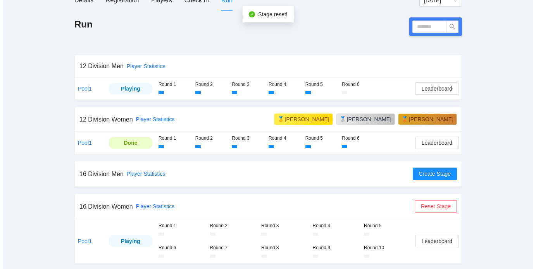
scroll to position [63, 0]
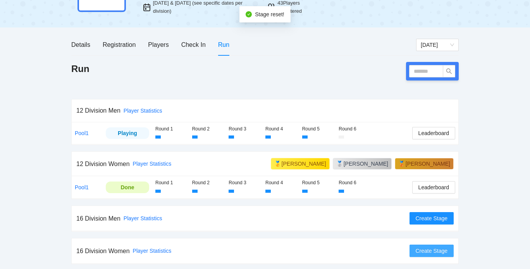
click at [426, 252] on span "Create Stage" at bounding box center [431, 251] width 32 height 9
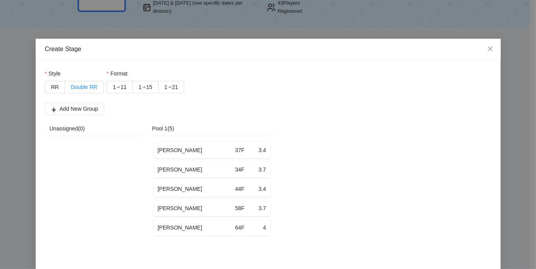
click at [86, 83] on label "Double RR" at bounding box center [84, 87] width 38 height 12
click at [116, 88] on div "➔" at bounding box center [118, 87] width 4 height 6
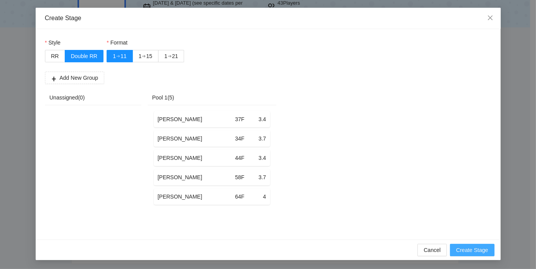
click at [476, 251] on span "Create Stage" at bounding box center [472, 250] width 32 height 9
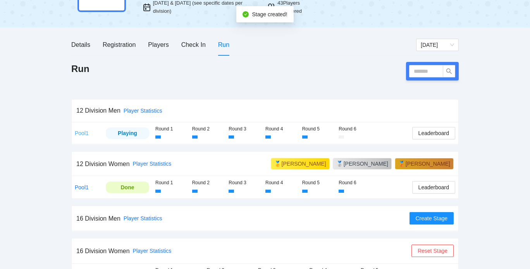
click at [82, 130] on link "Pool1" at bounding box center [82, 133] width 14 height 6
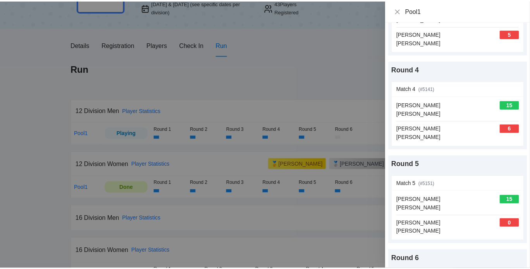
scroll to position [338, 0]
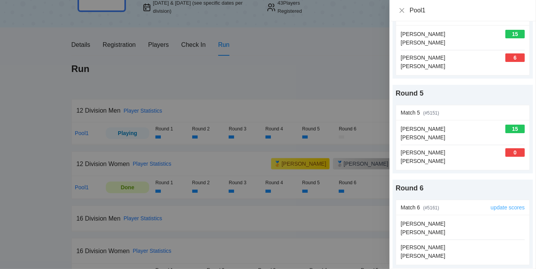
click at [505, 206] on link "update scores" at bounding box center [507, 207] width 34 height 6
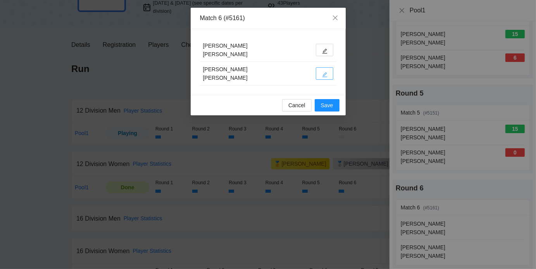
click at [320, 71] on button "button" at bounding box center [324, 73] width 17 height 12
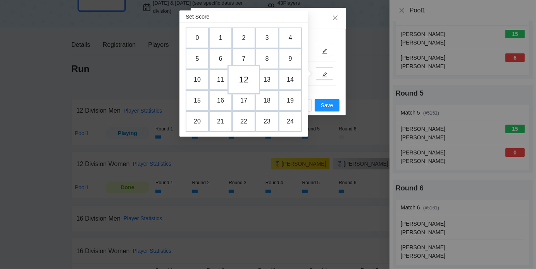
click at [238, 81] on td "12" at bounding box center [243, 79] width 33 height 29
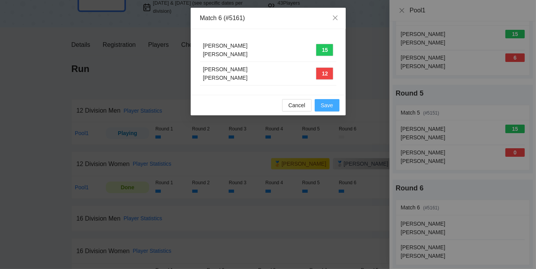
click at [328, 104] on span "Save" at bounding box center [327, 105] width 12 height 9
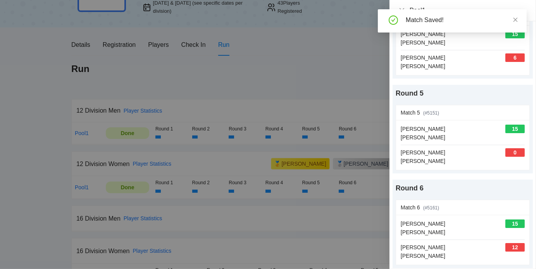
click at [337, 62] on div at bounding box center [268, 134] width 536 height 269
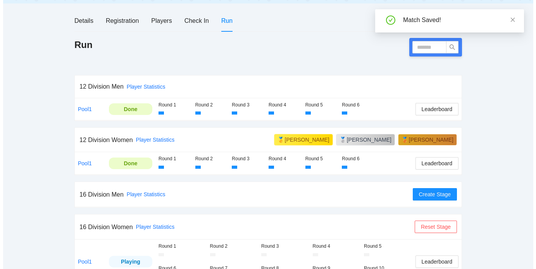
scroll to position [107, 0]
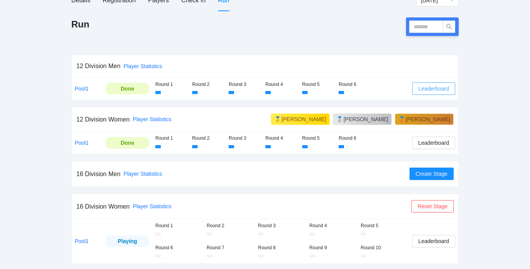
click at [435, 89] on span "Leaderboard" at bounding box center [433, 88] width 31 height 9
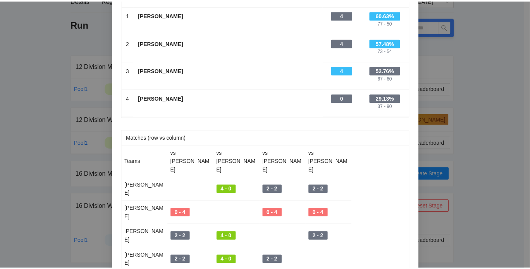
scroll to position [0, 0]
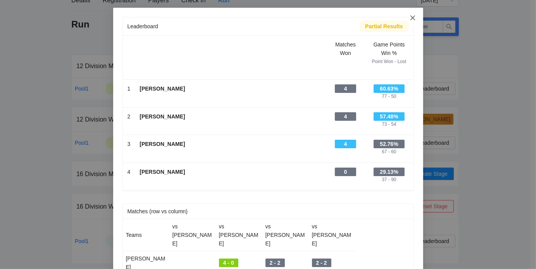
click at [411, 16] on icon "close" at bounding box center [412, 17] width 5 height 5
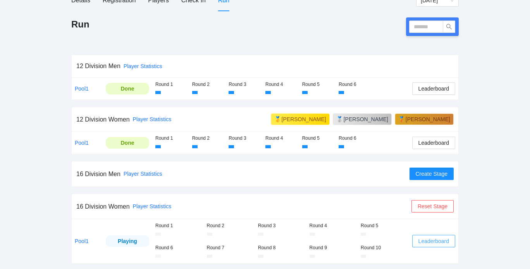
click at [433, 242] on span "Leaderboard" at bounding box center [433, 241] width 31 height 9
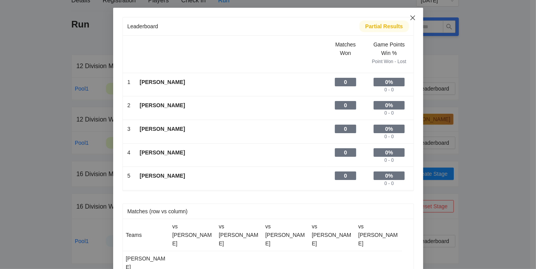
click at [412, 19] on icon "close" at bounding box center [412, 18] width 6 height 6
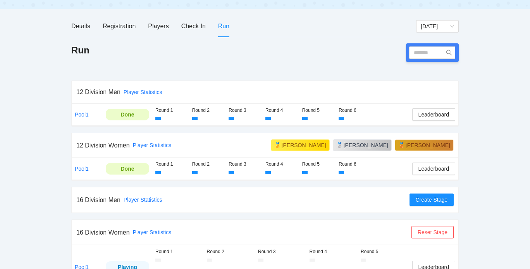
scroll to position [81, 0]
click at [161, 24] on div "Players" at bounding box center [158, 27] width 21 height 10
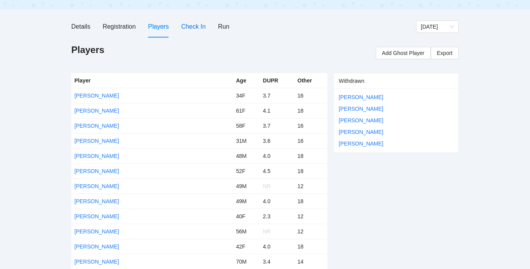
click at [192, 23] on div "Check In" at bounding box center [193, 27] width 24 height 10
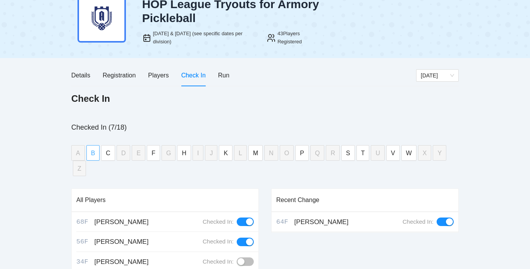
scroll to position [153, 0]
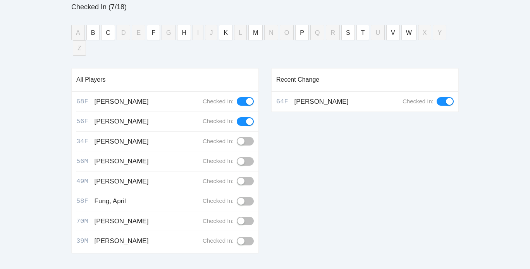
click at [238, 198] on div "button" at bounding box center [240, 201] width 7 height 7
click at [310, 154] on div "Recent Change 58F Fung, April Checked In:" at bounding box center [364, 163] width 187 height 191
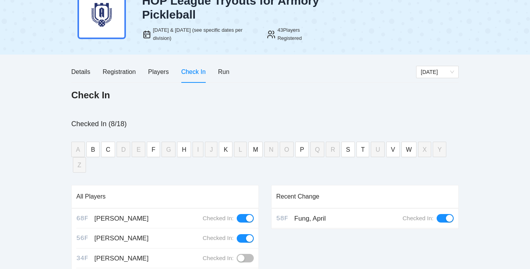
scroll to position [34, 0]
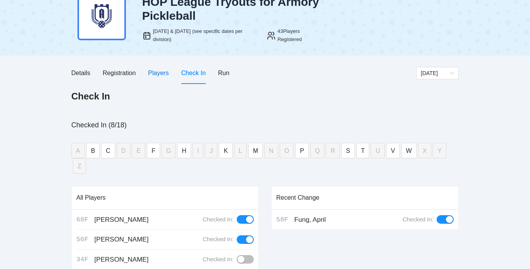
click at [154, 69] on div "Players" at bounding box center [158, 73] width 21 height 10
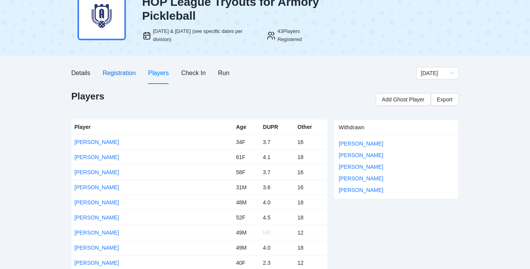
click at [125, 72] on div "Registration" at bounding box center [119, 73] width 33 height 10
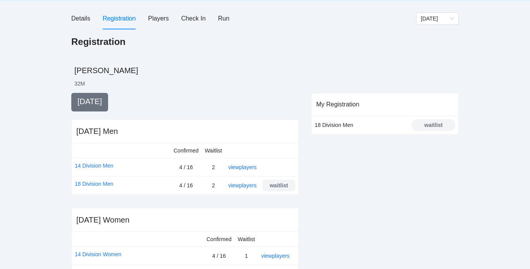
scroll to position [88, 0]
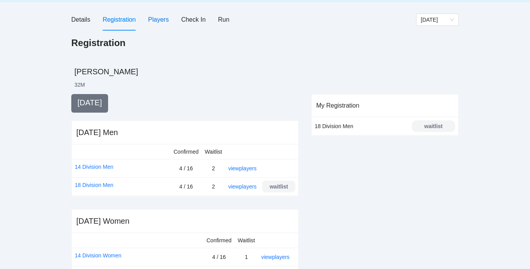
click at [158, 22] on div "Players" at bounding box center [158, 20] width 21 height 10
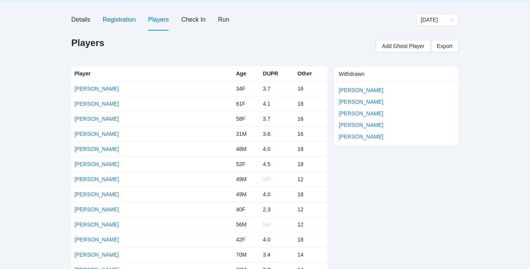
click at [118, 18] on div "Registration" at bounding box center [119, 20] width 33 height 10
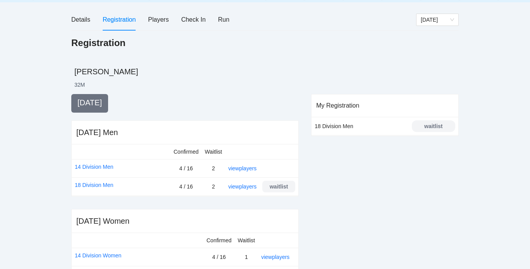
click at [216, 20] on div "Details Registration Players Check In Run" at bounding box center [150, 20] width 158 height 22
click at [225, 19] on div "Run" at bounding box center [223, 20] width 11 height 10
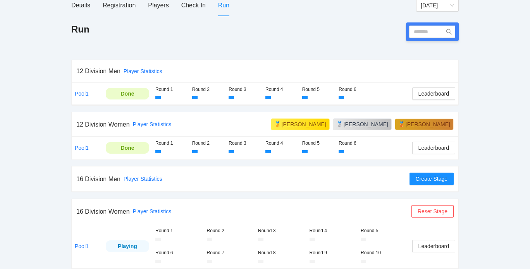
scroll to position [107, 0]
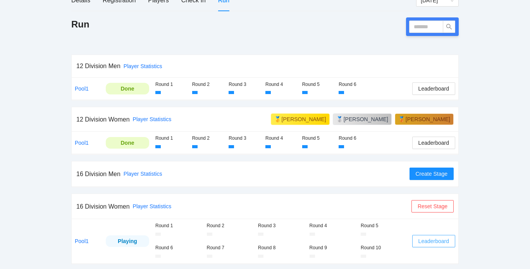
click at [425, 240] on span "Leaderboard" at bounding box center [433, 241] width 31 height 9
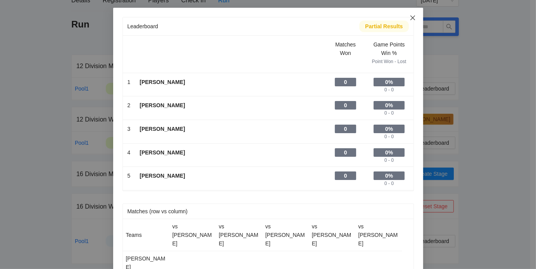
click at [410, 17] on icon "close" at bounding box center [412, 17] width 5 height 5
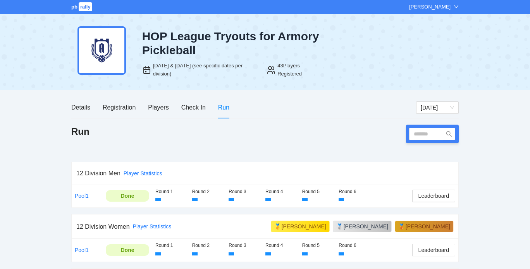
scroll to position [0, 0]
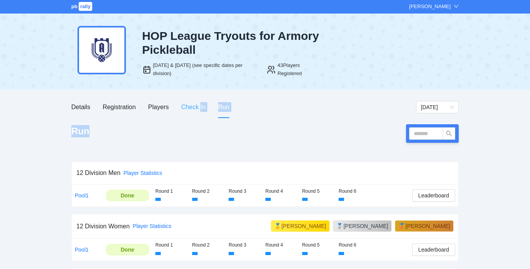
drag, startPoint x: 197, startPoint y: 134, endPoint x: 201, endPoint y: 113, distance: 20.9
click at [201, 113] on div "Details Registration Players Check In Run [DATE] Run 12 Division Men Player Sta…" at bounding box center [264, 237] width 387 height 282
click at [174, 130] on div "Run" at bounding box center [264, 133] width 387 height 19
click at [187, 110] on div "Check In" at bounding box center [193, 107] width 24 height 10
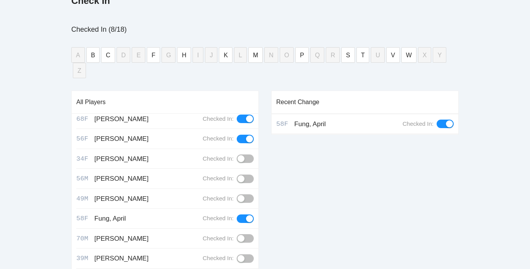
scroll to position [0, 0]
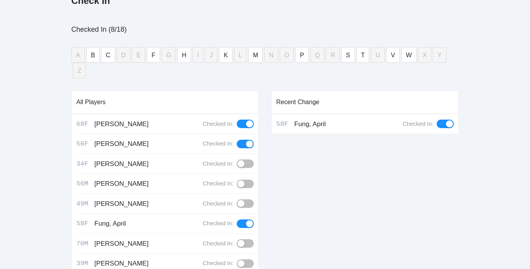
click at [239, 160] on div "button" at bounding box center [240, 163] width 7 height 7
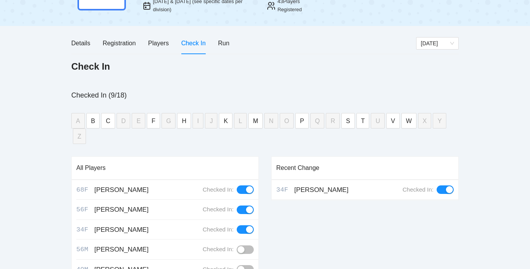
scroll to position [64, 0]
click at [232, 82] on div "Check In" at bounding box center [264, 75] width 387 height 29
click at [223, 45] on div "Run" at bounding box center [223, 44] width 11 height 10
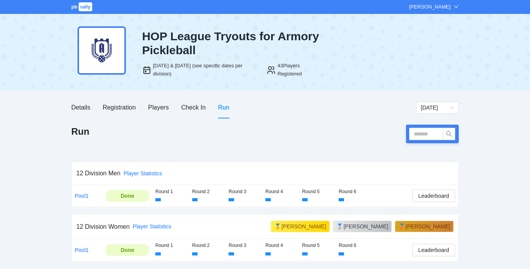
scroll to position [107, 0]
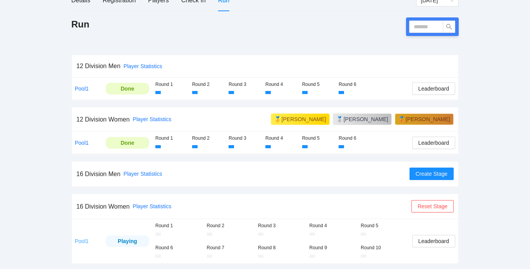
click at [80, 239] on link "Pool1" at bounding box center [82, 241] width 14 height 6
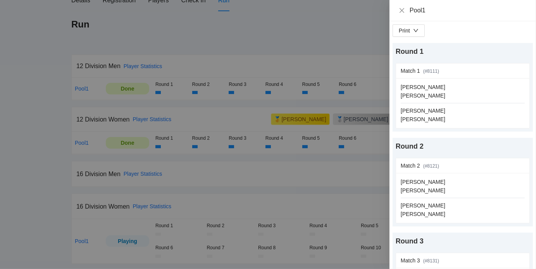
click at [405, 10] on div "Pool1" at bounding box center [462, 10] width 128 height 9
click at [401, 11] on icon "close" at bounding box center [401, 10] width 5 height 5
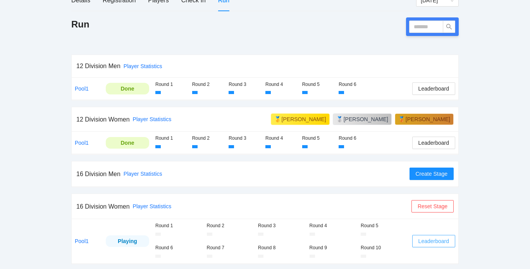
click at [431, 239] on span "Leaderboard" at bounding box center [433, 241] width 31 height 9
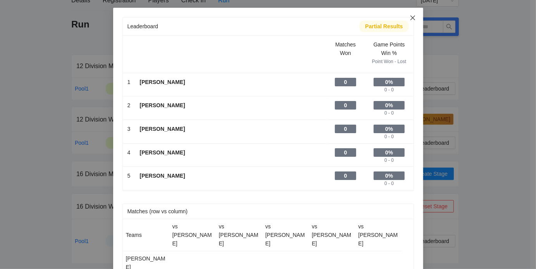
click at [411, 15] on icon "close" at bounding box center [412, 18] width 6 height 6
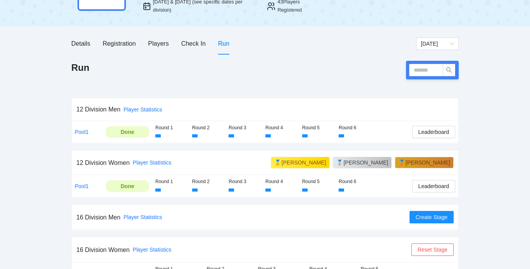
scroll to position [64, 0]
click at [151, 41] on div "Players" at bounding box center [158, 44] width 21 height 10
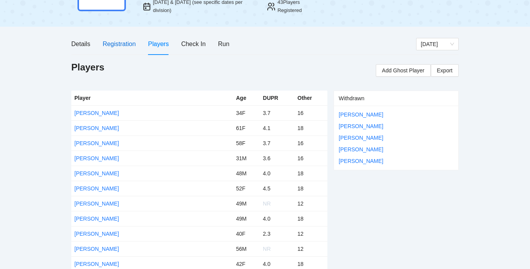
click at [122, 41] on div "Registration" at bounding box center [119, 44] width 33 height 10
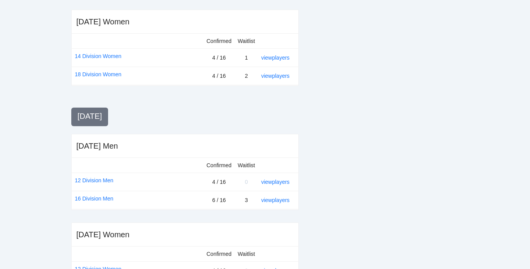
scroll to position [288, 0]
click at [276, 197] on link "view players" at bounding box center [275, 200] width 28 height 6
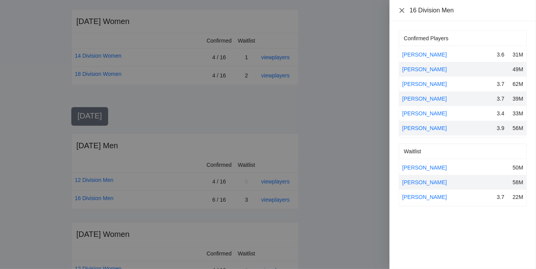
click at [401, 10] on icon "close" at bounding box center [401, 10] width 5 height 5
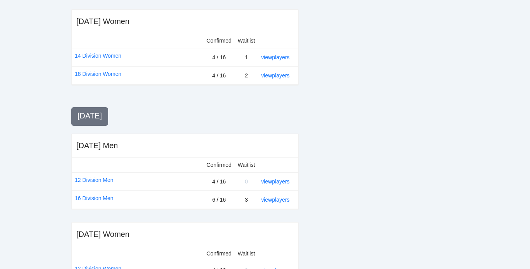
scroll to position [328, 0]
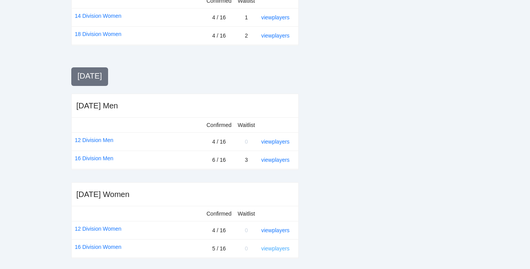
click at [274, 247] on link "view players" at bounding box center [275, 248] width 28 height 6
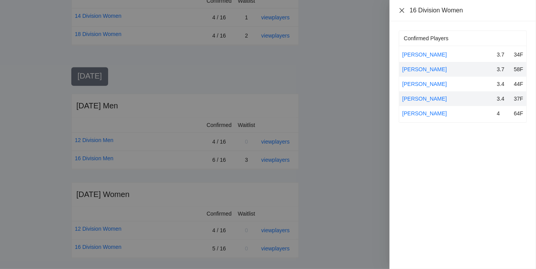
click at [402, 9] on icon "close" at bounding box center [401, 10] width 6 height 6
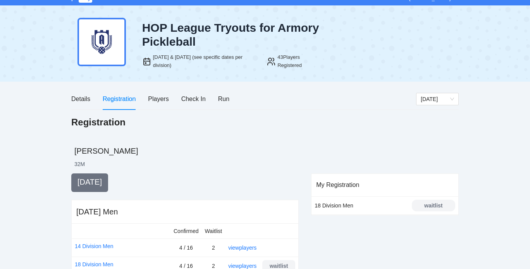
scroll to position [0, 0]
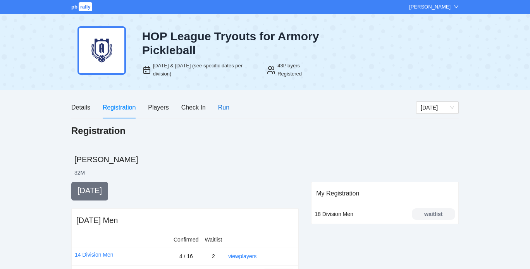
click at [220, 106] on div "Run" at bounding box center [223, 108] width 11 height 10
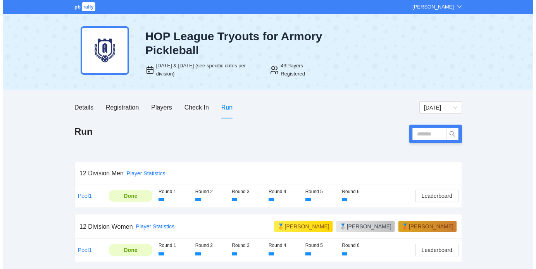
scroll to position [107, 0]
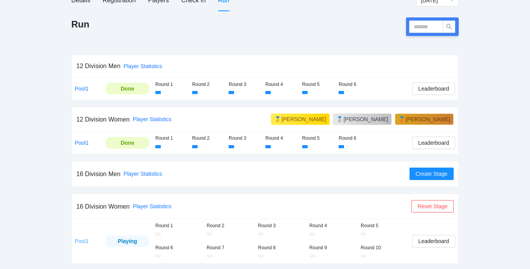
click at [81, 240] on link "Pool1" at bounding box center [82, 241] width 14 height 6
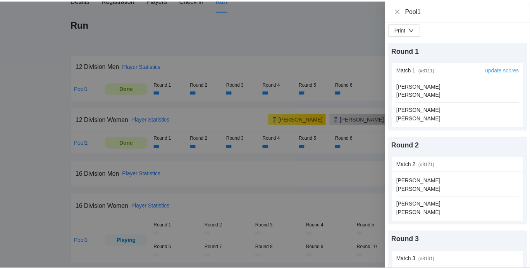
scroll to position [1, 0]
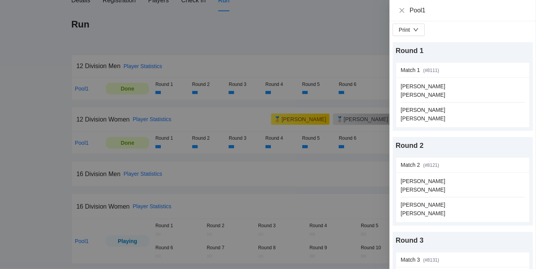
click at [294, 49] on div at bounding box center [268, 134] width 536 height 269
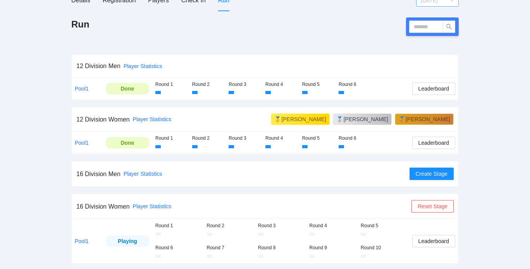
click at [434, 3] on span "[DATE]" at bounding box center [437, 1] width 33 height 12
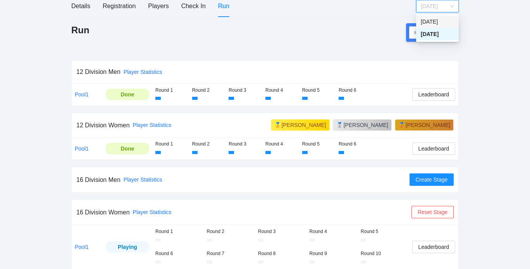
click at [432, 21] on div "[DATE]" at bounding box center [437, 21] width 33 height 9
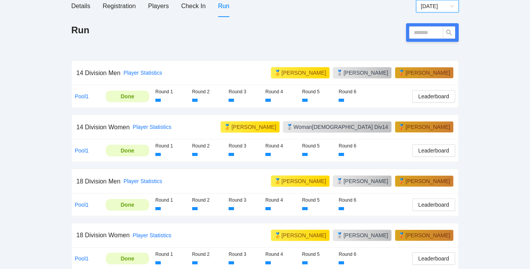
scroll to position [108, 0]
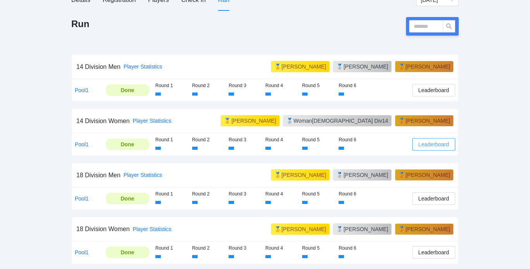
click at [427, 144] on span "Leaderboard" at bounding box center [433, 144] width 31 height 9
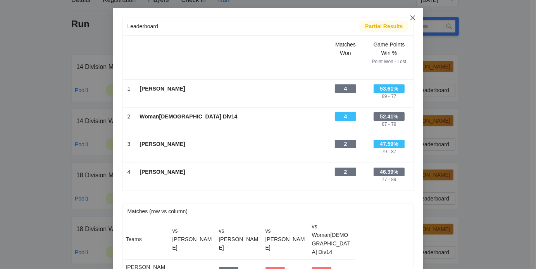
click at [411, 14] on span "Close" at bounding box center [412, 18] width 21 height 21
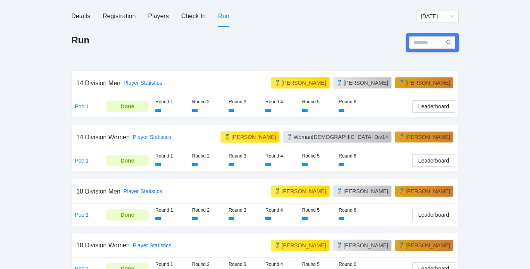
scroll to position [90, 0]
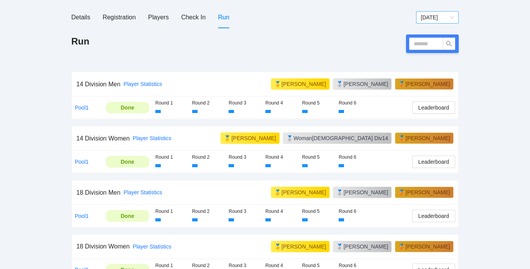
click at [447, 17] on span "[DATE]" at bounding box center [437, 18] width 33 height 12
click at [429, 43] on div "[DATE]" at bounding box center [437, 45] width 33 height 9
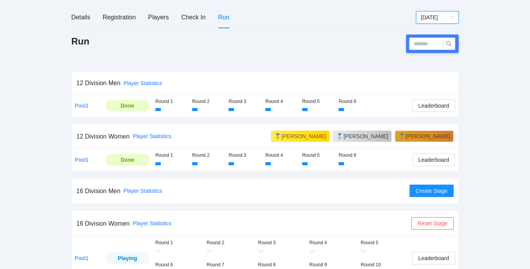
scroll to position [107, 0]
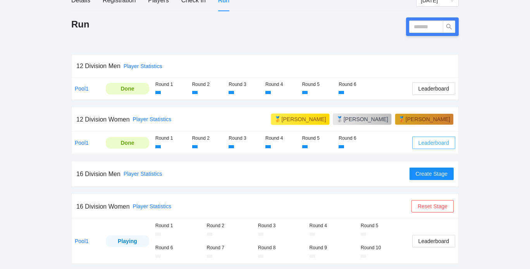
click at [434, 145] on span "Leaderboard" at bounding box center [433, 143] width 31 height 9
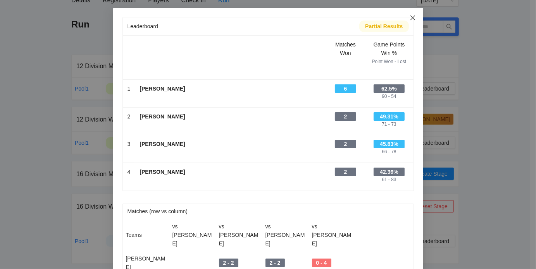
click at [411, 16] on icon "close" at bounding box center [412, 17] width 5 height 5
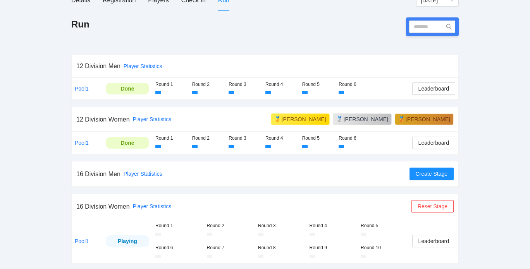
scroll to position [75, 0]
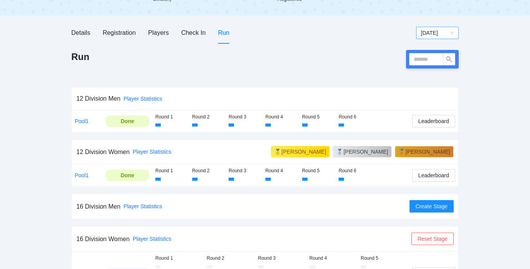
click at [450, 31] on span "[DATE]" at bounding box center [437, 33] width 33 height 12
click at [431, 48] on div "[DATE]" at bounding box center [437, 48] width 33 height 9
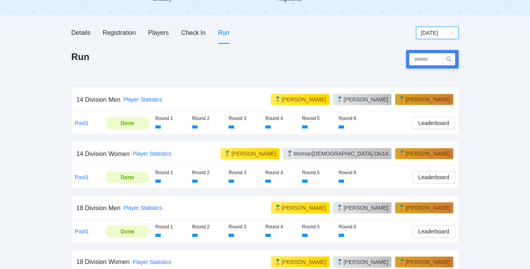
scroll to position [108, 0]
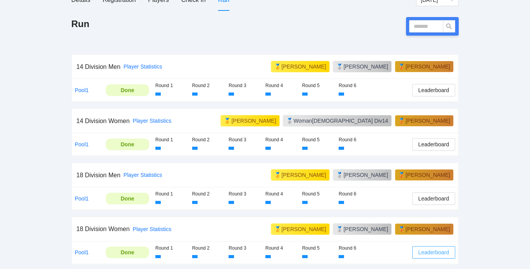
click at [445, 251] on span "Leaderboard" at bounding box center [433, 252] width 31 height 9
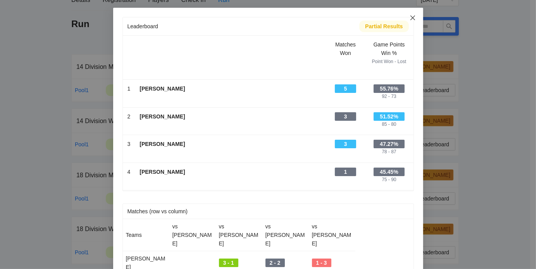
click at [410, 18] on icon "close" at bounding box center [412, 17] width 5 height 5
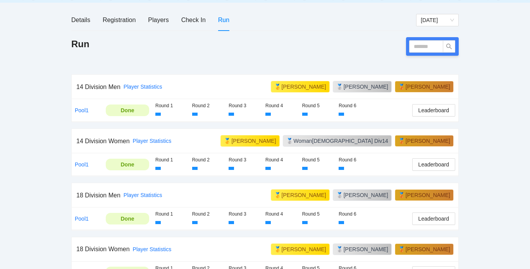
scroll to position [85, 0]
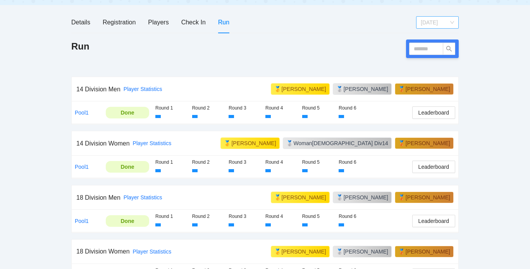
click at [439, 21] on span "[DATE]" at bounding box center [437, 23] width 33 height 12
click at [433, 49] on div "[DATE]" at bounding box center [437, 50] width 33 height 9
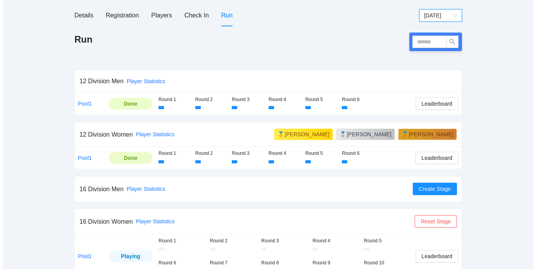
scroll to position [107, 0]
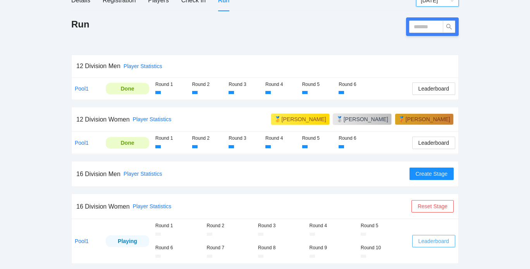
click at [421, 239] on span "Leaderboard" at bounding box center [433, 241] width 31 height 9
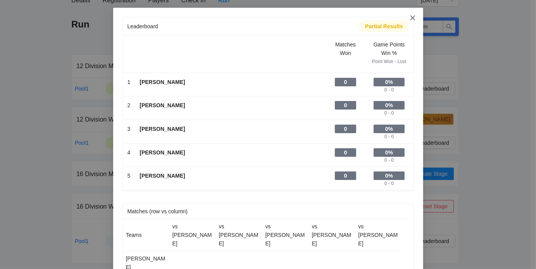
click at [411, 17] on icon "close" at bounding box center [412, 18] width 6 height 6
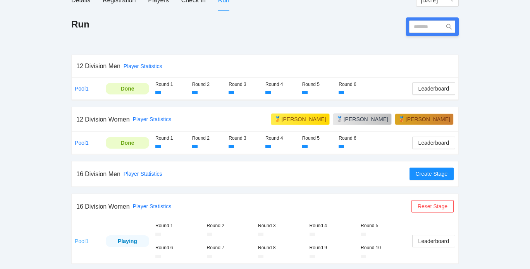
click at [76, 238] on link "Pool1" at bounding box center [82, 241] width 14 height 6
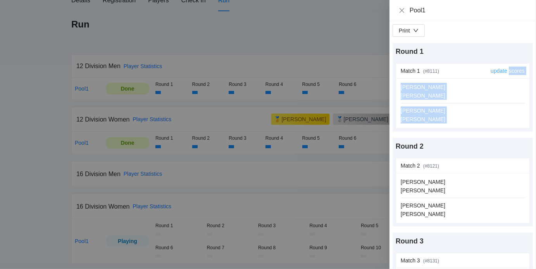
drag, startPoint x: 495, startPoint y: 111, endPoint x: 504, endPoint y: 70, distance: 42.0
click at [504, 70] on div "Match 1 (# 8111 ) update scores [PERSON_NAME] [PERSON_NAME] [PERSON_NAME] [PERS…" at bounding box center [462, 95] width 134 height 65
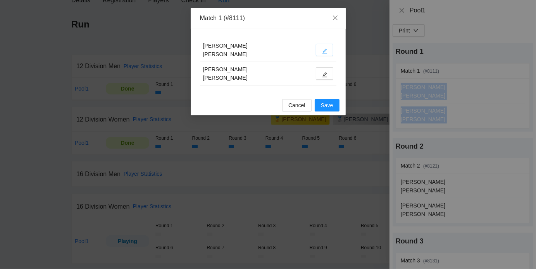
click at [324, 50] on icon "edit" at bounding box center [324, 50] width 5 height 5
click at [319, 71] on button "button" at bounding box center [324, 73] width 17 height 12
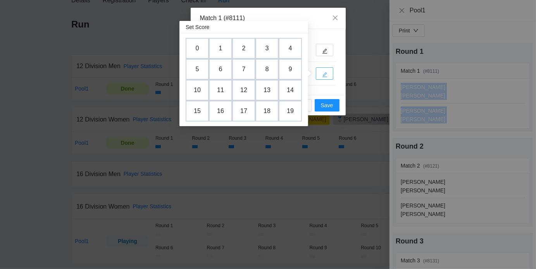
click at [319, 71] on button "button" at bounding box center [324, 73] width 17 height 12
click at [292, 66] on td "9" at bounding box center [290, 69] width 33 height 29
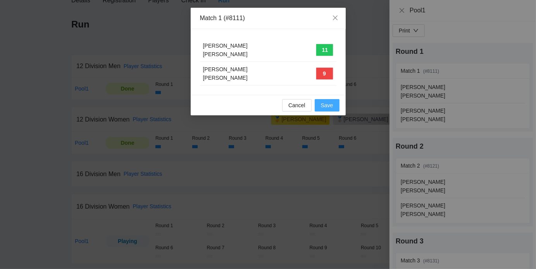
click at [325, 106] on span "Save" at bounding box center [327, 105] width 12 height 9
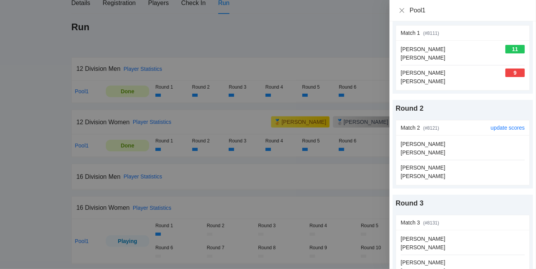
scroll to position [37, 0]
click at [491, 129] on link "update scores" at bounding box center [507, 129] width 34 height 6
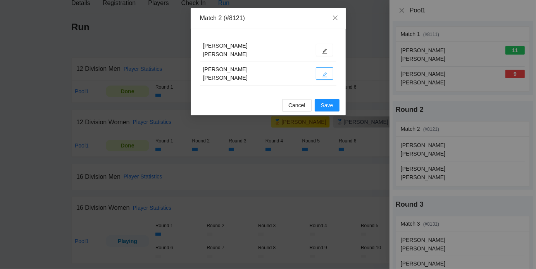
click at [326, 73] on icon "edit" at bounding box center [324, 74] width 5 height 5
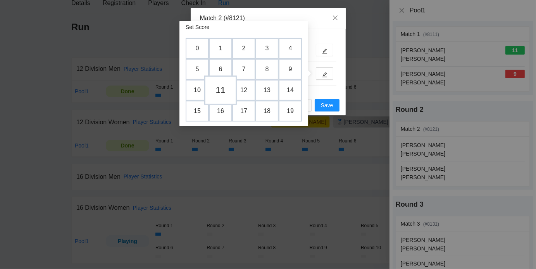
click at [222, 89] on td "11" at bounding box center [220, 90] width 33 height 29
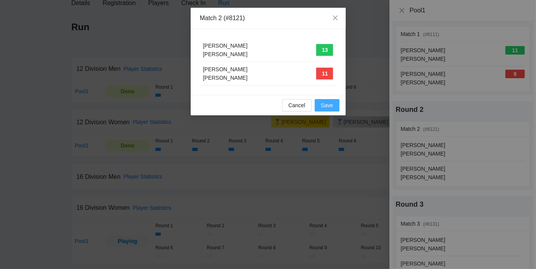
click at [324, 106] on span "Save" at bounding box center [327, 105] width 12 height 9
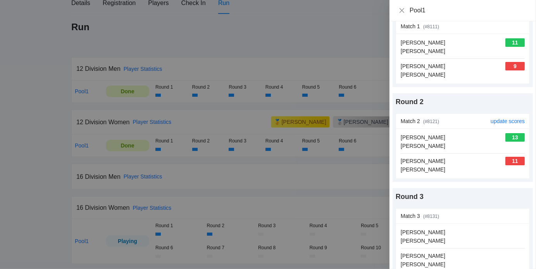
scroll to position [45, 0]
click at [398, 10] on icon "close" at bounding box center [401, 10] width 6 height 6
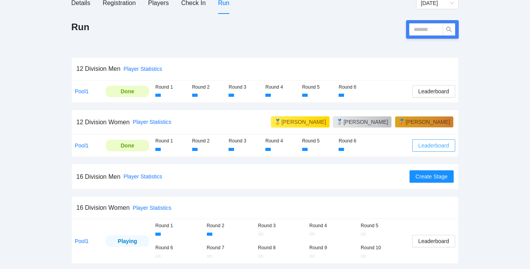
click at [434, 146] on span "Leaderboard" at bounding box center [433, 145] width 31 height 9
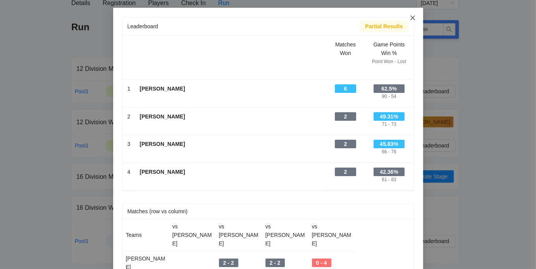
click at [410, 14] on span "Close" at bounding box center [412, 18] width 21 height 21
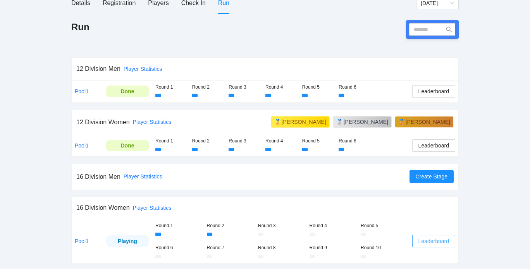
click at [424, 241] on span "Leaderboard" at bounding box center [433, 241] width 31 height 9
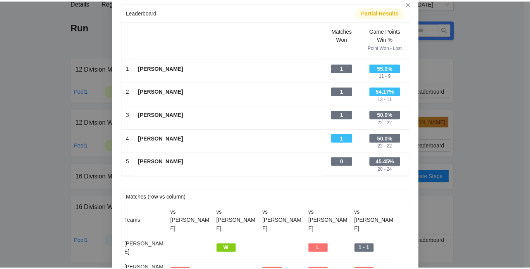
scroll to position [12, 0]
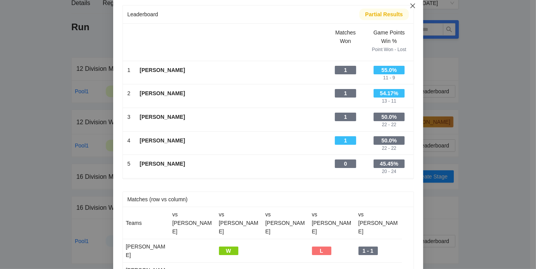
click at [410, 6] on icon "close" at bounding box center [412, 6] width 6 height 6
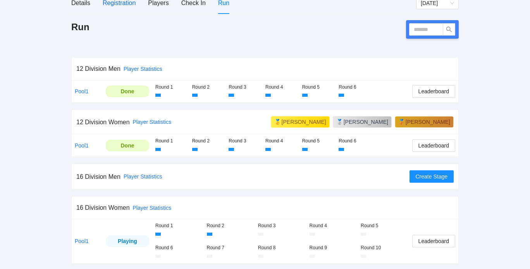
click at [117, 6] on div "Registration" at bounding box center [119, 3] width 33 height 10
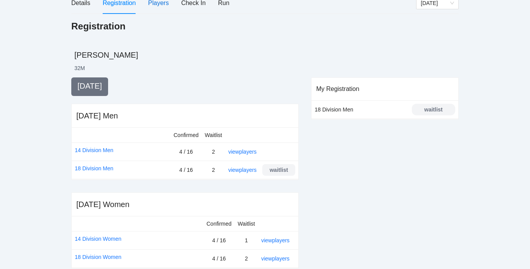
click at [156, 7] on div "Players" at bounding box center [158, 3] width 21 height 10
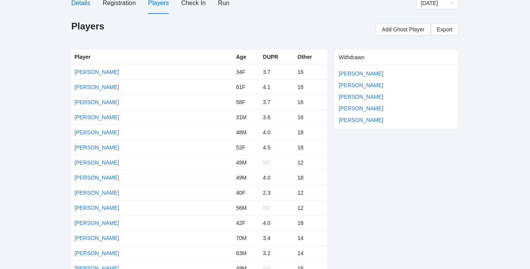
click at [85, 6] on div "Details" at bounding box center [80, 3] width 19 height 10
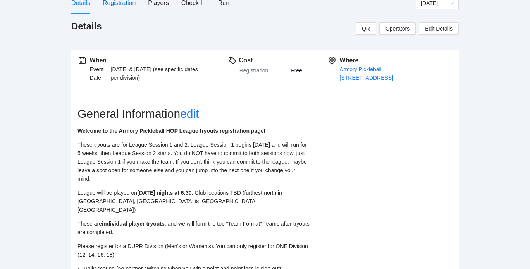
click at [120, 3] on div "Registration" at bounding box center [119, 3] width 33 height 10
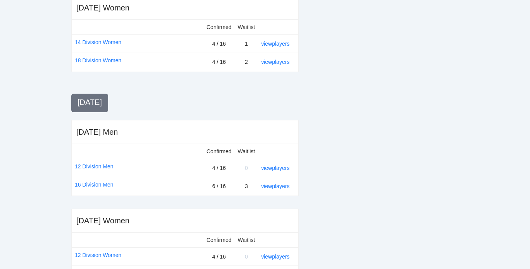
scroll to position [302, 0]
click at [276, 183] on link "view players" at bounding box center [275, 185] width 28 height 6
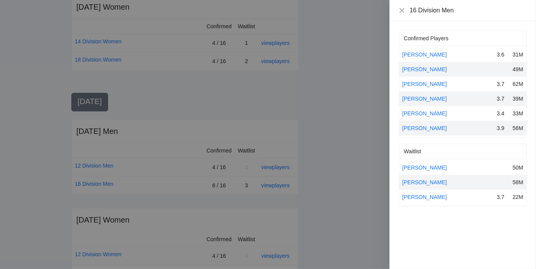
click at [299, 120] on div at bounding box center [268, 134] width 536 height 269
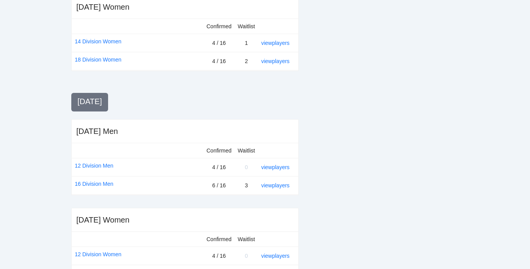
scroll to position [328, 0]
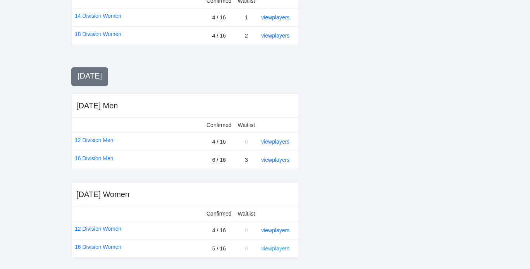
click at [266, 247] on link "view players" at bounding box center [275, 248] width 28 height 6
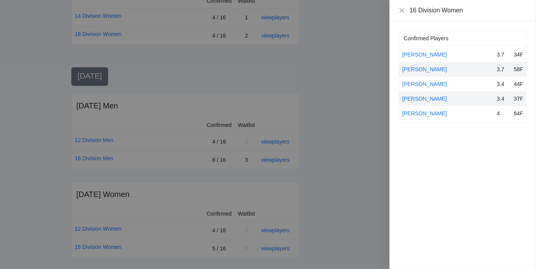
click at [391, 83] on div "Confirmed Players Amy Brown 3.7 34F April Fung 3.7 58F Laura Vandervort 3.4 44F…" at bounding box center [462, 145] width 146 height 248
click at [403, 10] on icon "close" at bounding box center [401, 10] width 6 height 6
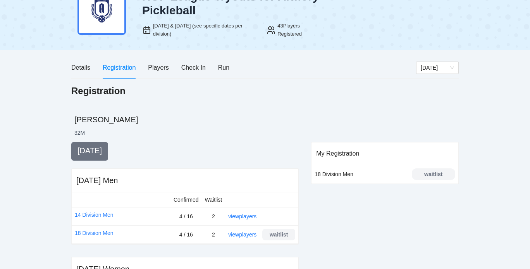
scroll to position [0, 0]
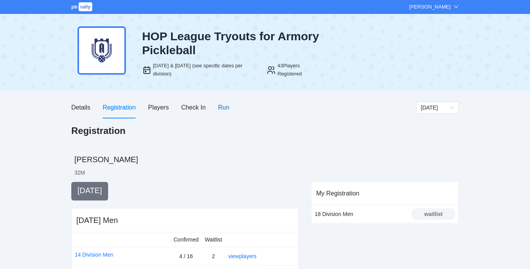
click at [225, 109] on div "Run" at bounding box center [223, 108] width 11 height 10
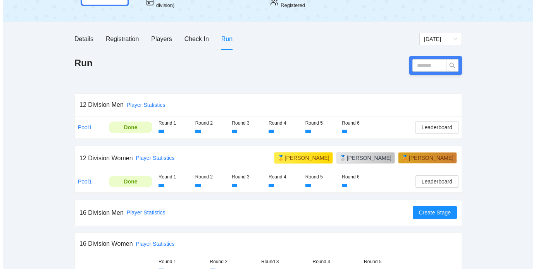
scroll to position [105, 0]
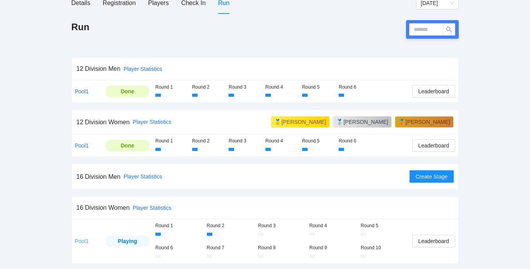
click at [81, 241] on link "Pool1" at bounding box center [82, 241] width 14 height 6
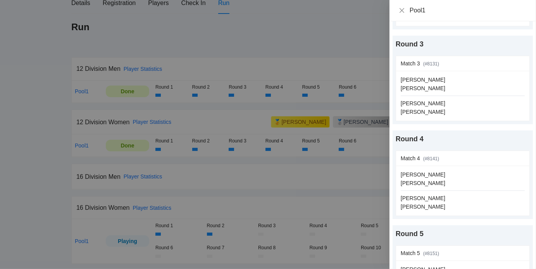
scroll to position [201, 0]
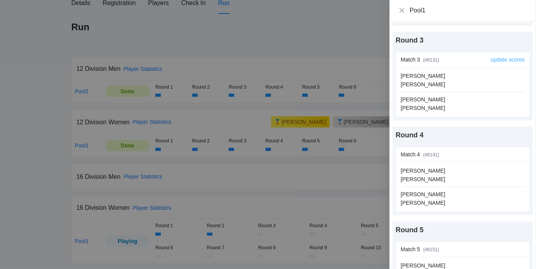
click at [506, 60] on link "update scores" at bounding box center [507, 60] width 34 height 6
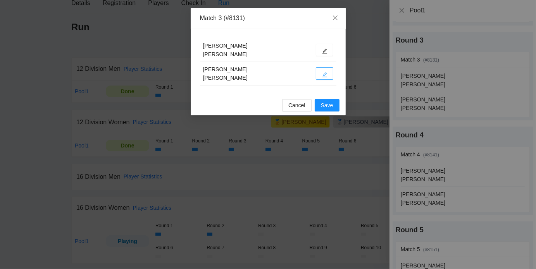
click at [322, 75] on icon "edit" at bounding box center [324, 74] width 5 height 5
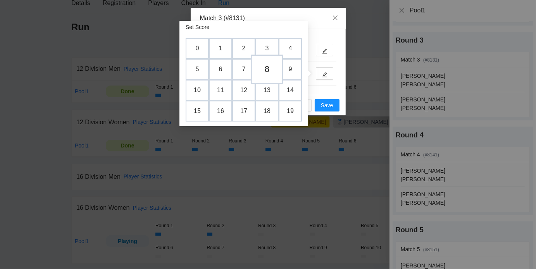
click at [267, 62] on td "8" at bounding box center [267, 69] width 33 height 29
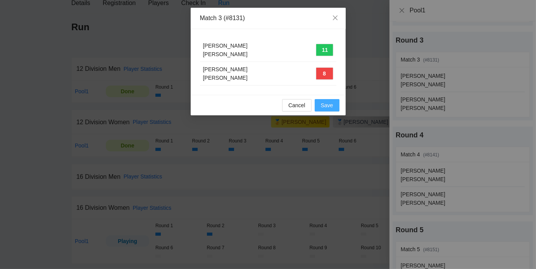
click at [324, 103] on span "Save" at bounding box center [327, 105] width 12 height 9
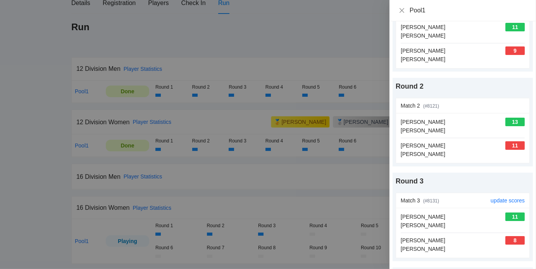
scroll to position [0, 0]
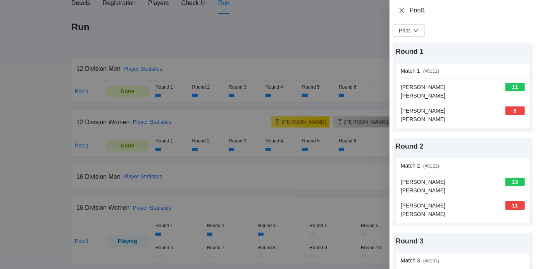
click at [403, 10] on icon "close" at bounding box center [401, 10] width 6 height 6
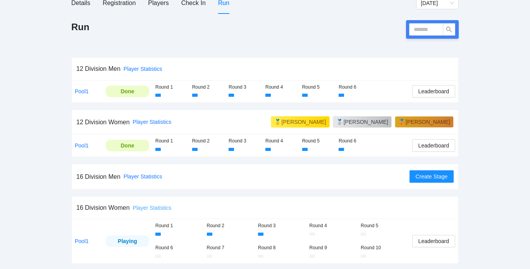
click at [158, 205] on link "Player Statistics" at bounding box center [152, 208] width 39 height 6
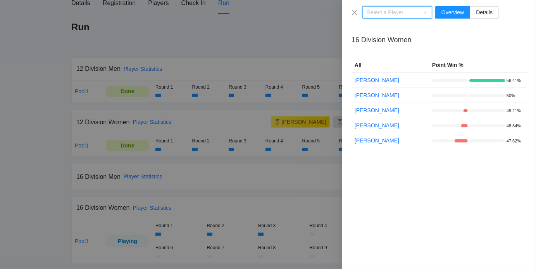
click at [182, 223] on div at bounding box center [268, 134] width 536 height 269
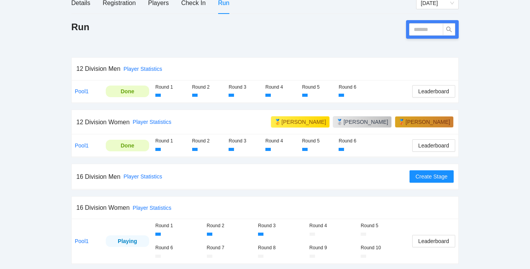
click at [425, 233] on td "Leaderboard" at bounding box center [433, 241] width 49 height 44
click at [425, 235] on button "Leaderboard" at bounding box center [433, 241] width 43 height 12
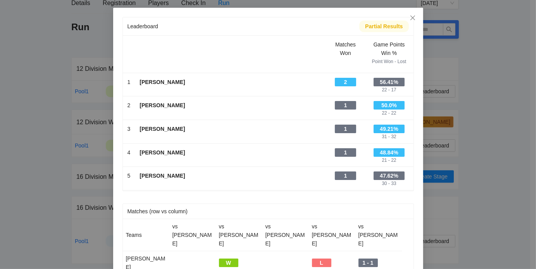
click at [482, 161] on div "Leaderboard Partial Results Scroll right to see all columns → Matches Won Game …" at bounding box center [268, 134] width 536 height 269
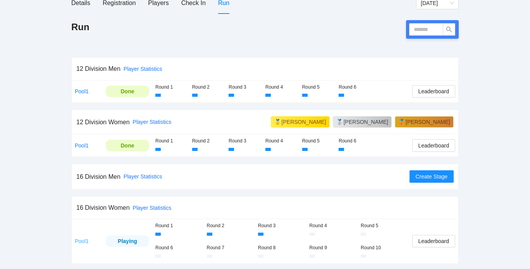
click at [81, 240] on link "Pool1" at bounding box center [82, 241] width 14 height 6
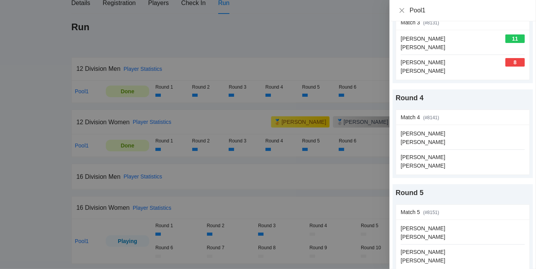
scroll to position [239, 0]
click at [497, 114] on link "update scores" at bounding box center [507, 117] width 34 height 6
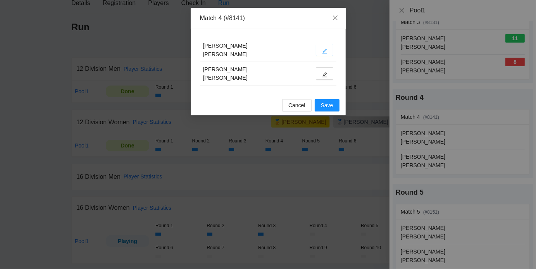
click at [320, 51] on button "button" at bounding box center [324, 50] width 17 height 12
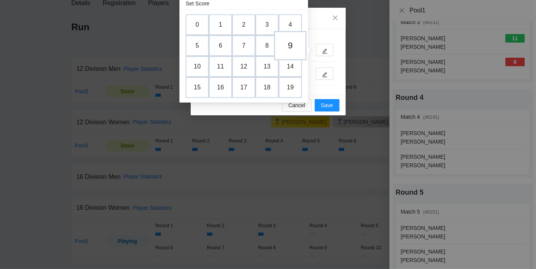
click at [289, 47] on td "9" at bounding box center [290, 45] width 33 height 29
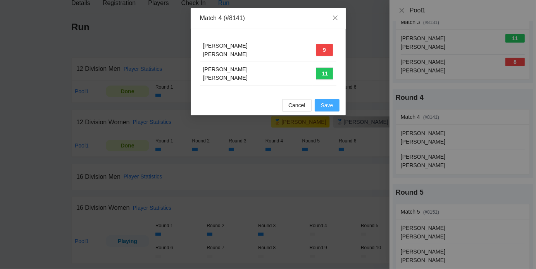
click at [323, 103] on span "Save" at bounding box center [327, 105] width 12 height 9
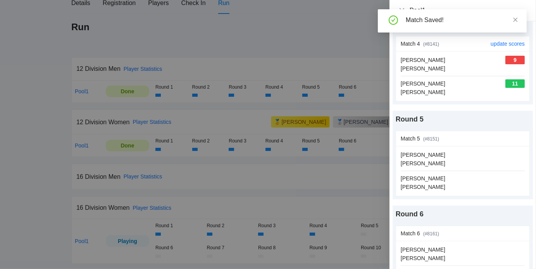
scroll to position [312, 0]
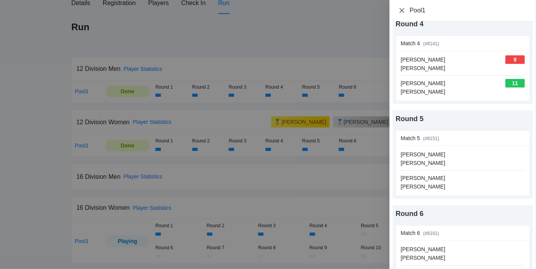
click at [401, 11] on icon "close" at bounding box center [401, 10] width 5 height 5
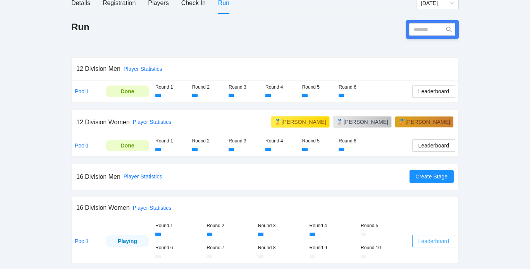
click at [430, 237] on span "Leaderboard" at bounding box center [433, 241] width 31 height 9
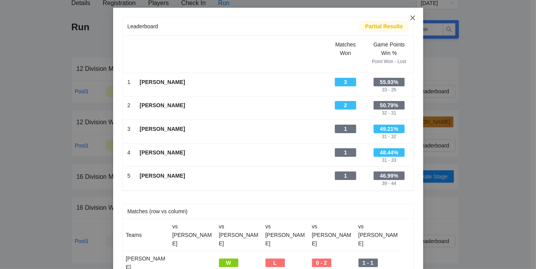
click at [410, 18] on icon "close" at bounding box center [412, 17] width 5 height 5
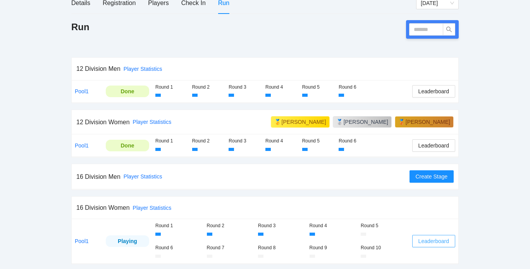
click at [429, 238] on span "Leaderboard" at bounding box center [433, 241] width 31 height 9
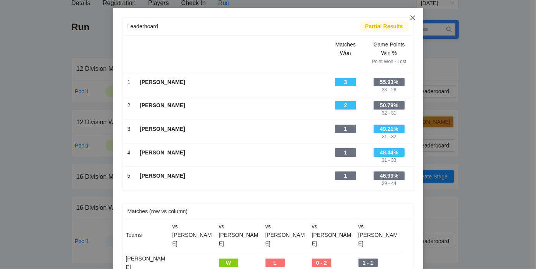
click at [410, 17] on icon "close" at bounding box center [412, 17] width 5 height 5
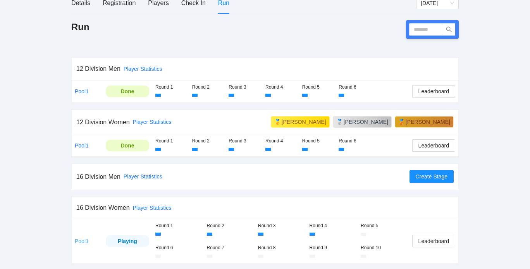
click at [82, 239] on link "Pool1" at bounding box center [82, 241] width 14 height 6
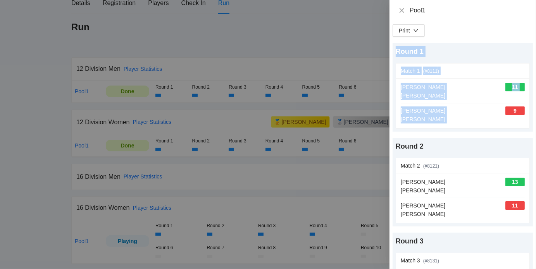
drag, startPoint x: 488, startPoint y: 114, endPoint x: 485, endPoint y: -47, distance: 161.1
click at [485, 0] on html "pb rally Ryan Skoubo HOP League Tryouts for Armory Pickleball Sep 4 & 6, 2025 (…" at bounding box center [268, 29] width 536 height 269
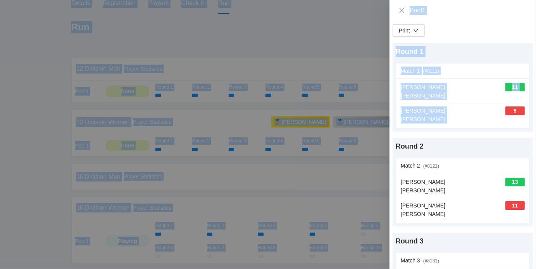
click at [493, 29] on div "Print" at bounding box center [462, 30] width 140 height 12
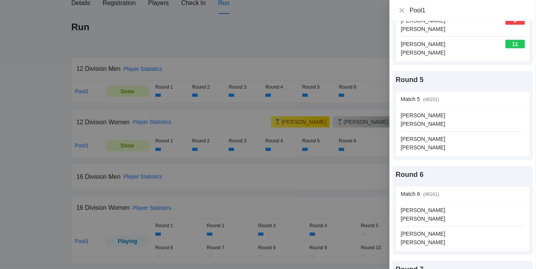
scroll to position [352, 0]
click at [504, 96] on link "update scores" at bounding box center [507, 99] width 34 height 6
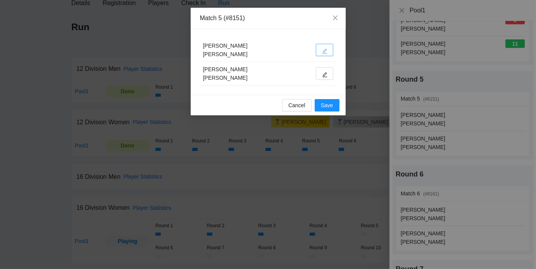
click at [326, 49] on icon "edit" at bounding box center [324, 50] width 5 height 5
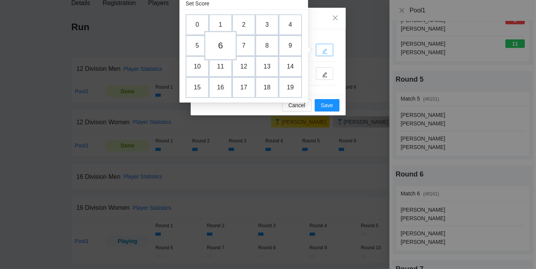
drag, startPoint x: 326, startPoint y: 49, endPoint x: 220, endPoint y: 45, distance: 105.8
click at [220, 45] on body "pb rally Ryan Skoubo HOP League Tryouts for Armory Pickleball Sep 4 & 6, 2025 (…" at bounding box center [265, 29] width 530 height 269
click at [220, 45] on td "6" at bounding box center [220, 45] width 33 height 29
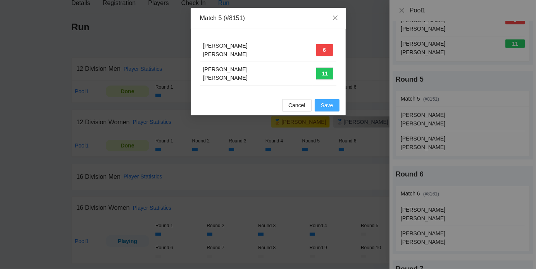
click at [329, 105] on span "Save" at bounding box center [327, 105] width 12 height 9
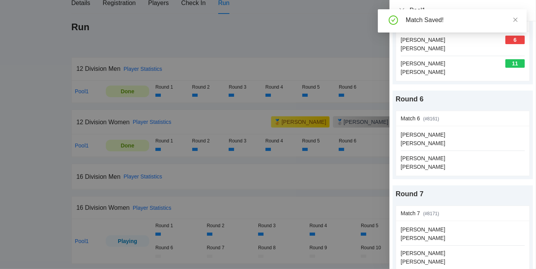
scroll to position [432, 0]
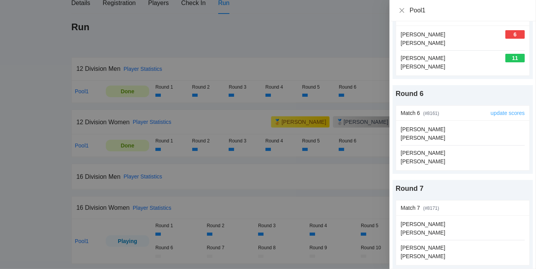
click at [499, 111] on link "update scores" at bounding box center [507, 113] width 34 height 6
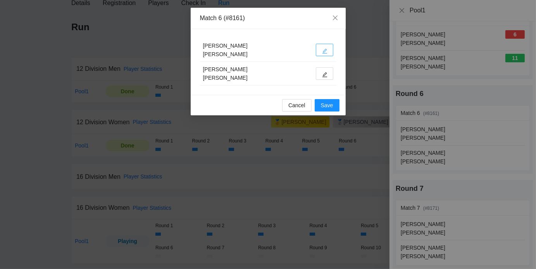
click at [325, 49] on icon "edit" at bounding box center [324, 51] width 5 height 5
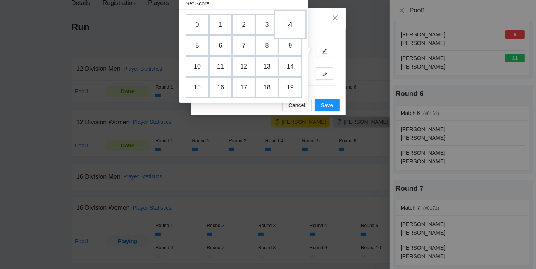
click at [292, 23] on td "4" at bounding box center [290, 24] width 33 height 29
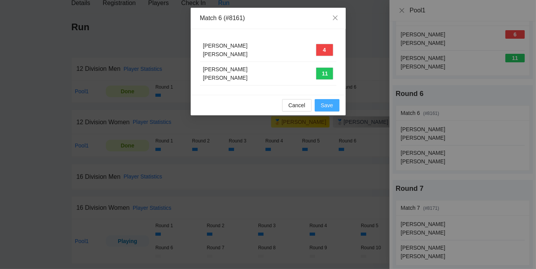
click at [330, 101] on span "Save" at bounding box center [327, 105] width 12 height 9
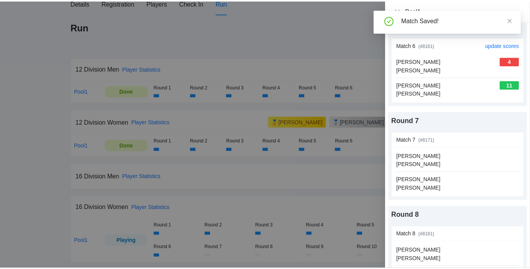
scroll to position [500, 0]
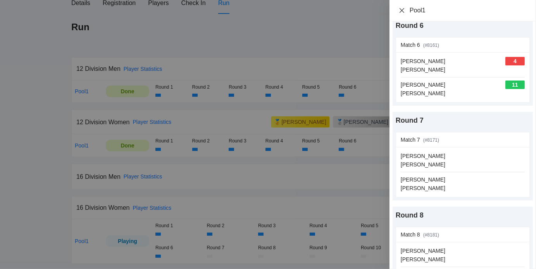
click at [403, 11] on icon "close" at bounding box center [401, 10] width 6 height 6
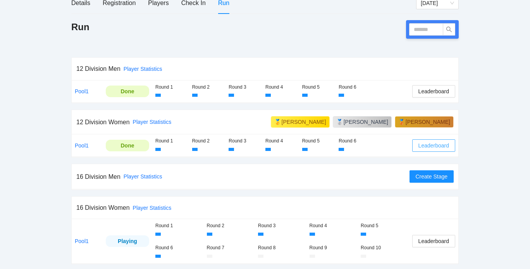
click at [426, 145] on span "Leaderboard" at bounding box center [433, 145] width 31 height 9
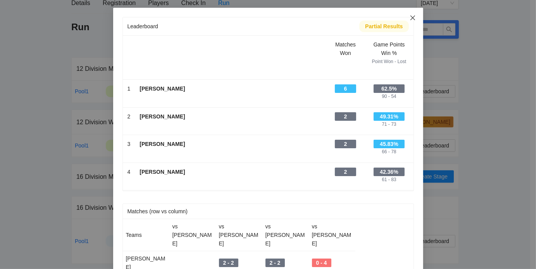
click at [409, 19] on icon "close" at bounding box center [412, 18] width 6 height 6
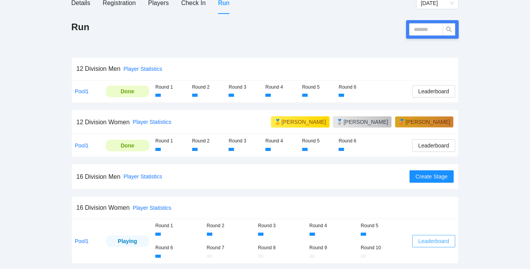
click at [423, 242] on span "Leaderboard" at bounding box center [433, 241] width 31 height 9
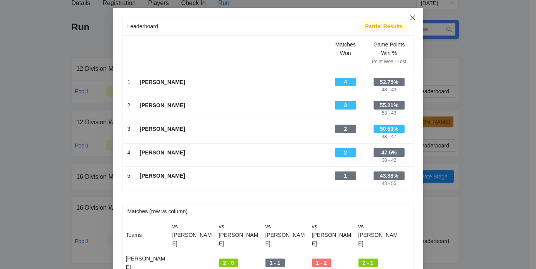
click at [412, 16] on icon "close" at bounding box center [412, 18] width 6 height 6
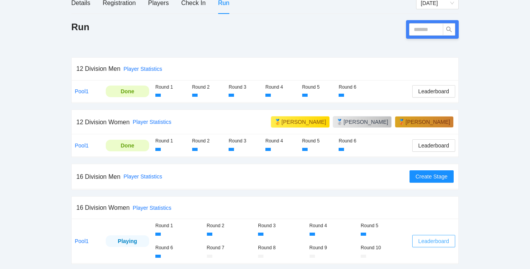
click at [433, 241] on span "Leaderboard" at bounding box center [433, 241] width 31 height 9
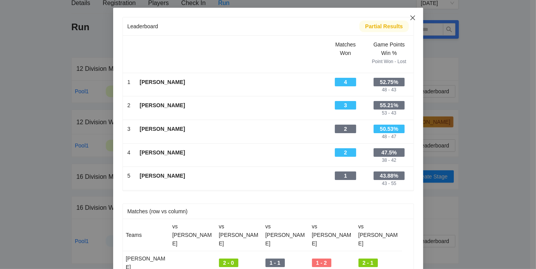
click at [410, 17] on icon "close" at bounding box center [412, 17] width 5 height 5
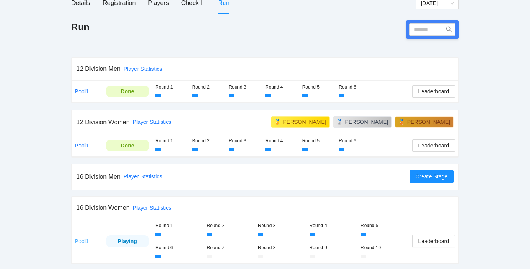
click at [81, 240] on link "Pool1" at bounding box center [82, 241] width 14 height 6
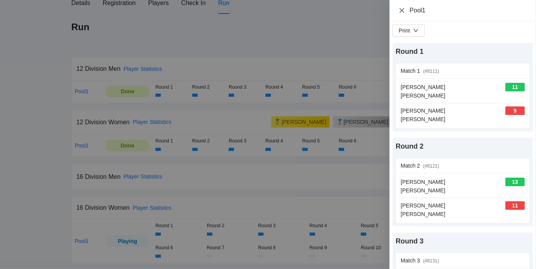
click at [403, 11] on icon "close" at bounding box center [401, 10] width 6 height 6
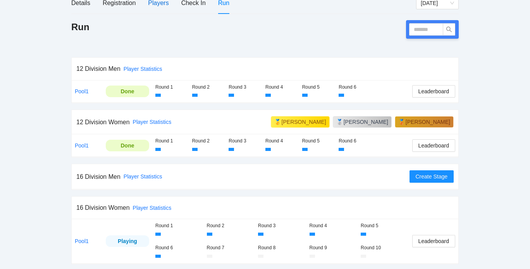
click at [156, 2] on div "Players" at bounding box center [158, 3] width 21 height 10
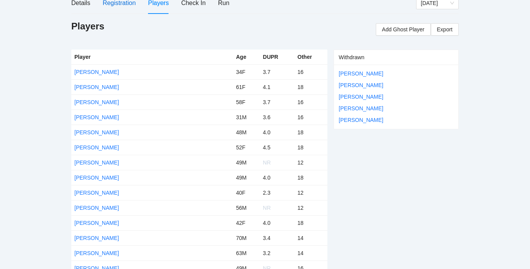
click at [119, 2] on div "Registration" at bounding box center [119, 3] width 33 height 10
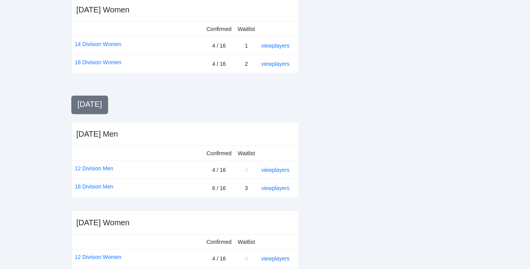
scroll to position [300, 0]
click at [104, 184] on link "16 Division Men" at bounding box center [94, 186] width 39 height 9
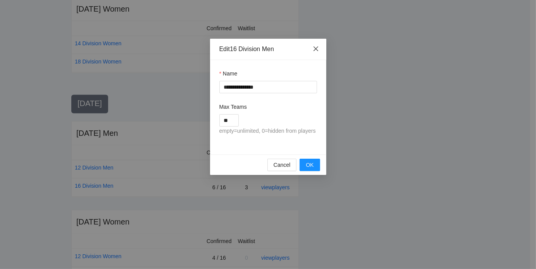
click at [316, 48] on icon "close" at bounding box center [315, 49] width 6 height 6
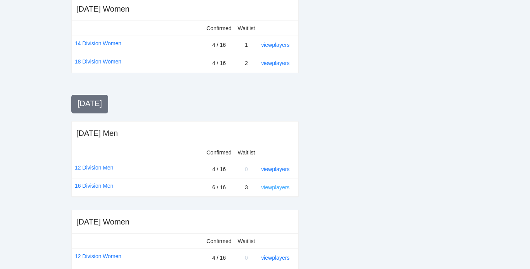
click at [266, 185] on link "view players" at bounding box center [275, 187] width 28 height 6
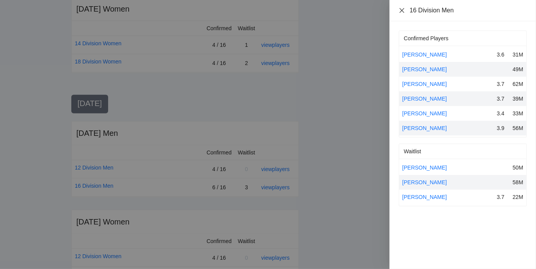
click at [403, 10] on icon "close" at bounding box center [401, 10] width 6 height 6
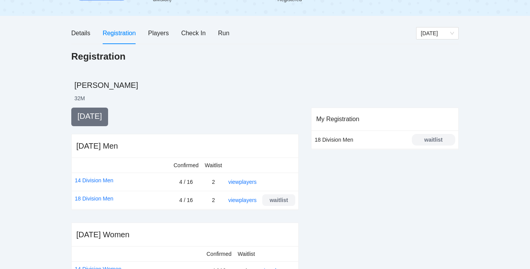
scroll to position [69, 0]
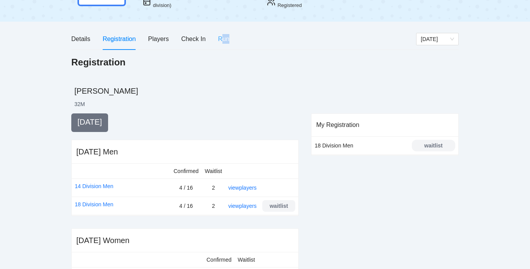
drag, startPoint x: 230, startPoint y: 36, endPoint x: 221, endPoint y: 38, distance: 9.0
click at [221, 38] on div "Details Registration Players Check In Run" at bounding box center [243, 39] width 345 height 22
click at [221, 38] on div "Run" at bounding box center [223, 39] width 11 height 10
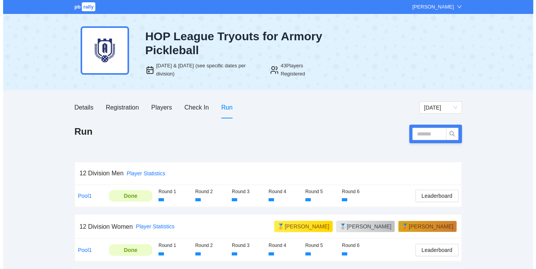
scroll to position [105, 0]
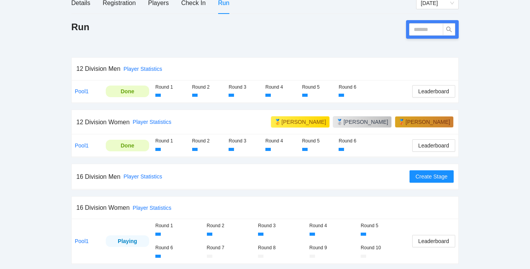
click at [79, 237] on td "Pool1" at bounding box center [87, 241] width 31 height 44
click at [83, 239] on link "Pool1" at bounding box center [82, 241] width 14 height 6
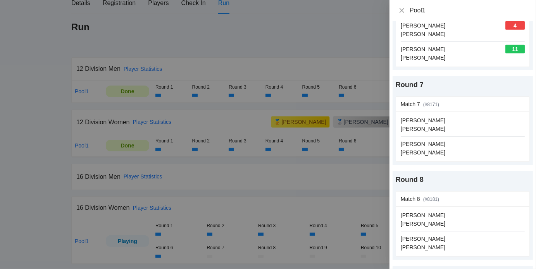
scroll to position [540, 0]
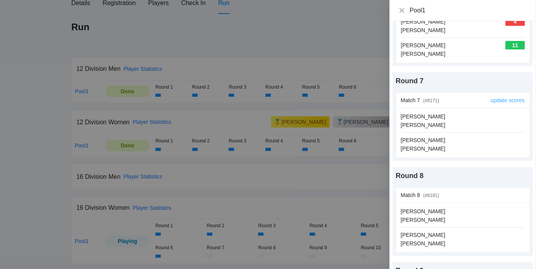
click at [497, 99] on link "update scores" at bounding box center [507, 100] width 34 height 6
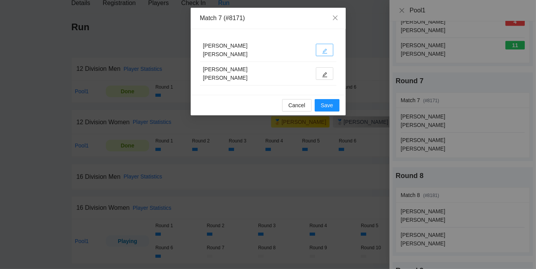
click at [324, 50] on icon "edit" at bounding box center [324, 50] width 5 height 5
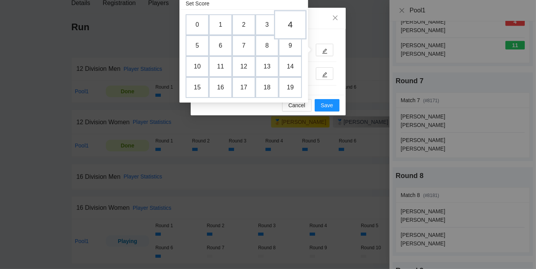
click at [294, 25] on td "4" at bounding box center [290, 24] width 33 height 29
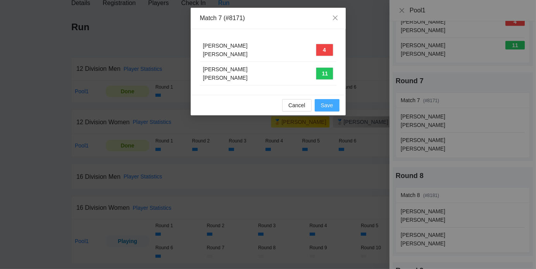
click at [327, 107] on span "Save" at bounding box center [327, 105] width 12 height 9
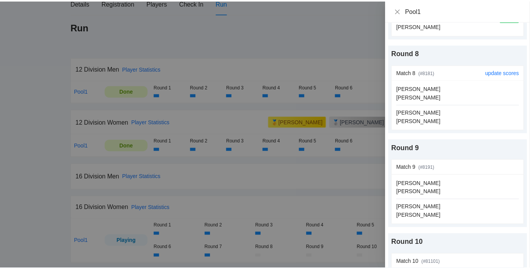
scroll to position [663, 0]
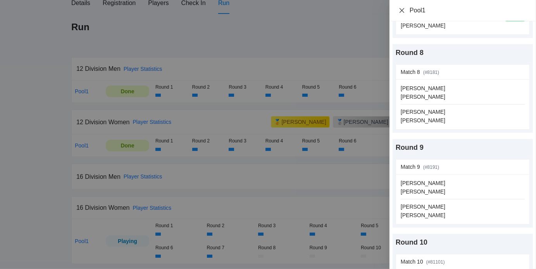
click at [403, 11] on icon "close" at bounding box center [401, 10] width 6 height 6
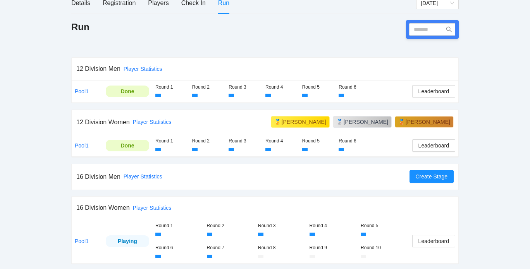
click at [421, 247] on td "Leaderboard" at bounding box center [433, 241] width 49 height 44
click at [425, 240] on span "Leaderboard" at bounding box center [433, 241] width 31 height 9
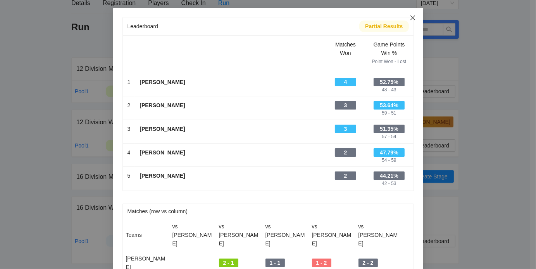
click at [409, 17] on icon "close" at bounding box center [412, 18] width 6 height 6
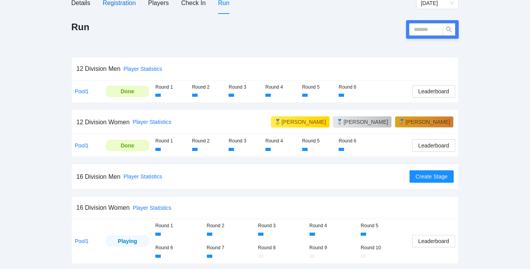
click at [122, 3] on div "Registration" at bounding box center [119, 3] width 33 height 10
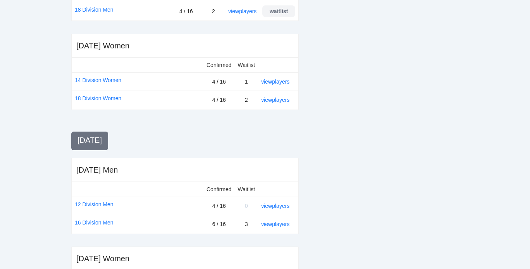
scroll to position [264, 0]
click at [268, 223] on link "view players" at bounding box center [275, 223] width 28 height 6
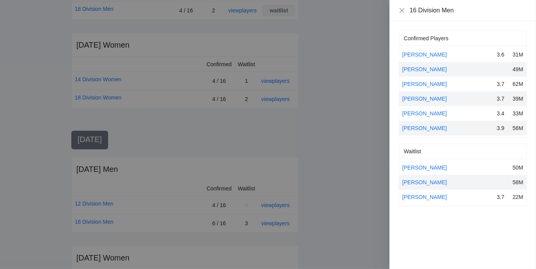
click at [333, 134] on div at bounding box center [268, 134] width 536 height 269
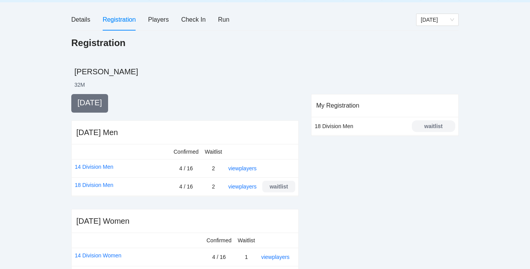
scroll to position [87, 0]
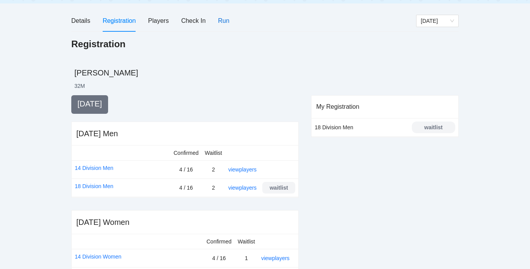
click at [222, 19] on div "Run" at bounding box center [223, 21] width 11 height 10
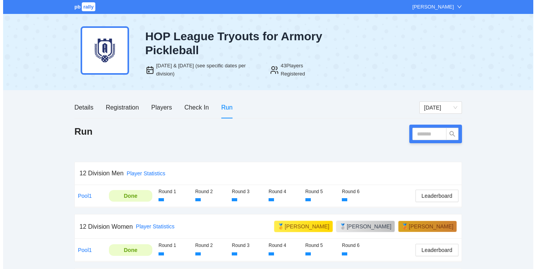
scroll to position [105, 0]
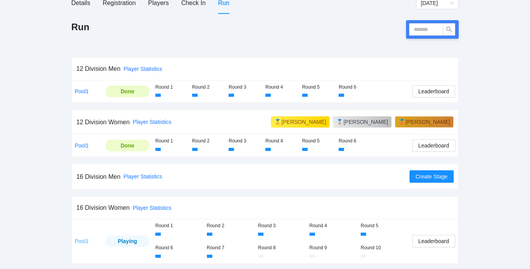
click at [79, 241] on link "Pool1" at bounding box center [82, 241] width 14 height 6
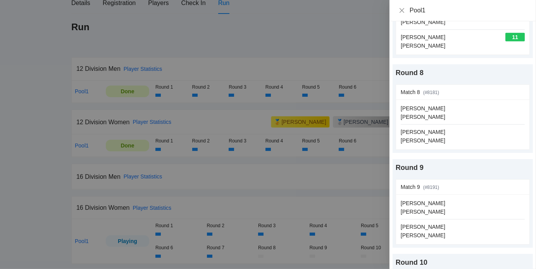
scroll to position [639, 0]
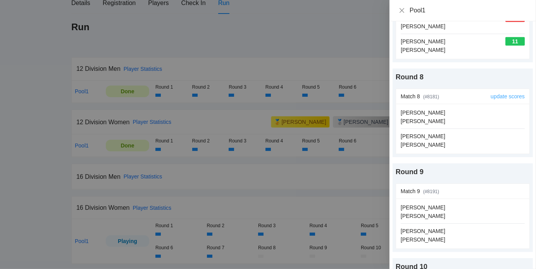
click at [496, 95] on link "update scores" at bounding box center [507, 96] width 34 height 6
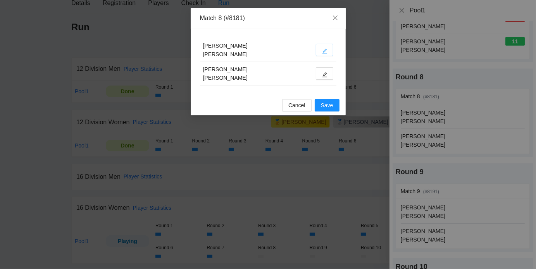
click at [325, 48] on icon "edit" at bounding box center [324, 50] width 5 height 5
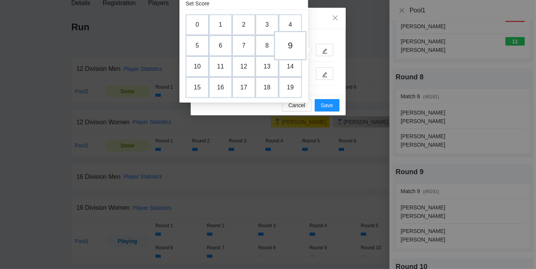
click at [293, 45] on td "9" at bounding box center [290, 45] width 33 height 29
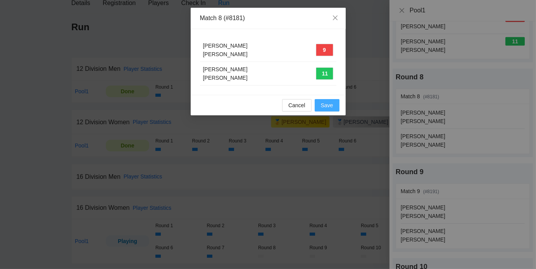
click at [330, 106] on span "Save" at bounding box center [327, 105] width 12 height 9
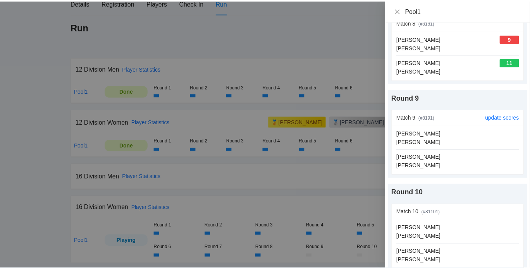
scroll to position [716, 0]
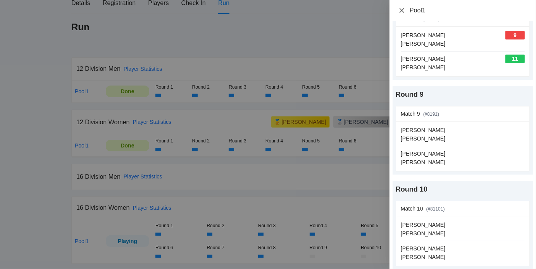
click at [402, 12] on icon "close" at bounding box center [401, 10] width 6 height 6
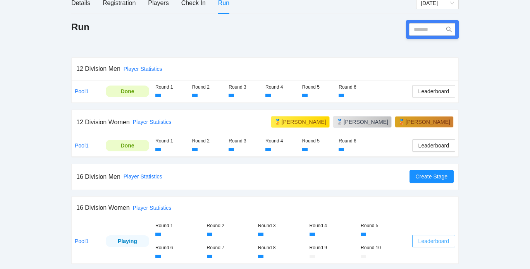
click at [431, 241] on span "Leaderboard" at bounding box center [433, 241] width 31 height 9
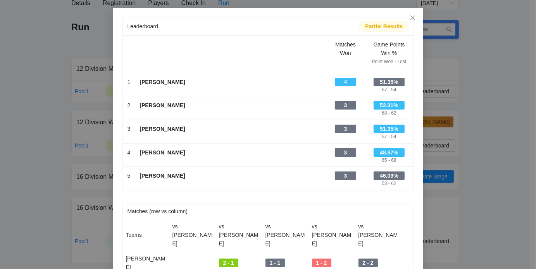
click at [21, 13] on div "Leaderboard Partial Results Scroll right to see all columns → Matches Won Game …" at bounding box center [268, 134] width 536 height 269
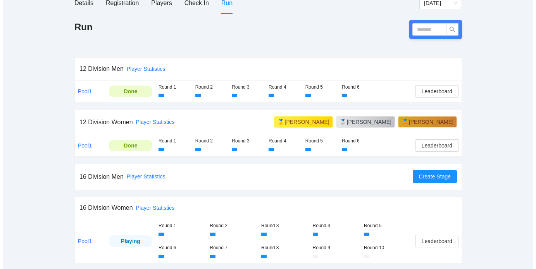
scroll to position [104, 0]
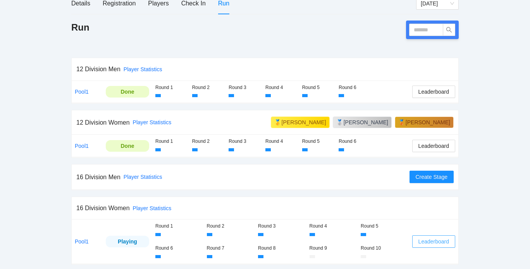
click at [454, 246] on button "Leaderboard" at bounding box center [433, 241] width 43 height 12
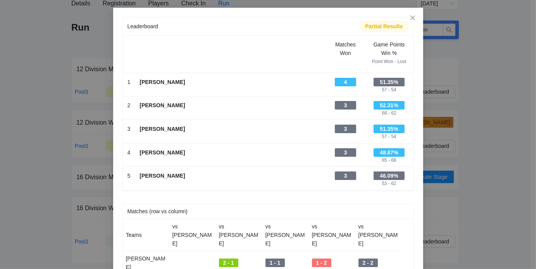
click at [415, 177] on div "Leaderboard Partial Results Scroll right to see all columns → Matches Won Game …" at bounding box center [268, 232] width 310 height 448
click at [454, 201] on div "Leaderboard Partial Results Scroll right to see all columns → Matches Won Game …" at bounding box center [268, 134] width 536 height 269
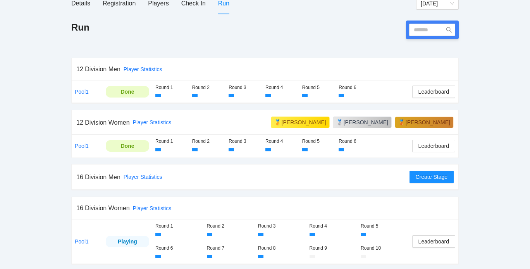
click at [87, 228] on td "Pool1" at bounding box center [87, 242] width 31 height 44
click at [82, 240] on link "Pool1" at bounding box center [82, 242] width 14 height 6
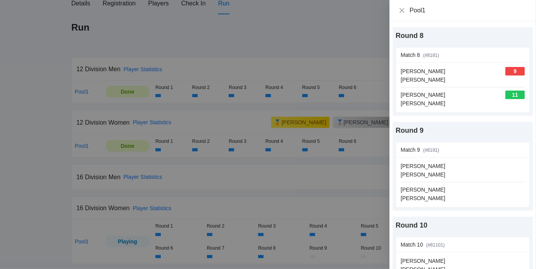
scroll to position [716, 0]
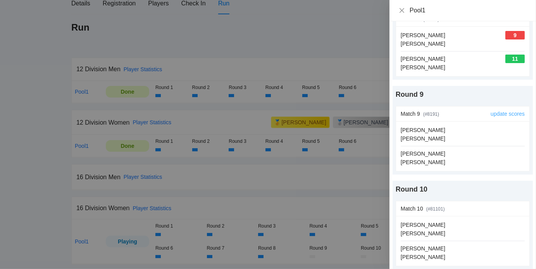
click at [493, 111] on link "update scores" at bounding box center [507, 114] width 34 height 6
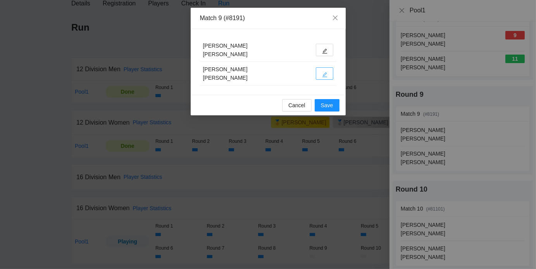
click at [324, 75] on icon "edit" at bounding box center [324, 74] width 5 height 5
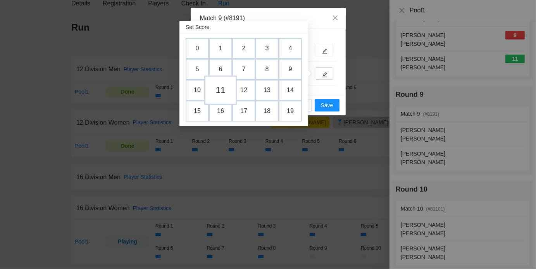
click at [221, 90] on td "11" at bounding box center [220, 90] width 33 height 29
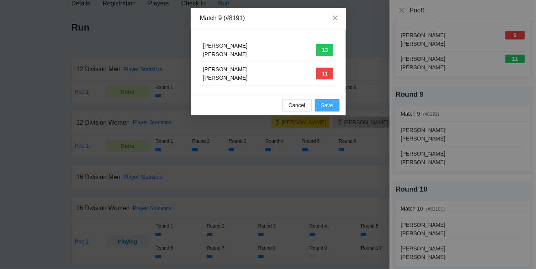
click at [323, 100] on button "Save" at bounding box center [326, 105] width 25 height 12
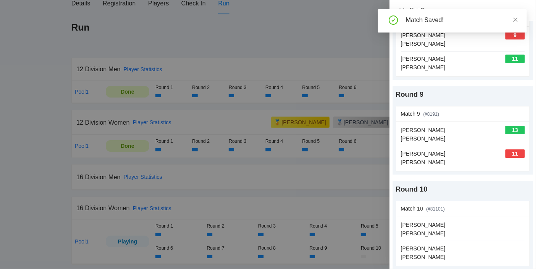
click at [328, 176] on div at bounding box center [268, 134] width 536 height 269
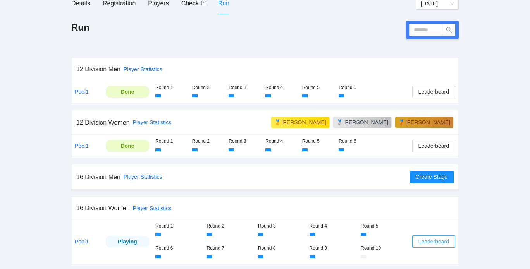
click at [438, 243] on span "Leaderboard" at bounding box center [433, 241] width 31 height 9
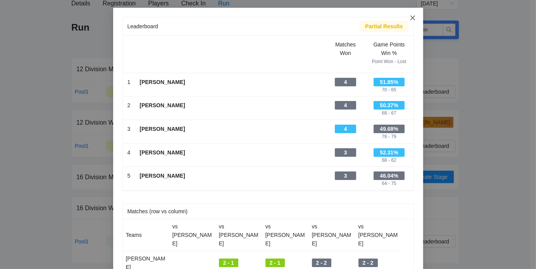
click at [411, 18] on icon "close" at bounding box center [412, 18] width 6 height 6
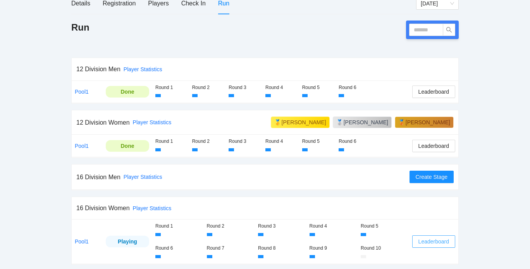
click at [443, 239] on span "Leaderboard" at bounding box center [433, 241] width 31 height 9
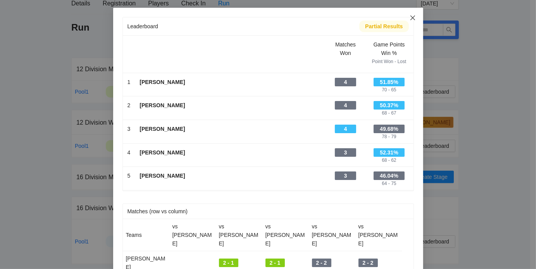
click at [403, 18] on span "Close" at bounding box center [412, 18] width 21 height 21
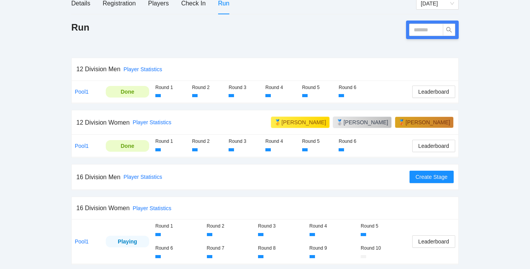
click at [80, 237] on td "Pool1" at bounding box center [87, 242] width 31 height 44
click at [81, 239] on link "Pool1" at bounding box center [82, 242] width 14 height 6
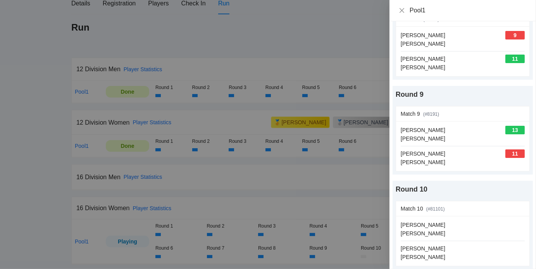
click at [263, 180] on div at bounding box center [268, 134] width 536 height 269
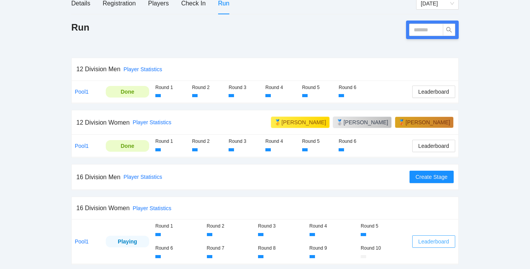
click at [441, 238] on span "Leaderboard" at bounding box center [433, 241] width 31 height 9
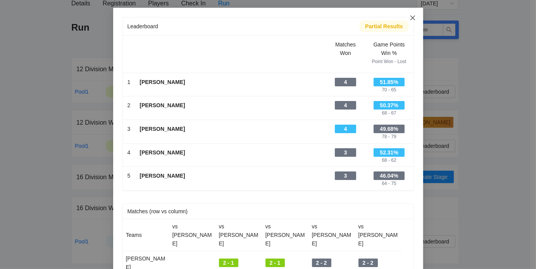
click at [409, 19] on icon "close" at bounding box center [412, 18] width 6 height 6
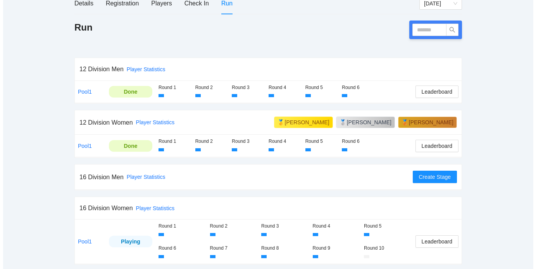
scroll to position [105, 0]
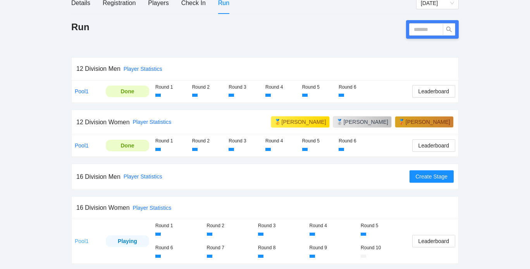
click at [80, 242] on link "Pool1" at bounding box center [82, 241] width 14 height 6
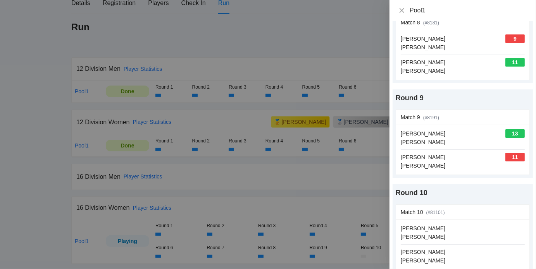
scroll to position [716, 0]
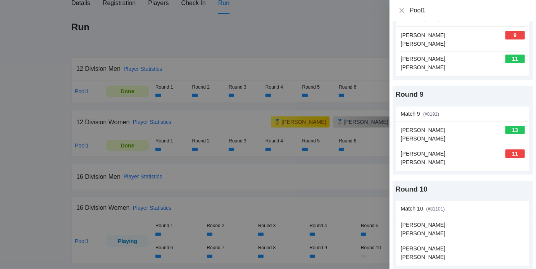
click at [54, 144] on div at bounding box center [268, 134] width 536 height 269
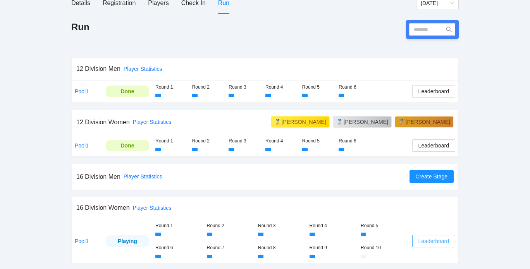
click at [421, 239] on span "Leaderboard" at bounding box center [433, 241] width 31 height 9
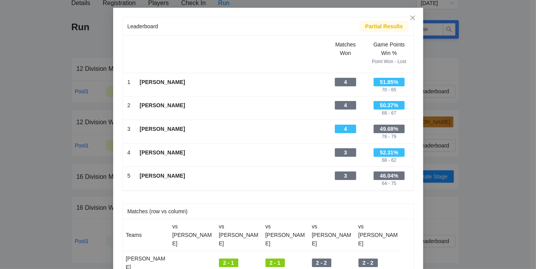
click at [342, 130] on div "4" at bounding box center [345, 129] width 21 height 9
click at [410, 19] on icon "close" at bounding box center [412, 17] width 5 height 5
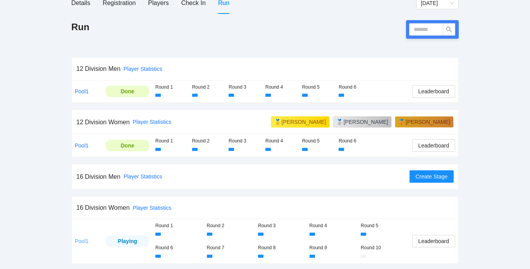
click at [79, 240] on link "Pool1" at bounding box center [82, 241] width 14 height 6
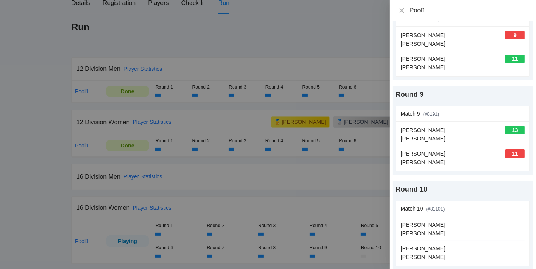
click at [180, 243] on div at bounding box center [268, 134] width 536 height 269
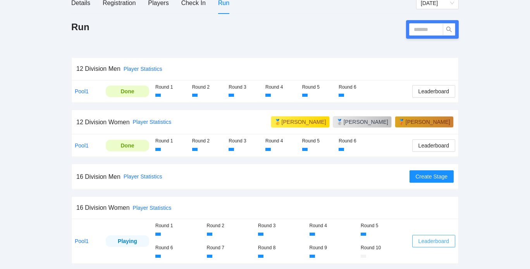
click at [454, 239] on button "Leaderboard" at bounding box center [433, 241] width 43 height 12
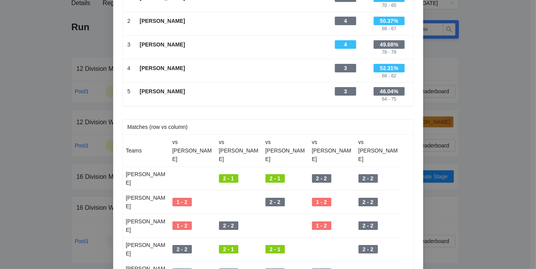
scroll to position [0, 0]
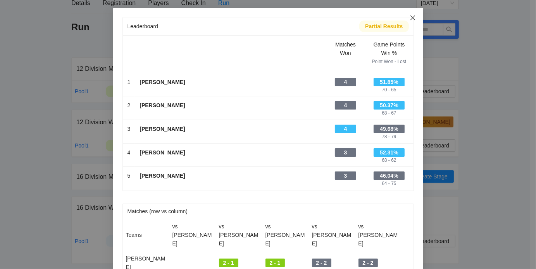
click at [409, 15] on icon "close" at bounding box center [412, 18] width 6 height 6
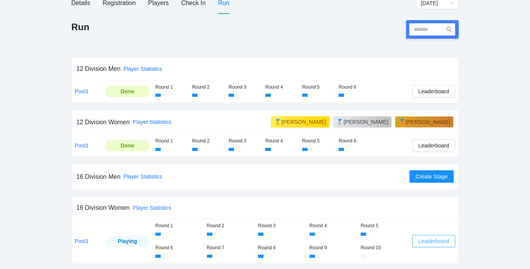
click at [432, 242] on span "Leaderboard" at bounding box center [433, 241] width 31 height 9
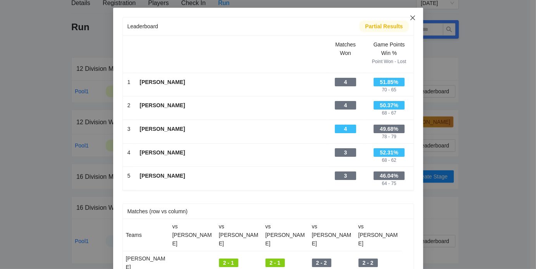
click at [412, 17] on span "Close" at bounding box center [412, 18] width 21 height 21
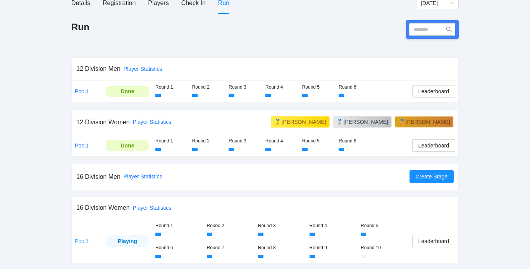
click at [79, 239] on link "Pool1" at bounding box center [82, 241] width 14 height 6
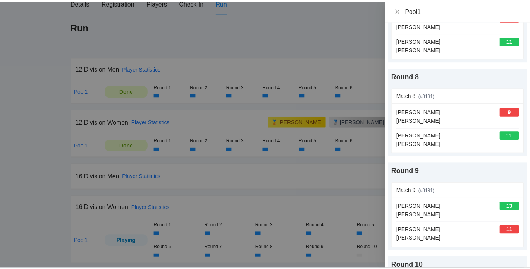
scroll to position [716, 0]
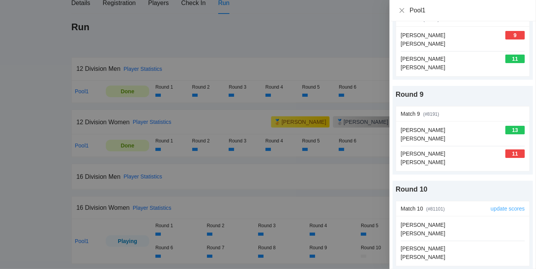
click at [509, 206] on link "update scores" at bounding box center [507, 209] width 34 height 6
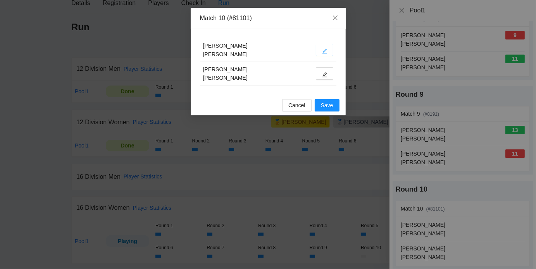
click at [322, 50] on icon "edit" at bounding box center [324, 50] width 5 height 5
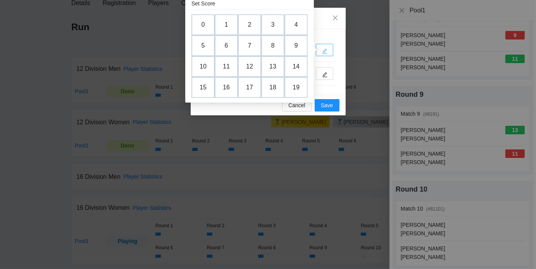
click at [322, 50] on icon "edit" at bounding box center [324, 50] width 5 height 5
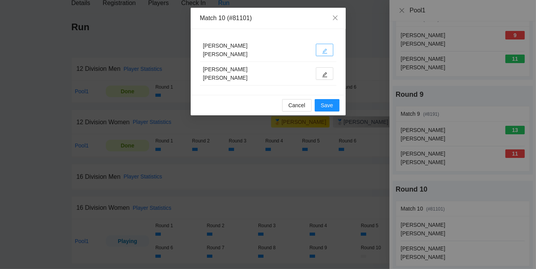
click at [322, 50] on icon "edit" at bounding box center [324, 50] width 5 height 5
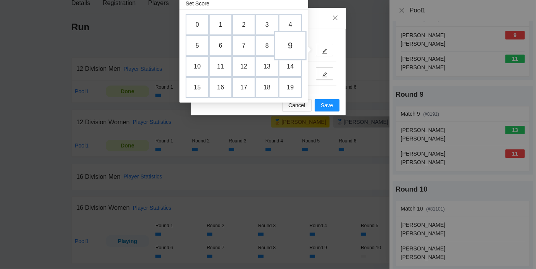
click at [292, 45] on td "9" at bounding box center [290, 45] width 33 height 29
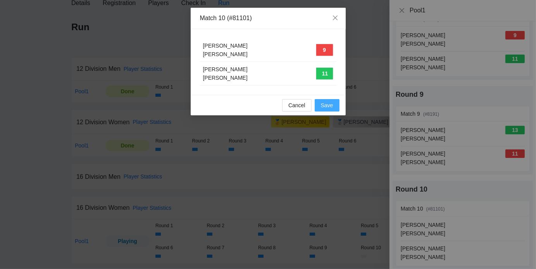
click at [326, 103] on span "Save" at bounding box center [327, 105] width 12 height 9
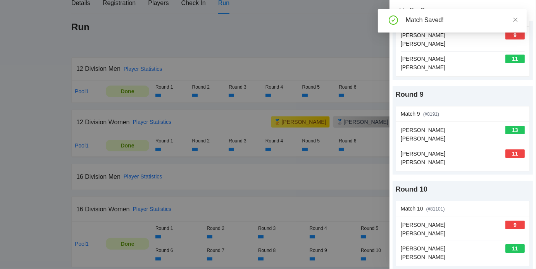
drag, startPoint x: 310, startPoint y: 31, endPoint x: 310, endPoint y: 27, distance: 4.6
click at [310, 27] on div at bounding box center [268, 134] width 536 height 269
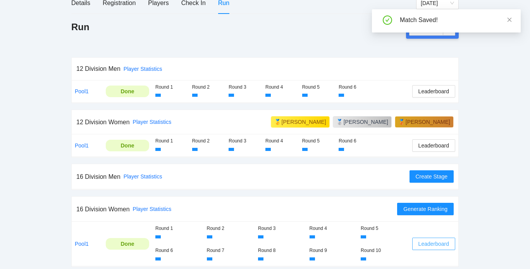
click at [429, 240] on span "Leaderboard" at bounding box center [433, 244] width 31 height 9
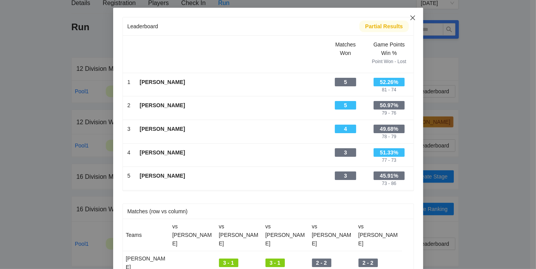
click at [410, 19] on icon "close" at bounding box center [412, 18] width 6 height 6
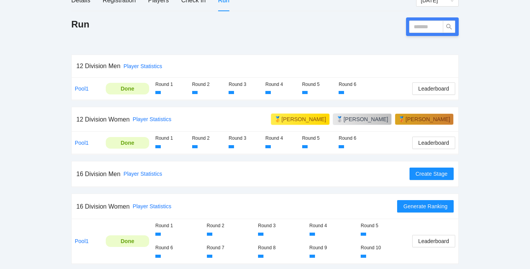
scroll to position [107, 0]
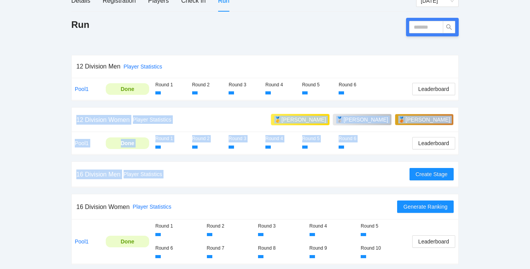
drag, startPoint x: 37, startPoint y: 188, endPoint x: 38, endPoint y: 104, distance: 83.6
click at [38, 104] on div "pb rally Ryan Skoubo HOP League Tryouts for Armory Pickleball Sep 4 & 6, 2025 (…" at bounding box center [265, 82] width 530 height 378
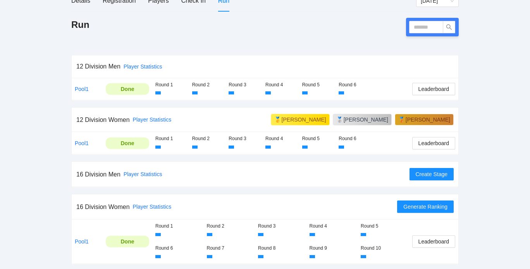
click at [481, 196] on div "pb rally Ryan Skoubo HOP League Tryouts for Armory Pickleball Sep 4 & 6, 2025 (…" at bounding box center [265, 82] width 530 height 378
click at [438, 208] on span "Generate Ranking" at bounding box center [425, 207] width 44 height 9
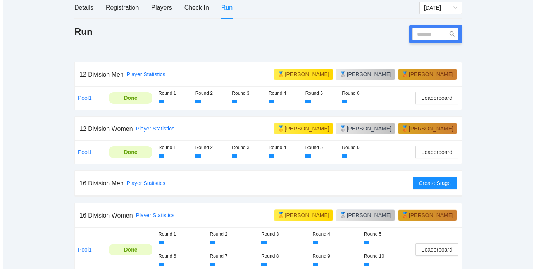
scroll to position [108, 0]
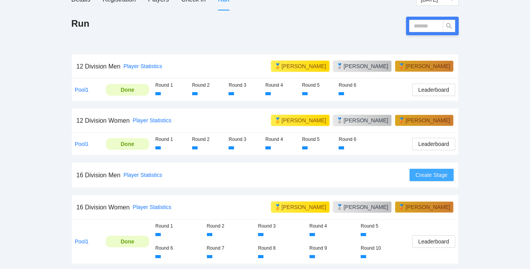
click at [425, 173] on span "Create Stage" at bounding box center [431, 175] width 32 height 9
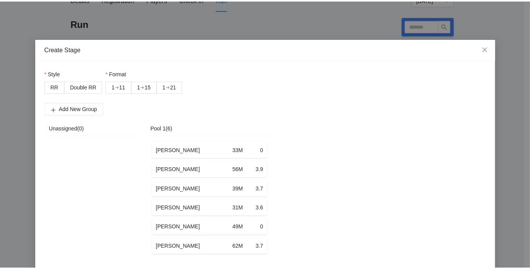
scroll to position [31, 0]
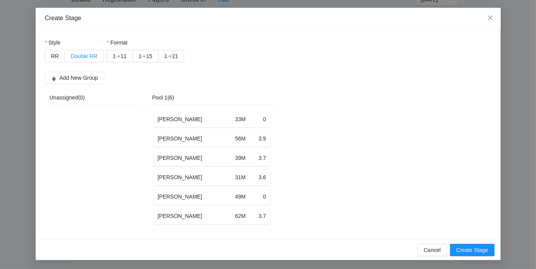
click at [76, 55] on span "Double RR" at bounding box center [84, 56] width 26 height 6
click at [91, 43] on div "Style" at bounding box center [74, 44] width 59 height 12
click at [89, 54] on span "Double RR" at bounding box center [84, 56] width 26 height 6
click at [113, 53] on div "1" at bounding box center [114, 56] width 3 height 12
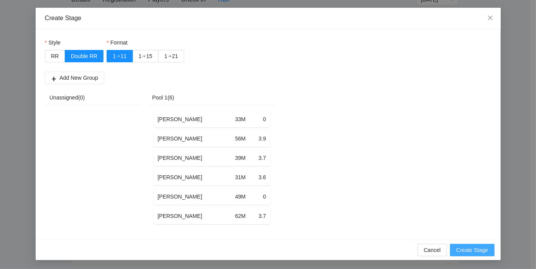
click at [471, 253] on span "Create Stage" at bounding box center [472, 250] width 32 height 9
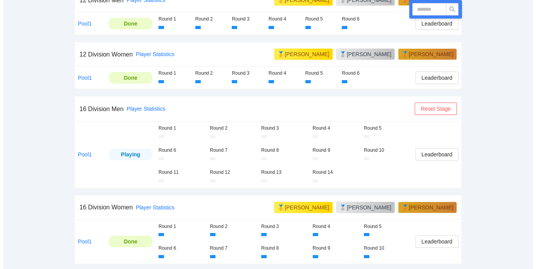
scroll to position [174, 0]
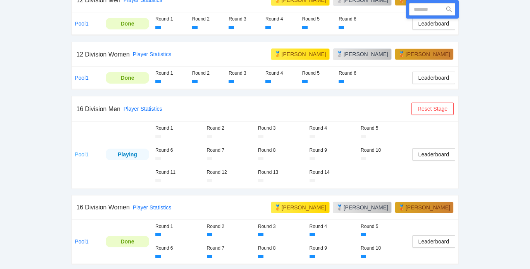
click at [83, 153] on link "Pool1" at bounding box center [82, 154] width 14 height 6
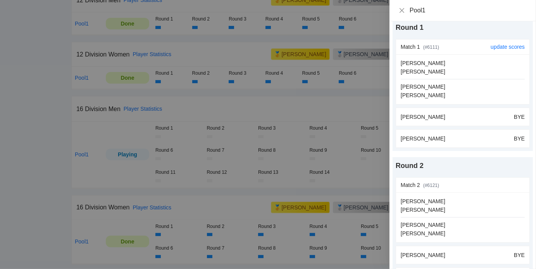
scroll to position [0, 0]
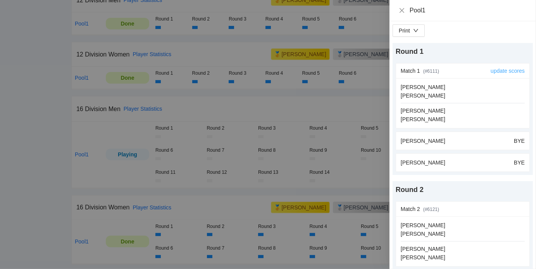
click at [496, 68] on link "update scores" at bounding box center [507, 71] width 34 height 6
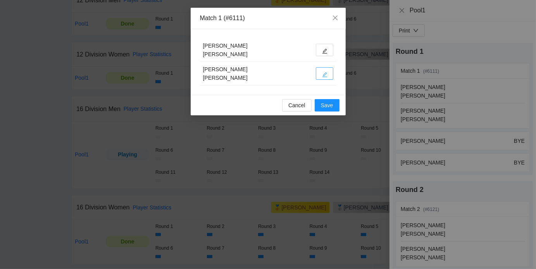
click at [324, 74] on icon "edit" at bounding box center [324, 74] width 5 height 5
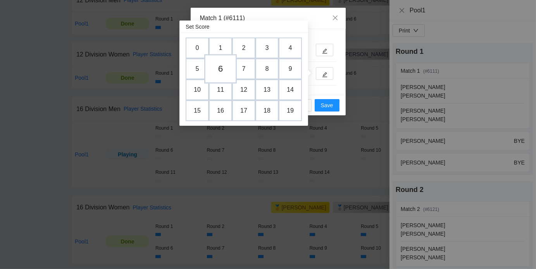
click at [223, 68] on td "6" at bounding box center [220, 68] width 33 height 29
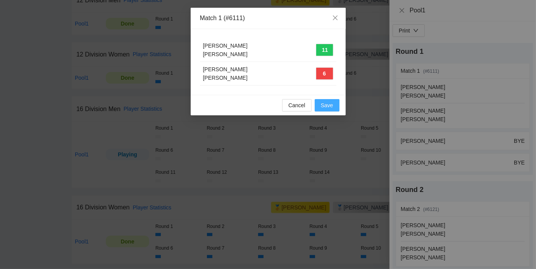
click at [328, 106] on span "Save" at bounding box center [327, 105] width 12 height 9
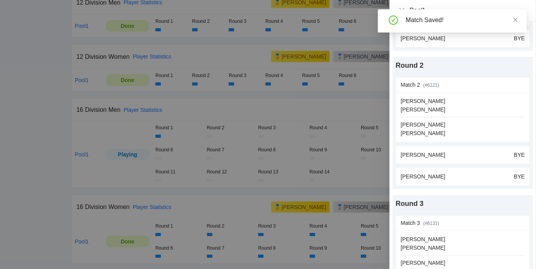
scroll to position [125, 0]
click at [515, 18] on icon "close" at bounding box center [514, 19] width 5 height 5
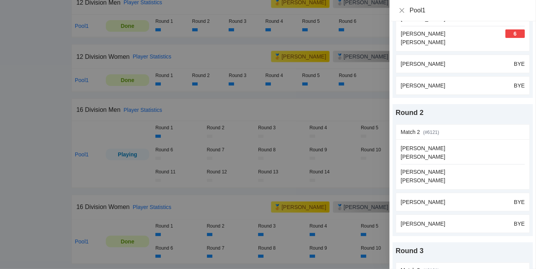
scroll to position [77, 0]
click at [500, 130] on link "update scores" at bounding box center [507, 132] width 34 height 6
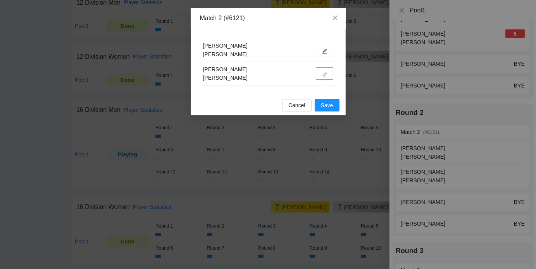
click at [323, 73] on icon "edit" at bounding box center [324, 74] width 5 height 5
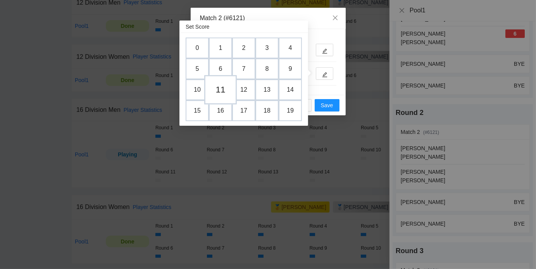
click at [218, 90] on td "11" at bounding box center [220, 89] width 33 height 29
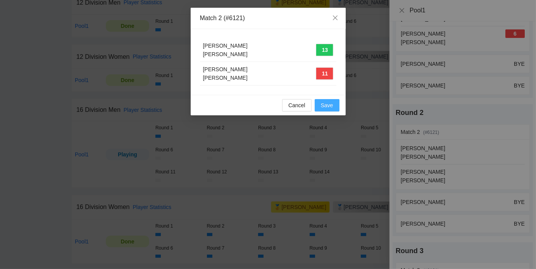
click at [331, 104] on span "Save" at bounding box center [327, 105] width 12 height 9
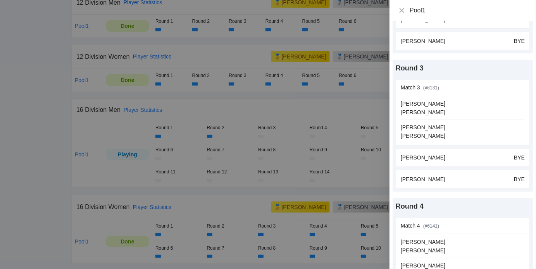
scroll to position [260, 0]
click at [498, 86] on link "update scores" at bounding box center [507, 87] width 34 height 6
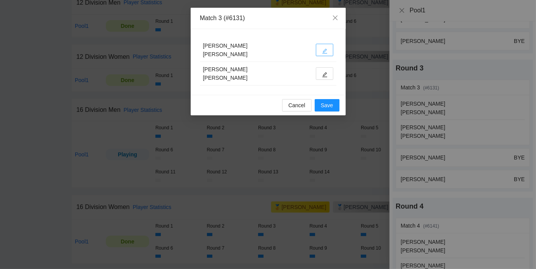
click at [327, 51] on icon "edit" at bounding box center [324, 50] width 5 height 5
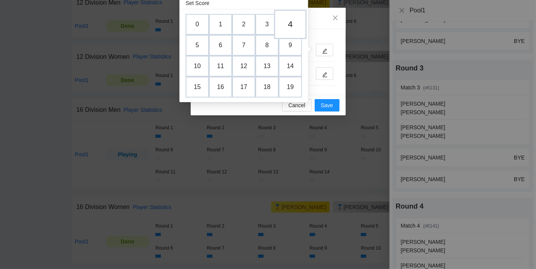
click at [291, 27] on td "4" at bounding box center [290, 24] width 33 height 29
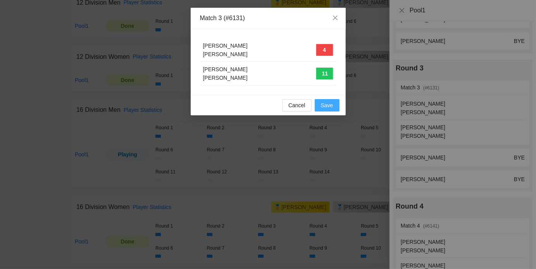
click at [324, 104] on span "Save" at bounding box center [327, 105] width 12 height 9
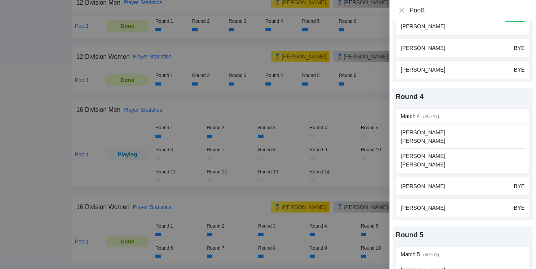
scroll to position [370, 0]
click at [350, 104] on div at bounding box center [268, 134] width 536 height 269
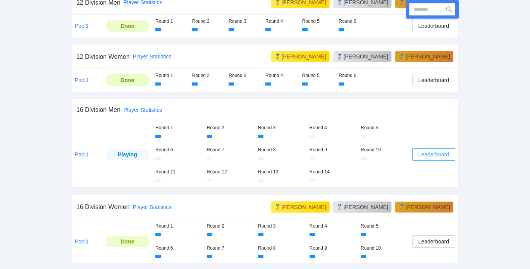
click at [427, 152] on span "Leaderboard" at bounding box center [433, 154] width 31 height 9
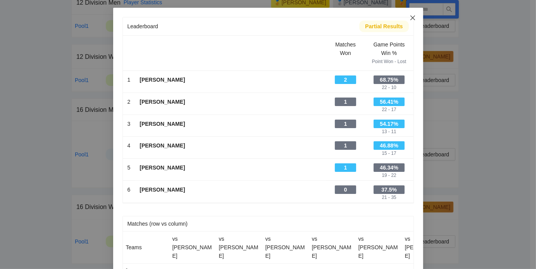
click at [409, 16] on icon "close" at bounding box center [412, 18] width 6 height 6
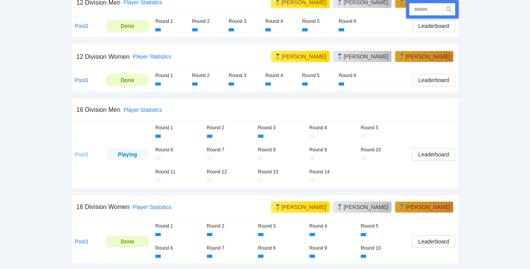
click at [83, 154] on link "Pool1" at bounding box center [82, 154] width 14 height 6
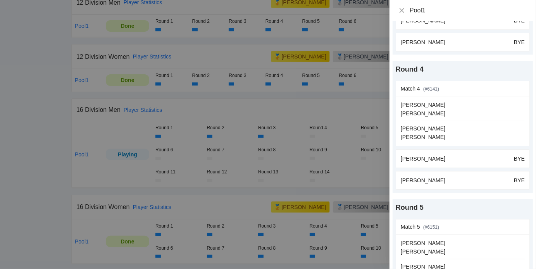
scroll to position [397, 0]
click at [503, 87] on link "update scores" at bounding box center [507, 88] width 34 height 6
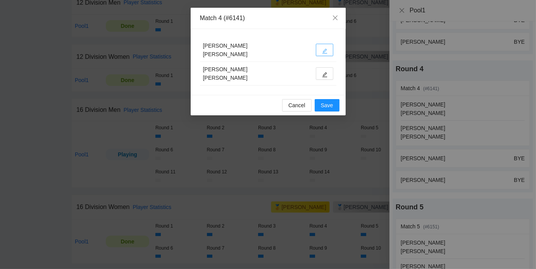
click at [326, 50] on icon "edit" at bounding box center [324, 50] width 5 height 5
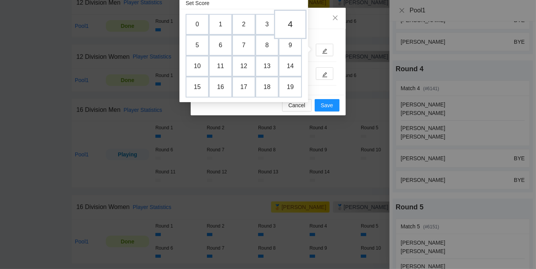
click at [284, 26] on td "4" at bounding box center [290, 24] width 33 height 29
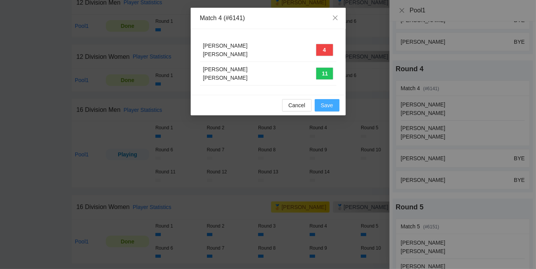
click at [330, 104] on span "Save" at bounding box center [327, 105] width 12 height 9
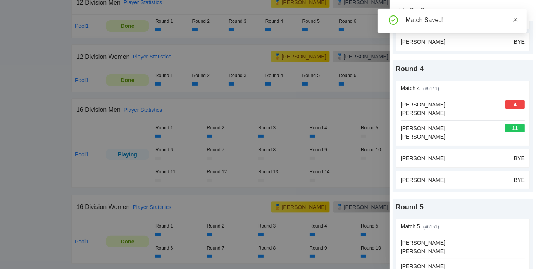
click at [515, 19] on icon "close" at bounding box center [515, 19] width 4 height 4
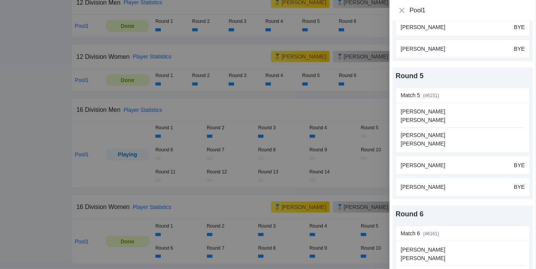
scroll to position [530, 0]
click at [508, 91] on link "update scores" at bounding box center [507, 94] width 34 height 6
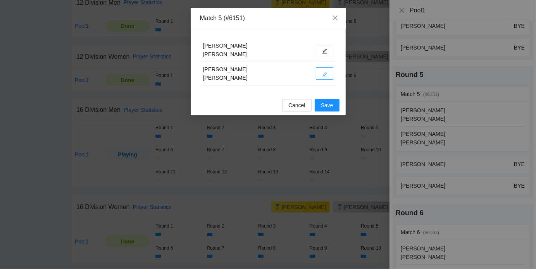
click at [324, 76] on icon "edit" at bounding box center [324, 74] width 5 height 5
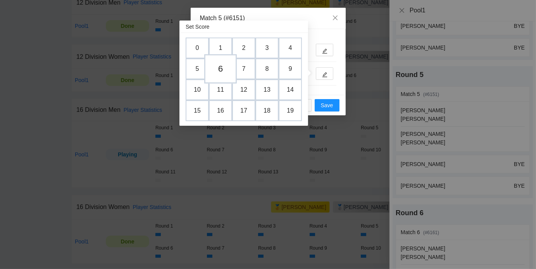
click at [223, 69] on td "6" at bounding box center [220, 68] width 33 height 29
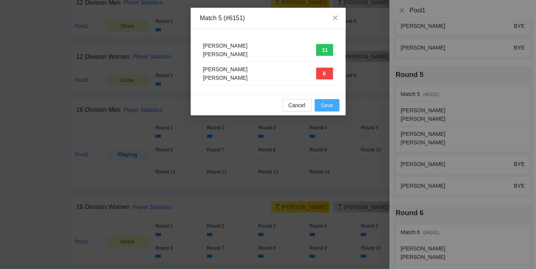
click at [326, 103] on span "Save" at bounding box center [327, 105] width 12 height 9
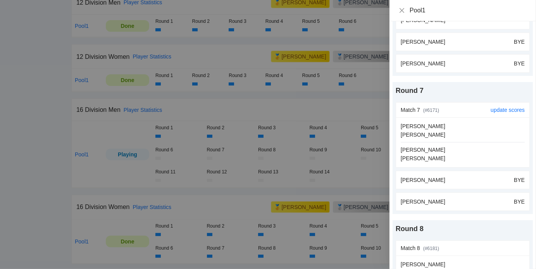
scroll to position [789, 0]
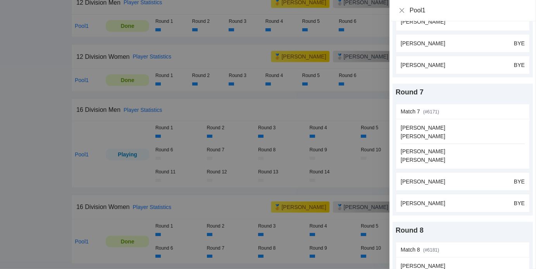
click at [333, 106] on div at bounding box center [268, 134] width 536 height 269
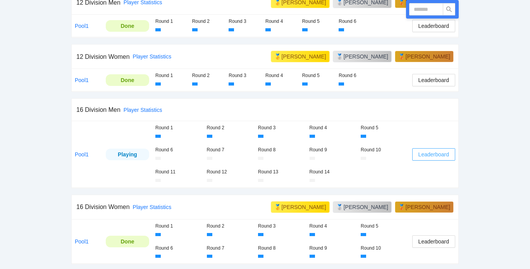
click at [434, 150] on span "Leaderboard" at bounding box center [433, 154] width 31 height 9
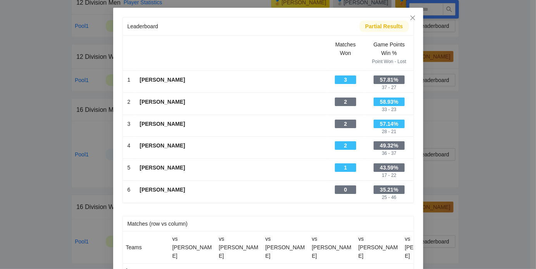
click at [484, 127] on div "Leaderboard Partial Results Scroll right to see all columns → Matches Won Game …" at bounding box center [268, 134] width 536 height 269
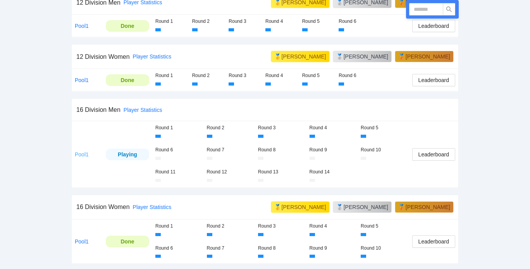
click at [87, 154] on link "Pool1" at bounding box center [82, 154] width 14 height 6
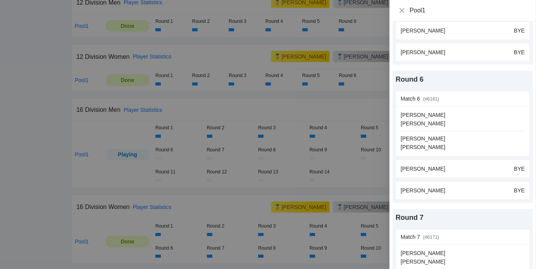
scroll to position [663, 0]
click at [500, 96] on link "update scores" at bounding box center [507, 99] width 34 height 6
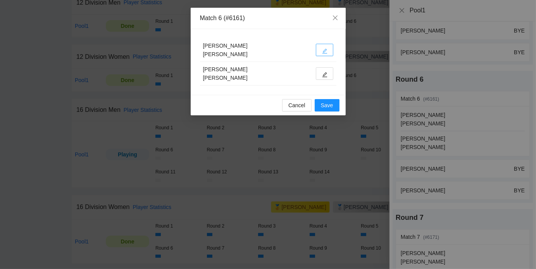
click at [324, 48] on icon "edit" at bounding box center [324, 50] width 5 height 5
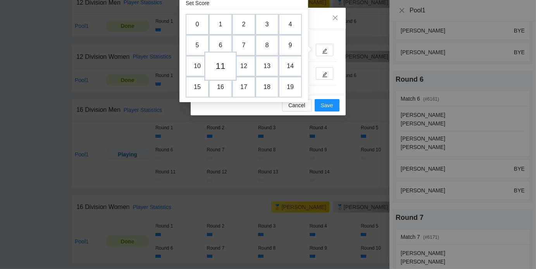
click at [218, 64] on td "11" at bounding box center [220, 65] width 33 height 29
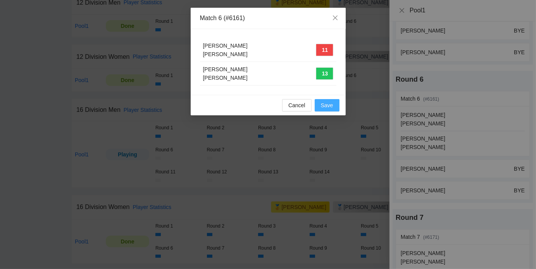
click at [332, 108] on span "Save" at bounding box center [327, 105] width 12 height 9
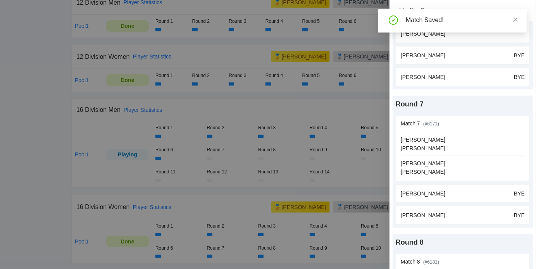
scroll to position [777, 0]
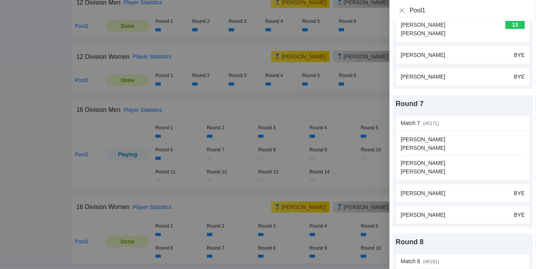
click at [355, 98] on div at bounding box center [268, 134] width 536 height 269
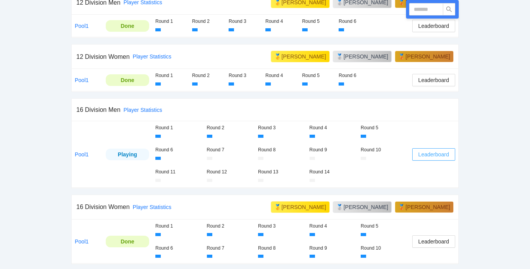
click at [438, 154] on span "Leaderboard" at bounding box center [433, 154] width 31 height 9
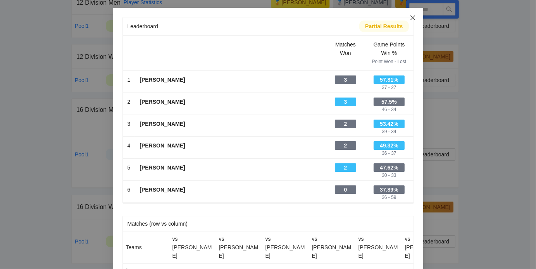
click at [410, 16] on icon "close" at bounding box center [412, 18] width 6 height 6
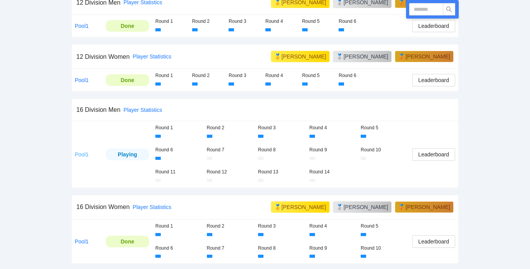
click at [84, 151] on link "Pool1" at bounding box center [82, 154] width 14 height 6
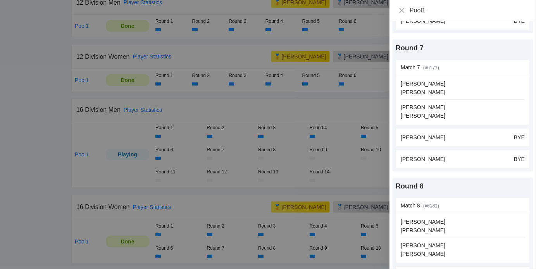
scroll to position [833, 0]
click at [334, 109] on div at bounding box center [268, 134] width 536 height 269
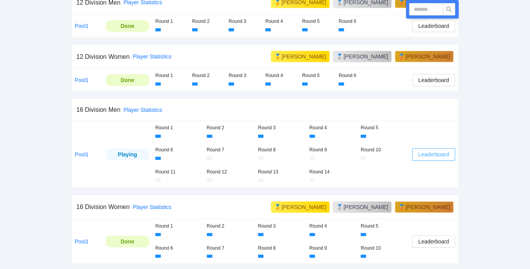
click at [434, 150] on span "Leaderboard" at bounding box center [433, 154] width 31 height 9
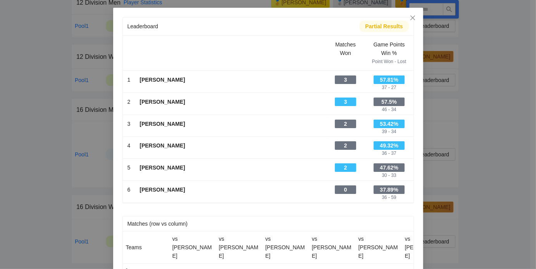
click at [490, 122] on div "Leaderboard Partial Results Scroll right to see all columns → Matches Won Game …" at bounding box center [268, 134] width 536 height 269
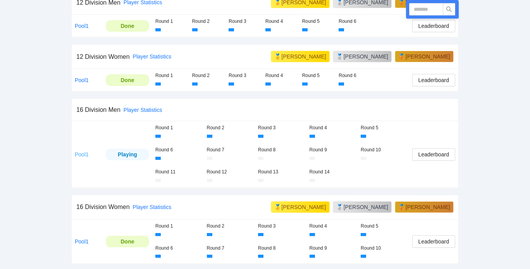
click at [81, 152] on link "Pool1" at bounding box center [82, 154] width 14 height 6
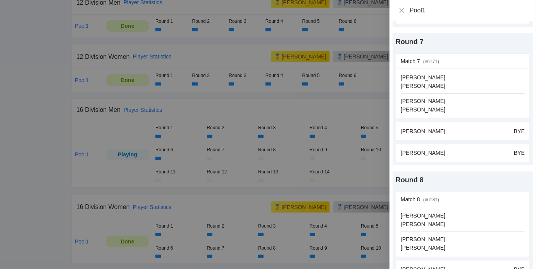
scroll to position [839, 0]
click at [506, 58] on link "update scores" at bounding box center [507, 61] width 34 height 6
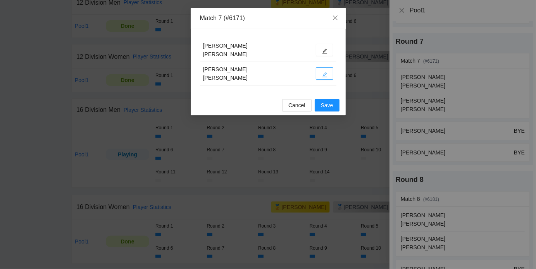
click at [321, 75] on button "button" at bounding box center [324, 73] width 17 height 12
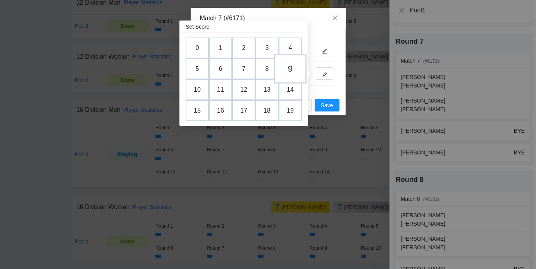
click at [291, 64] on td "9" at bounding box center [290, 68] width 33 height 29
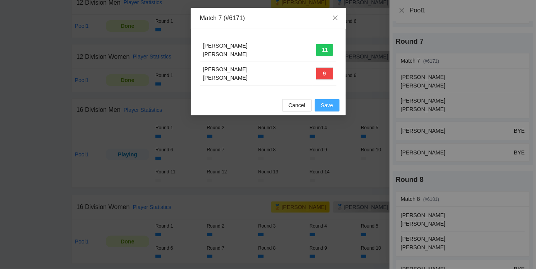
click at [326, 105] on span "Save" at bounding box center [327, 105] width 12 height 9
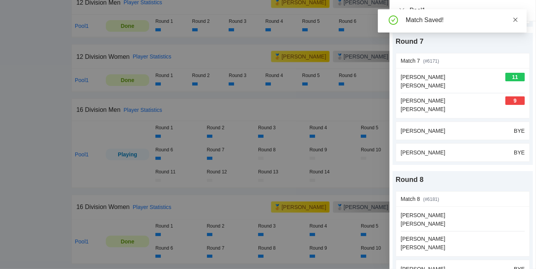
click at [513, 21] on icon "close" at bounding box center [514, 19] width 5 height 5
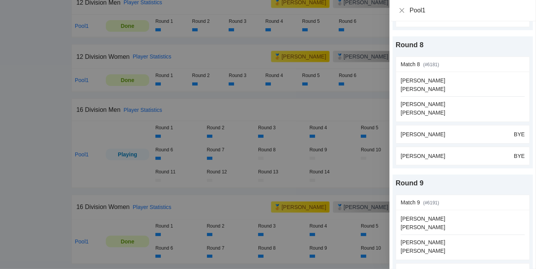
scroll to position [975, 0]
click at [494, 61] on link "update scores" at bounding box center [507, 64] width 34 height 6
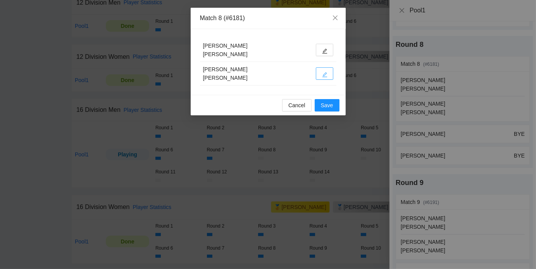
click at [326, 74] on icon "edit" at bounding box center [324, 74] width 5 height 5
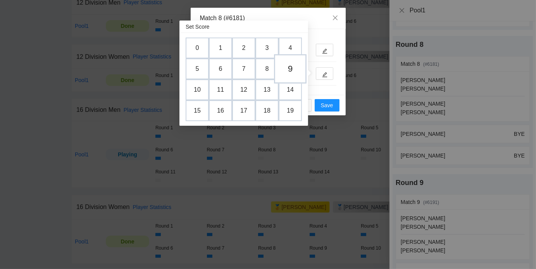
click at [290, 69] on td "9" at bounding box center [290, 68] width 33 height 29
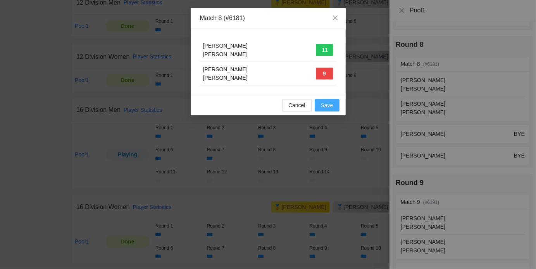
click at [324, 104] on span "Save" at bounding box center [327, 105] width 12 height 9
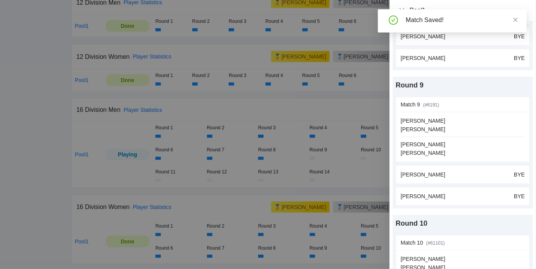
scroll to position [1073, 0]
click at [352, 111] on div at bounding box center [268, 134] width 536 height 269
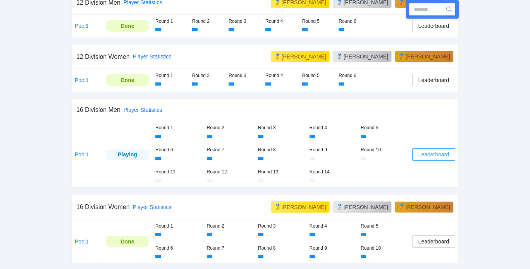
click at [419, 151] on span "Leaderboard" at bounding box center [433, 154] width 31 height 9
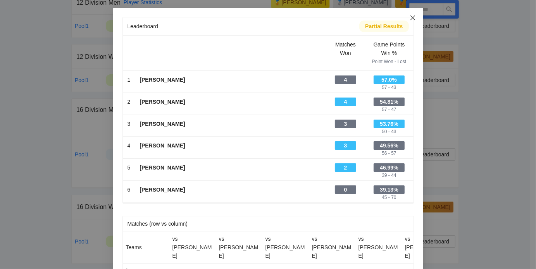
click at [411, 18] on icon "close" at bounding box center [412, 18] width 6 height 6
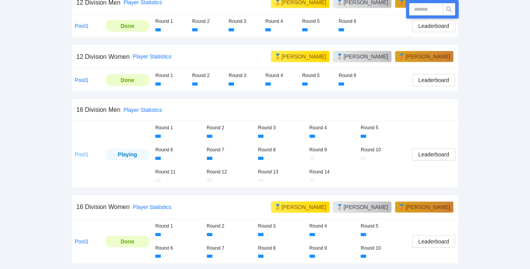
click at [84, 152] on link "Pool1" at bounding box center [82, 154] width 14 height 6
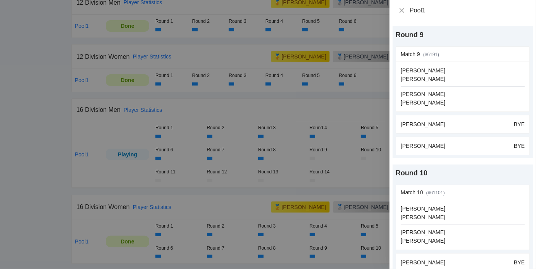
scroll to position [1123, 0]
click at [493, 51] on link "update scores" at bounding box center [507, 54] width 34 height 6
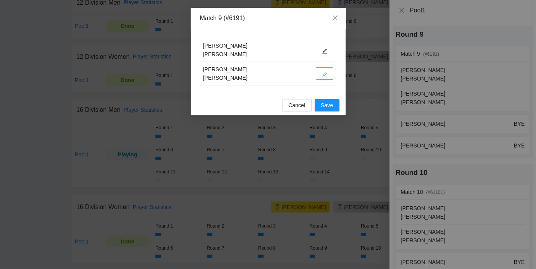
click at [324, 72] on icon "edit" at bounding box center [324, 74] width 5 height 5
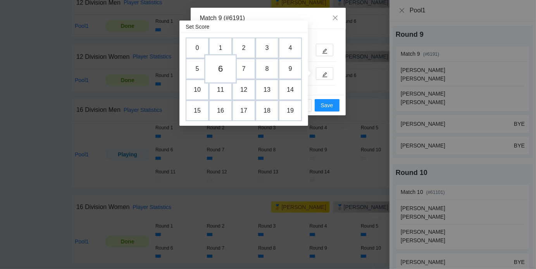
click at [223, 68] on td "6" at bounding box center [220, 68] width 33 height 29
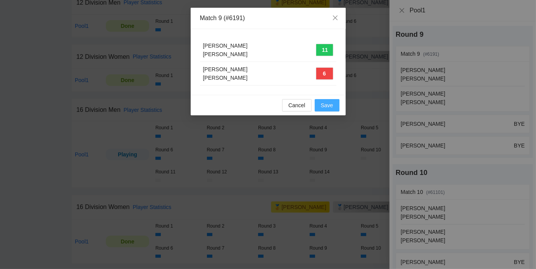
click at [323, 103] on span "Save" at bounding box center [327, 105] width 12 height 9
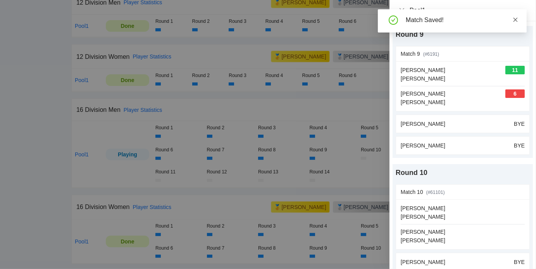
click at [516, 19] on icon "close" at bounding box center [514, 19] width 5 height 5
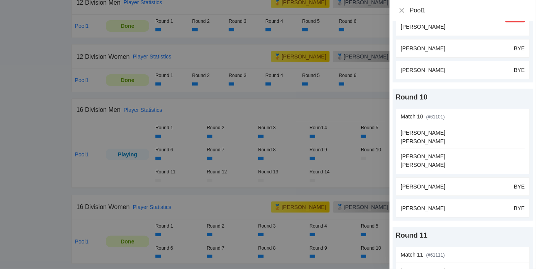
scroll to position [1198, 0]
click at [333, 96] on div at bounding box center [268, 134] width 536 height 269
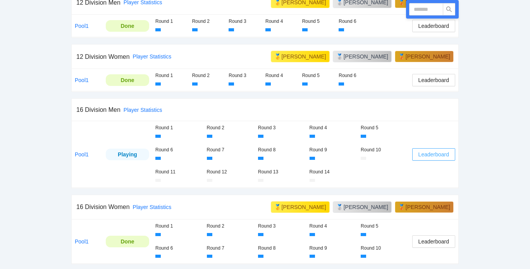
click at [440, 155] on span "Leaderboard" at bounding box center [433, 154] width 31 height 9
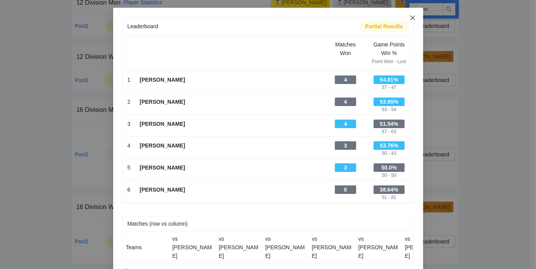
click at [412, 20] on icon "close" at bounding box center [412, 18] width 6 height 6
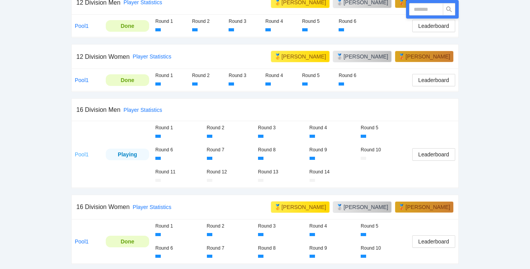
click at [79, 154] on link "Pool1" at bounding box center [82, 154] width 14 height 6
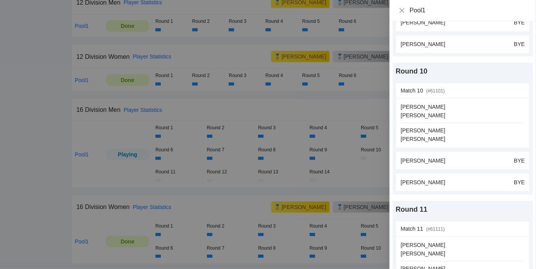
scroll to position [1224, 0]
click at [403, 8] on icon "close" at bounding box center [401, 10] width 6 height 6
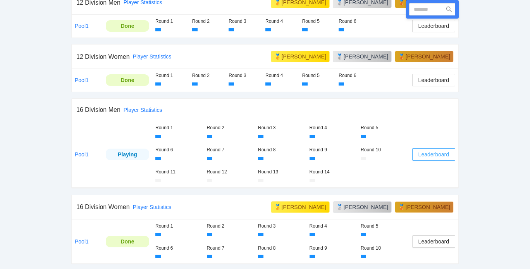
click at [433, 158] on button "Leaderboard" at bounding box center [433, 154] width 43 height 12
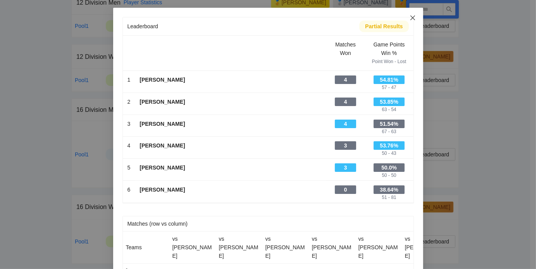
click at [411, 18] on icon "close" at bounding box center [412, 18] width 6 height 6
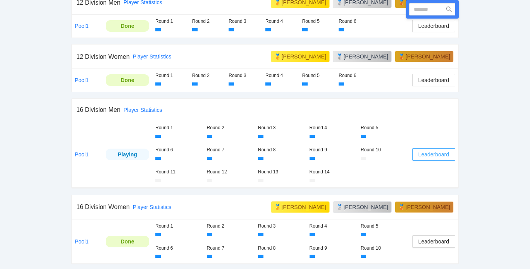
click at [435, 148] on button "Leaderboard" at bounding box center [433, 154] width 43 height 12
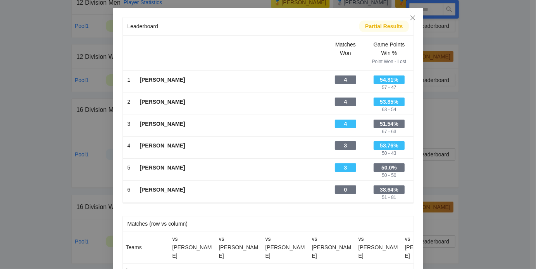
click at [63, 150] on div "Leaderboard Partial Results Scroll right to see all columns → Matches Won Game …" at bounding box center [268, 134] width 536 height 269
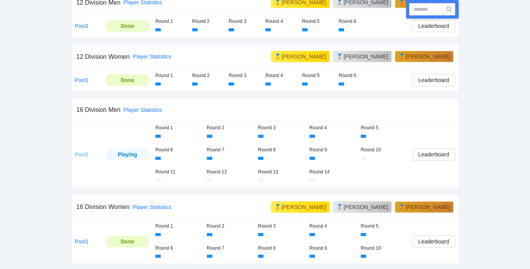
click at [79, 153] on link "Pool1" at bounding box center [82, 154] width 14 height 6
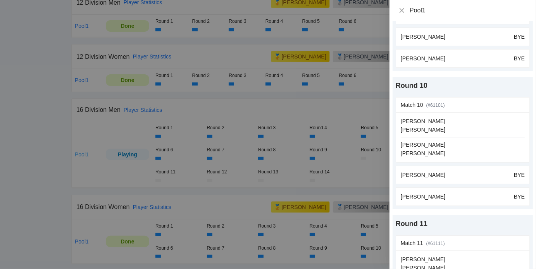
scroll to position [1221, 0]
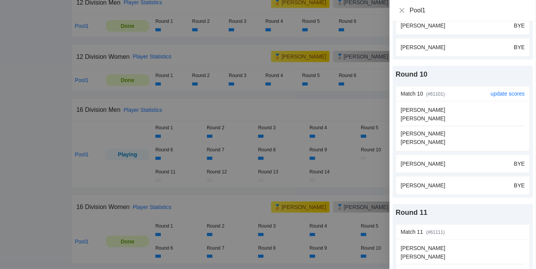
click at [425, 108] on div "[PERSON_NAME]" at bounding box center [422, 110] width 45 height 9
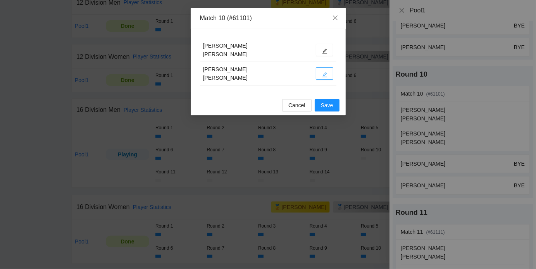
click at [319, 74] on button "button" at bounding box center [324, 73] width 17 height 12
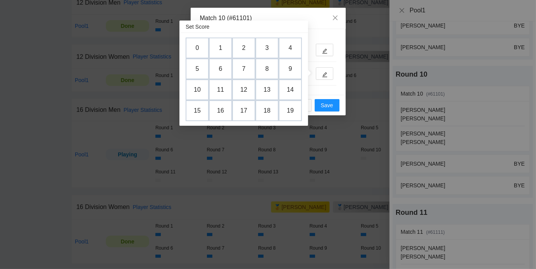
click at [372, 83] on div "Match 10 (#61101) [PERSON_NAME] [PERSON_NAME] [PERSON_NAME] [PERSON_NAME] Cance…" at bounding box center [268, 134] width 536 height 269
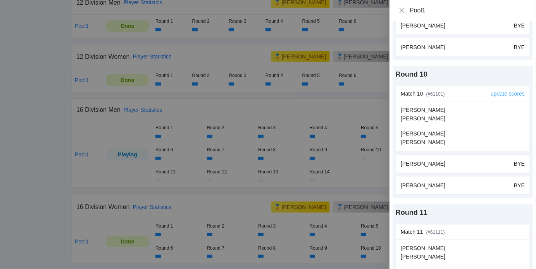
click at [508, 91] on link "update scores" at bounding box center [507, 94] width 34 height 6
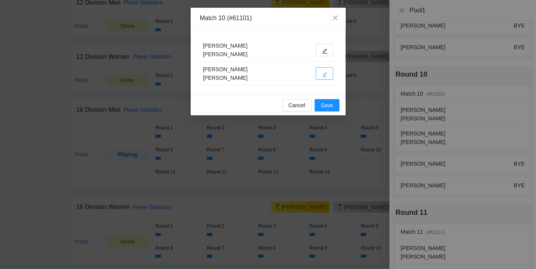
click at [322, 75] on icon "edit" at bounding box center [324, 74] width 5 height 5
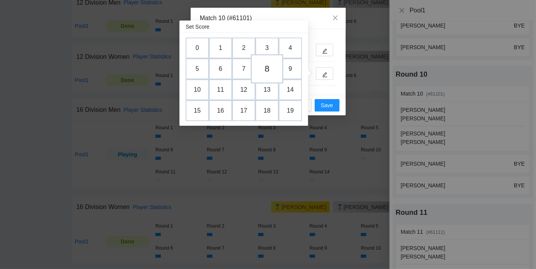
click at [267, 74] on td "8" at bounding box center [267, 68] width 33 height 29
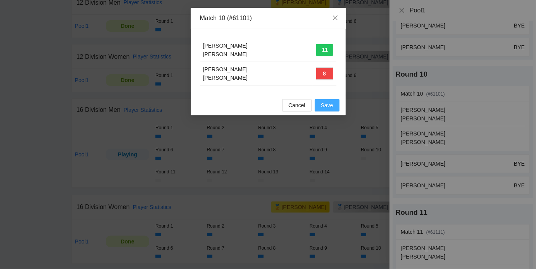
click at [325, 106] on span "Save" at bounding box center [327, 105] width 12 height 9
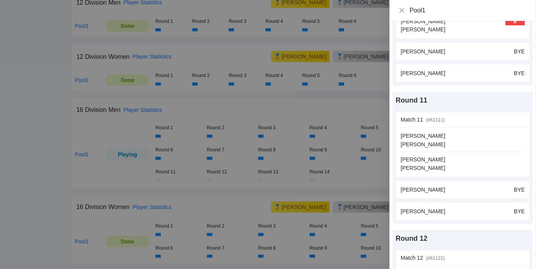
scroll to position [1373, 0]
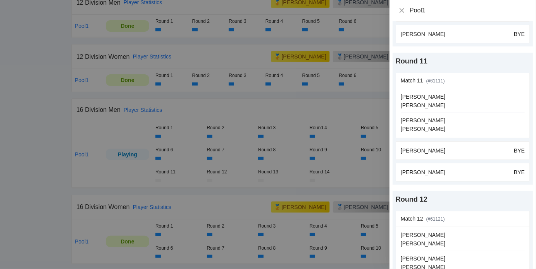
click at [330, 99] on div at bounding box center [268, 134] width 536 height 269
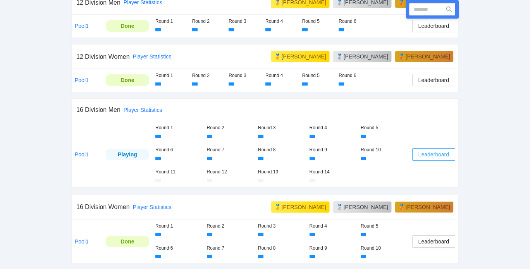
click at [434, 150] on span "Leaderboard" at bounding box center [433, 154] width 31 height 9
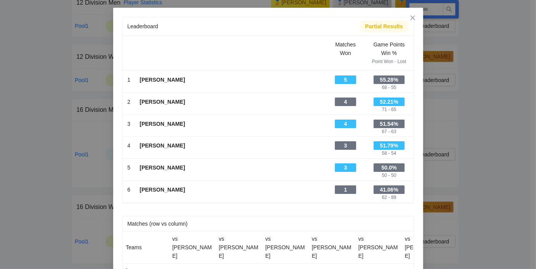
click at [479, 125] on div "Leaderboard Partial Results Scroll right to see all columns → Matches Won Game …" at bounding box center [268, 134] width 536 height 269
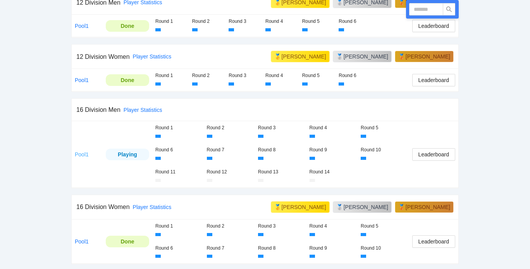
click at [79, 154] on link "Pool1" at bounding box center [82, 154] width 14 height 6
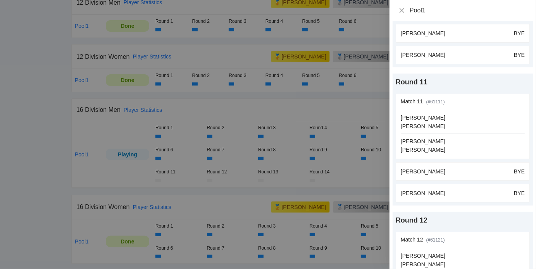
scroll to position [1360, 0]
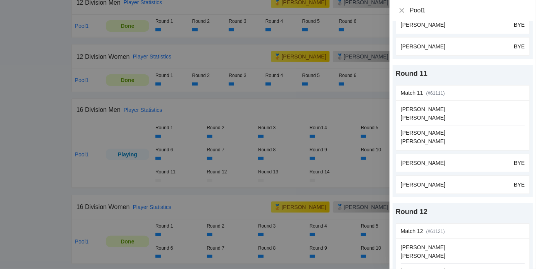
click at [355, 171] on div at bounding box center [268, 134] width 536 height 269
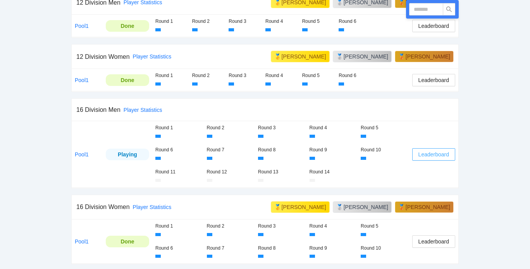
click at [442, 158] on button "Leaderboard" at bounding box center [433, 154] width 43 height 12
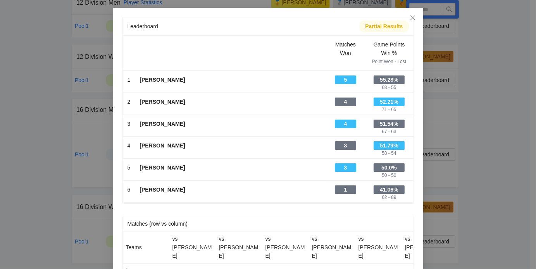
click at [442, 158] on div "Leaderboard Partial Results Scroll right to see all columns → Matches Won Game …" at bounding box center [268, 134] width 536 height 269
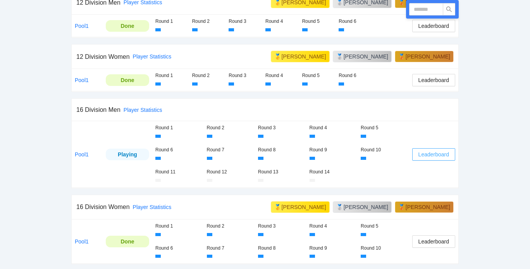
click at [442, 158] on button "Leaderboard" at bounding box center [433, 154] width 43 height 12
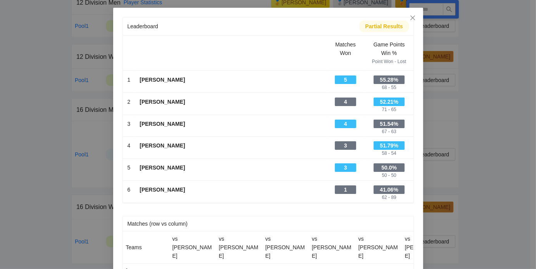
click at [442, 158] on div "Leaderboard Partial Results Scroll right to see all columns → Matches Won Game …" at bounding box center [268, 134] width 536 height 269
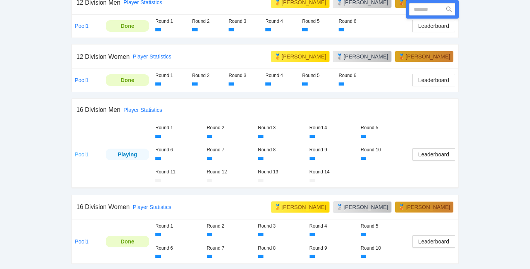
click at [86, 153] on link "Pool1" at bounding box center [82, 154] width 14 height 6
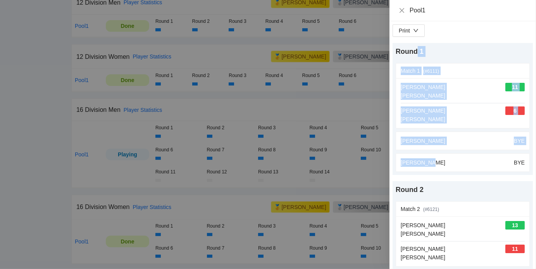
drag, startPoint x: 431, startPoint y: 152, endPoint x: 399, endPoint y: -47, distance: 201.5
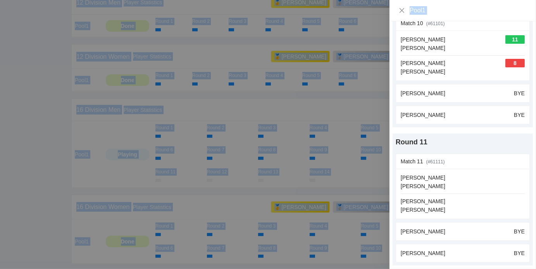
scroll to position [1278, 0]
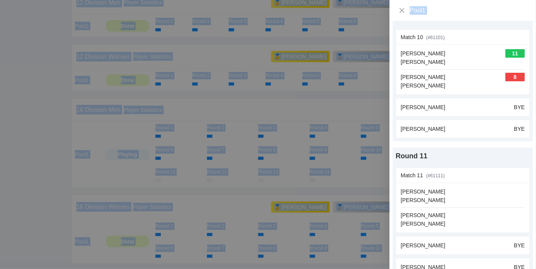
click at [478, 125] on div "[PERSON_NAME] BYE" at bounding box center [462, 129] width 124 height 9
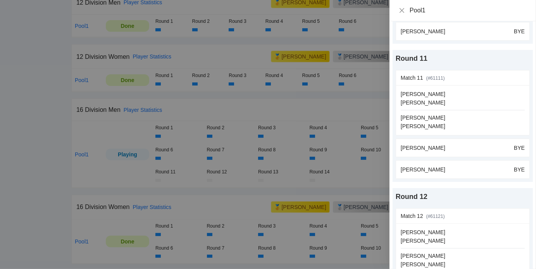
scroll to position [1378, 0]
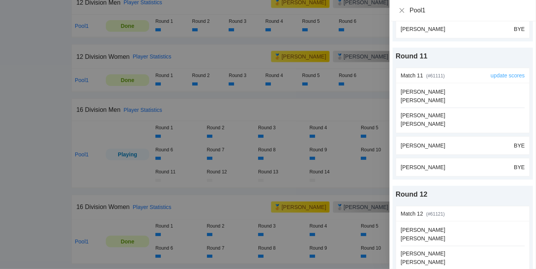
click at [496, 72] on link "update scores" at bounding box center [507, 75] width 34 height 6
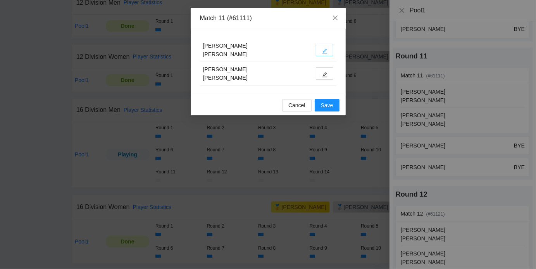
click at [324, 53] on icon "edit" at bounding box center [324, 51] width 5 height 5
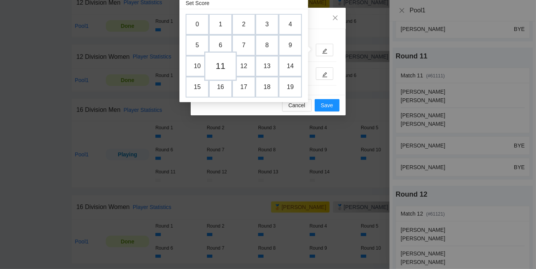
click at [221, 67] on td "11" at bounding box center [220, 65] width 33 height 29
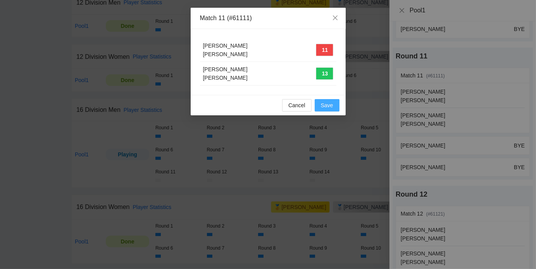
click at [327, 103] on span "Save" at bounding box center [327, 105] width 12 height 9
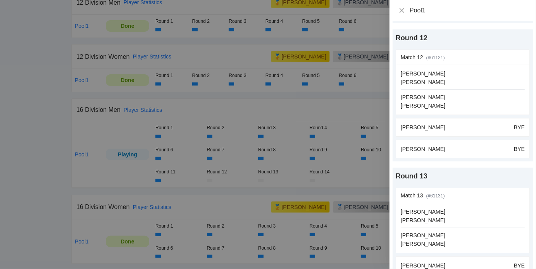
scroll to position [1534, 0]
click at [343, 112] on div at bounding box center [268, 134] width 536 height 269
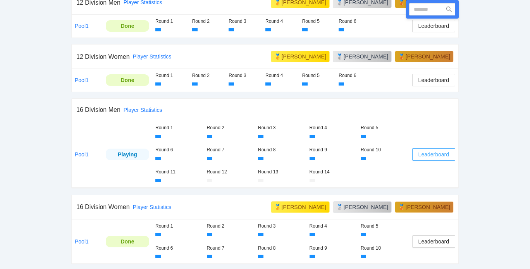
click at [431, 157] on span "Leaderboard" at bounding box center [433, 154] width 31 height 9
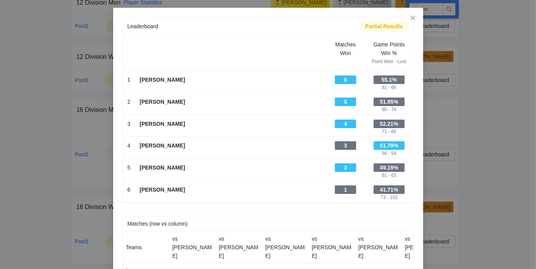
click at [481, 129] on div "Leaderboard Partial Results Scroll right to see all columns → Matches Won Game …" at bounding box center [268, 134] width 536 height 269
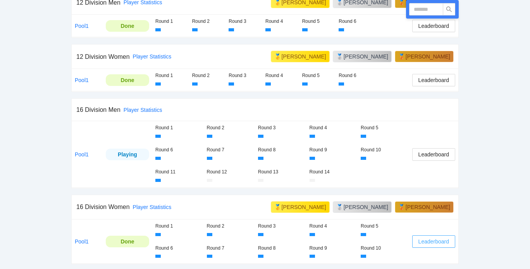
click at [426, 244] on span "Leaderboard" at bounding box center [433, 241] width 31 height 9
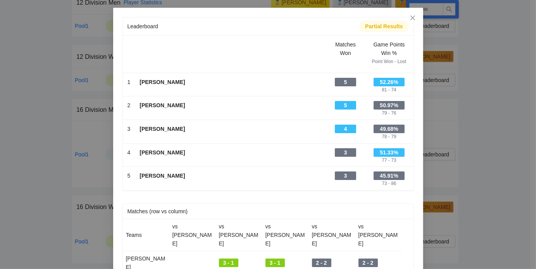
click at [426, 244] on div "Leaderboard Partial Results Scroll right to see all columns → Matches Won Game …" at bounding box center [268, 134] width 536 height 269
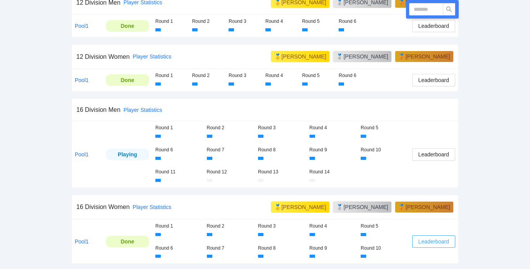
click at [442, 244] on button "Leaderboard" at bounding box center [433, 241] width 43 height 12
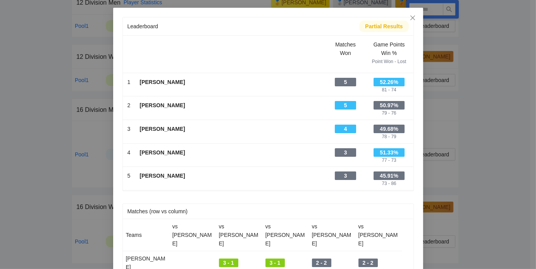
click at [477, 143] on div "Leaderboard Partial Results Scroll right to see all columns → Matches Won Game …" at bounding box center [268, 134] width 536 height 269
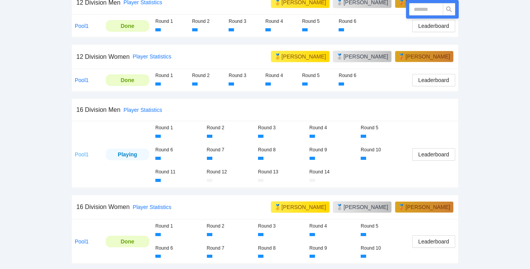
click at [86, 155] on link "Pool1" at bounding box center [82, 154] width 14 height 6
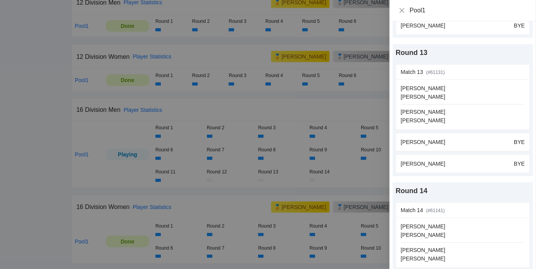
scroll to position [1656, 0]
click at [372, 109] on div at bounding box center [268, 134] width 536 height 269
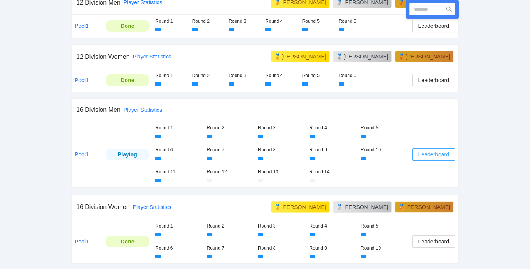
click at [441, 151] on span "Leaderboard" at bounding box center [433, 154] width 31 height 9
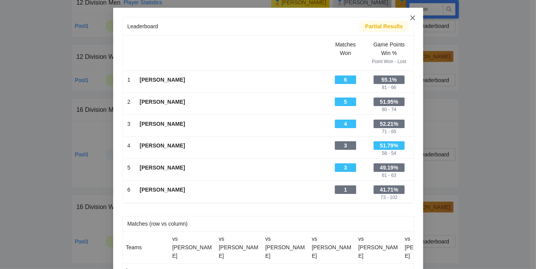
click at [410, 17] on icon "close" at bounding box center [412, 18] width 6 height 6
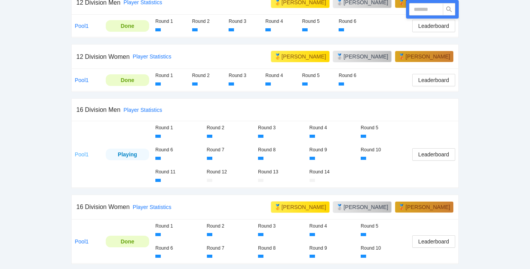
click at [84, 153] on link "Pool1" at bounding box center [82, 154] width 14 height 6
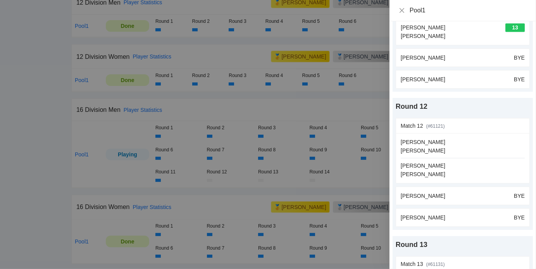
scroll to position [1521, 0]
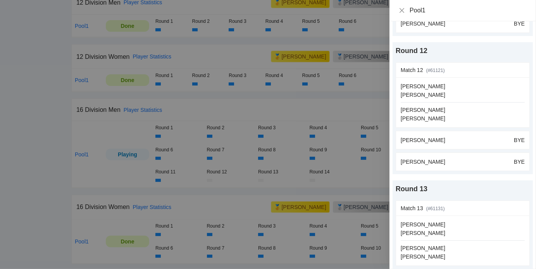
click at [343, 100] on div at bounding box center [268, 134] width 536 height 269
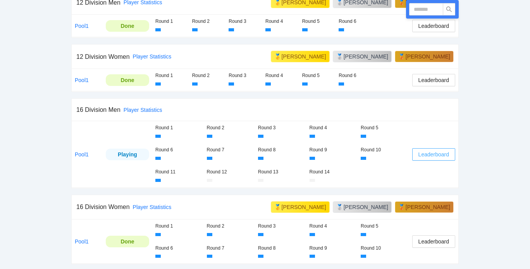
click at [427, 154] on span "Leaderboard" at bounding box center [433, 154] width 31 height 9
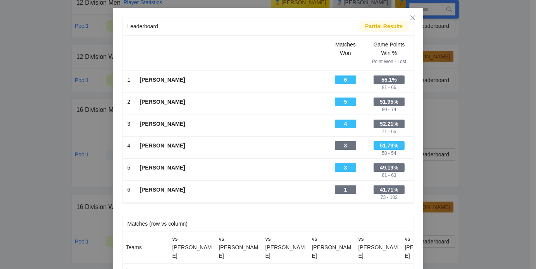
click at [476, 140] on div "Leaderboard Partial Results Scroll right to see all columns → Matches Won Game …" at bounding box center [268, 134] width 536 height 269
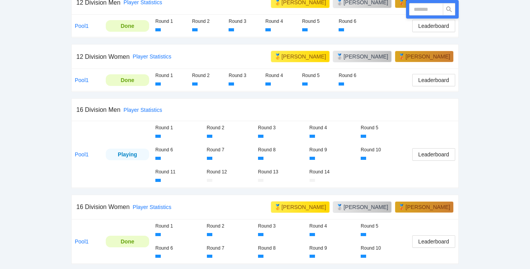
click at [76, 162] on td "Pool1" at bounding box center [87, 154] width 31 height 66
click at [85, 151] on link "Pool1" at bounding box center [82, 154] width 14 height 6
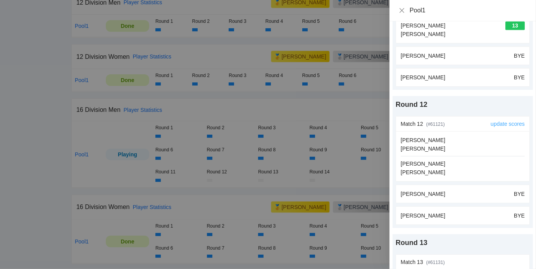
scroll to position [1467, 0]
click at [502, 121] on link "update scores" at bounding box center [507, 124] width 34 height 6
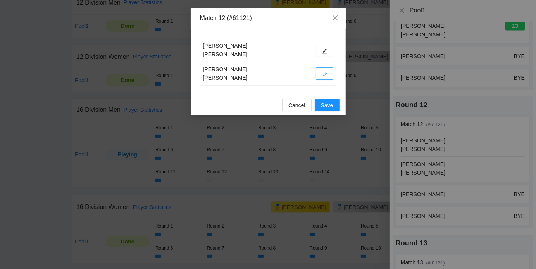
click at [327, 72] on button "button" at bounding box center [324, 73] width 17 height 12
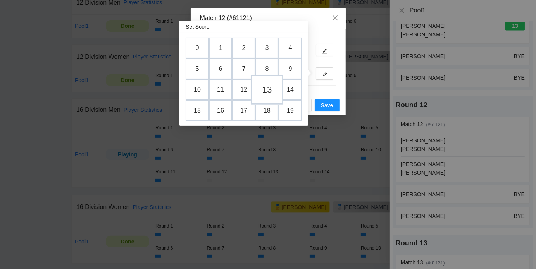
click at [267, 90] on td "13" at bounding box center [267, 89] width 33 height 29
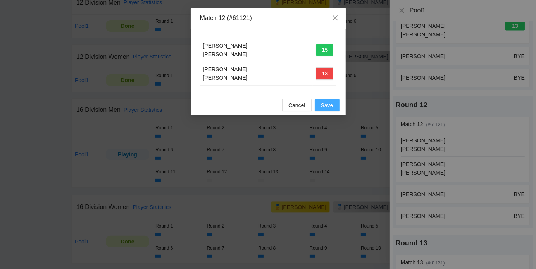
click at [334, 106] on button "Save" at bounding box center [326, 105] width 25 height 12
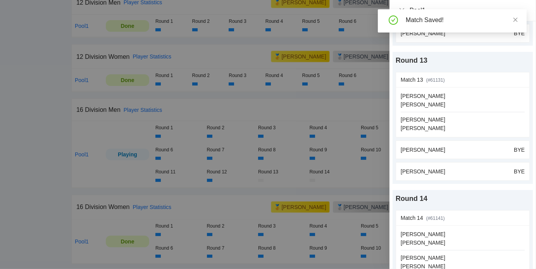
scroll to position [1650, 0]
click at [342, 106] on div at bounding box center [268, 134] width 536 height 269
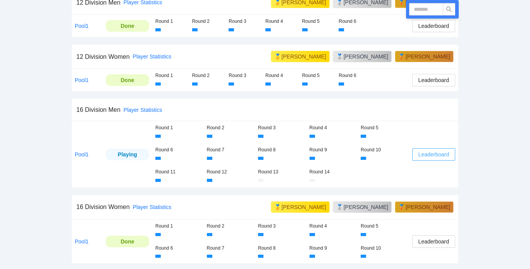
click at [437, 151] on span "Leaderboard" at bounding box center [433, 154] width 31 height 9
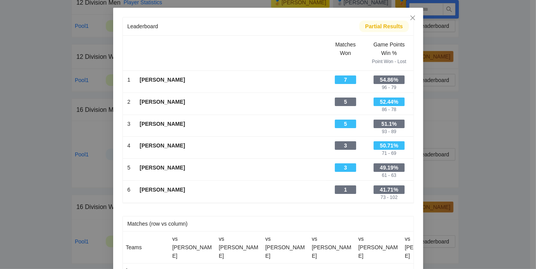
click at [525, 66] on div "Leaderboard Partial Results Scroll right to see all columns → Matches Won Game …" at bounding box center [268, 134] width 536 height 269
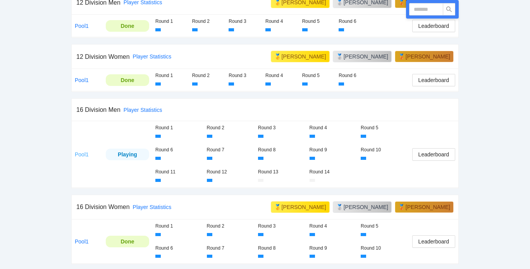
click at [85, 155] on link "Pool1" at bounding box center [82, 154] width 14 height 6
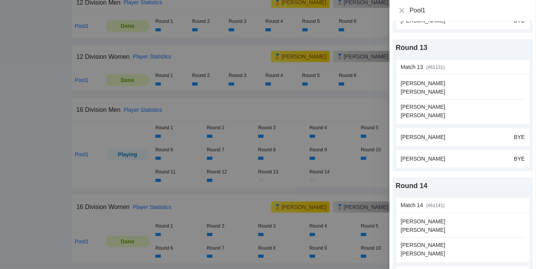
scroll to position [1663, 0]
click at [498, 64] on link "update scores" at bounding box center [507, 67] width 34 height 6
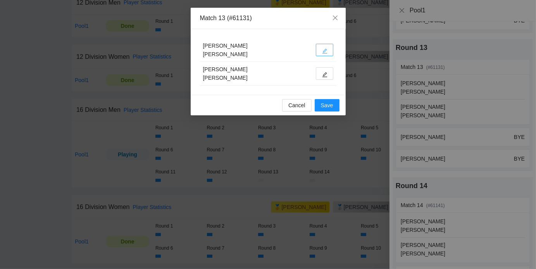
click at [323, 50] on icon "edit" at bounding box center [324, 50] width 5 height 5
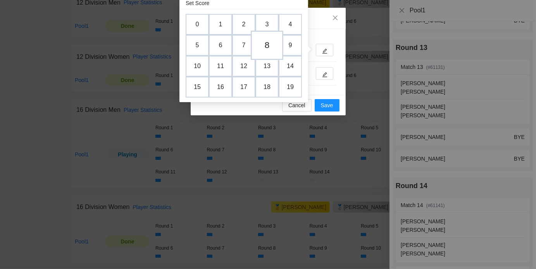
click at [263, 45] on td "8" at bounding box center [267, 45] width 33 height 29
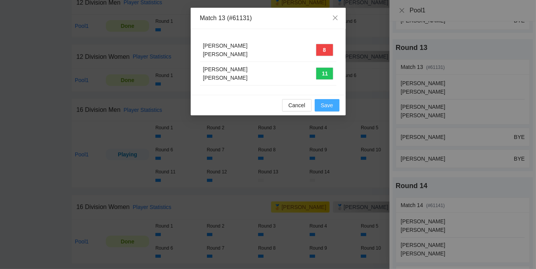
click at [324, 105] on span "Save" at bounding box center [327, 105] width 12 height 9
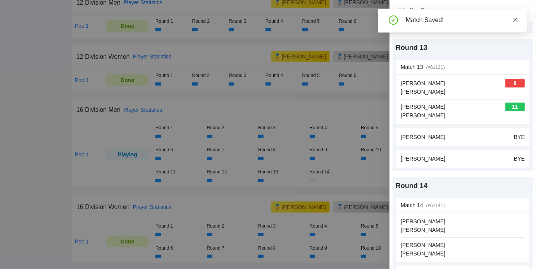
click at [515, 20] on icon "close" at bounding box center [515, 19] width 4 height 4
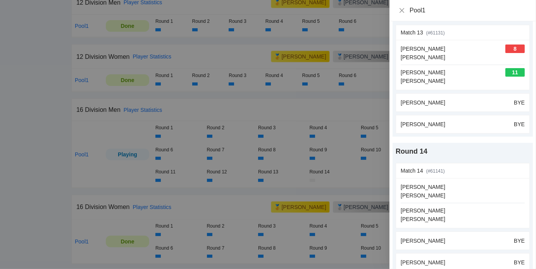
click at [355, 105] on div at bounding box center [268, 134] width 536 height 269
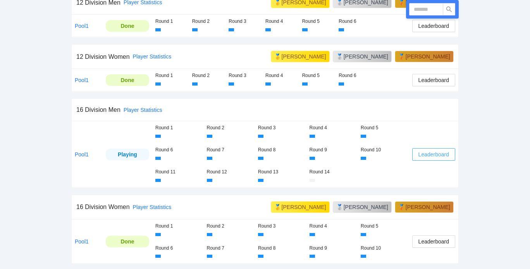
click at [438, 152] on span "Leaderboard" at bounding box center [433, 154] width 31 height 9
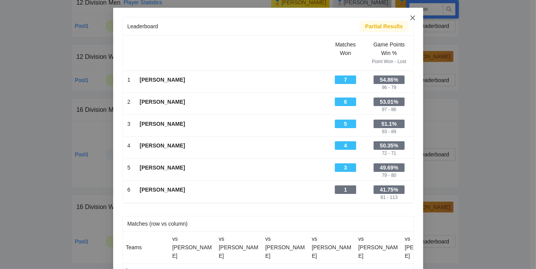
click at [410, 16] on icon "close" at bounding box center [412, 18] width 6 height 6
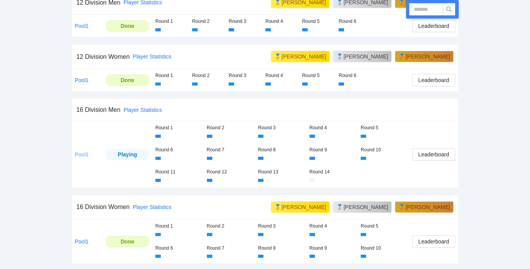
click at [85, 151] on link "Pool1" at bounding box center [82, 154] width 14 height 6
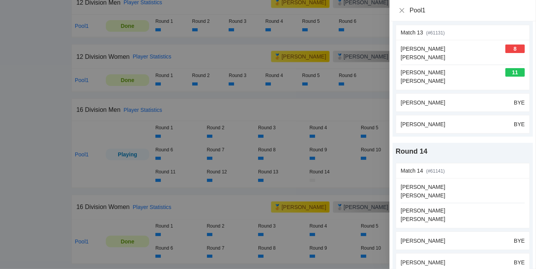
click at [353, 110] on div at bounding box center [268, 134] width 536 height 269
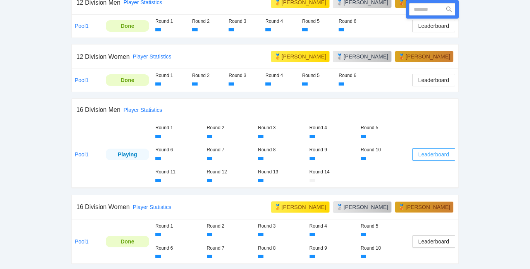
click at [435, 150] on span "Leaderboard" at bounding box center [433, 154] width 31 height 9
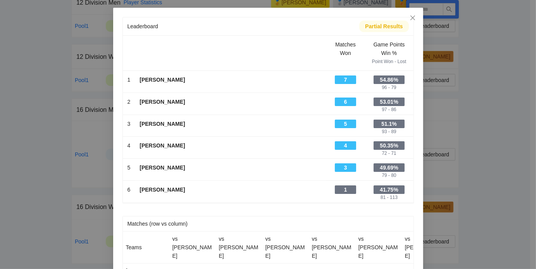
click at [487, 130] on div "Leaderboard Partial Results Scroll right to see all columns → Matches Won Game …" at bounding box center [268, 134] width 536 height 269
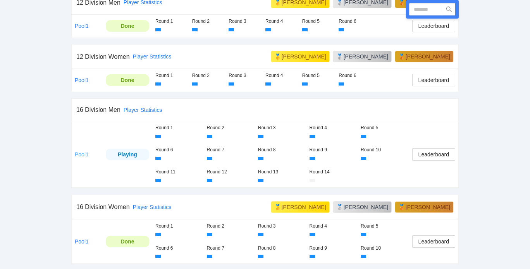
click at [77, 151] on link "Pool1" at bounding box center [82, 154] width 14 height 6
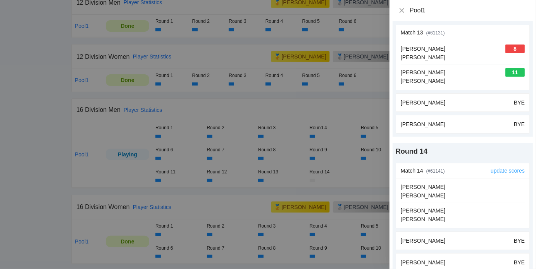
click at [510, 168] on link "update scores" at bounding box center [507, 171] width 34 height 6
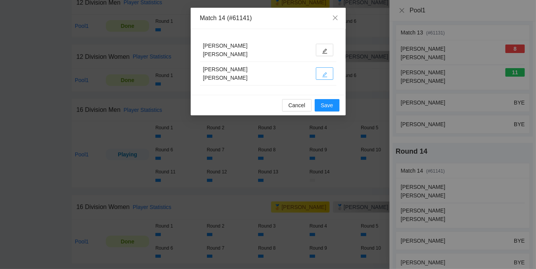
click at [330, 76] on button "button" at bounding box center [324, 73] width 17 height 12
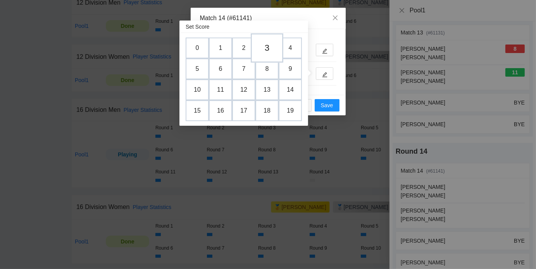
click at [268, 46] on td "3" at bounding box center [267, 47] width 33 height 29
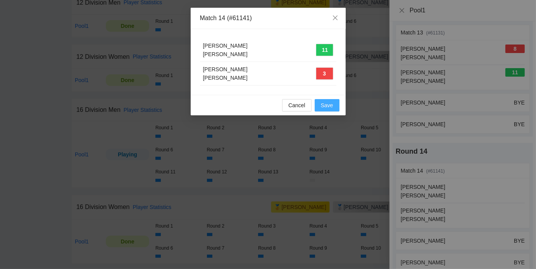
click at [324, 104] on span "Save" at bounding box center [327, 105] width 12 height 9
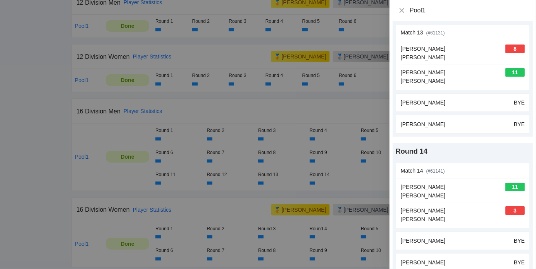
click at [315, 112] on div at bounding box center [268, 134] width 536 height 269
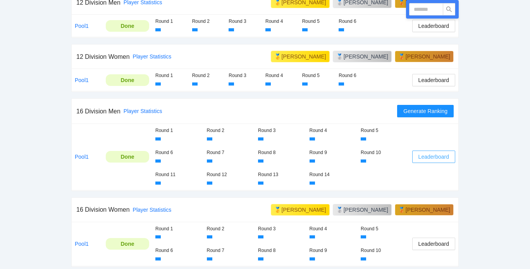
click at [424, 154] on span "Leaderboard" at bounding box center [433, 157] width 31 height 9
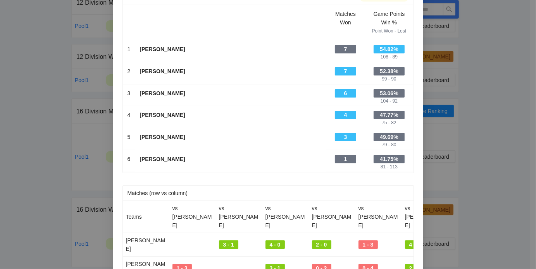
scroll to position [31, 0]
